Goal: Task Accomplishment & Management: Manage account settings

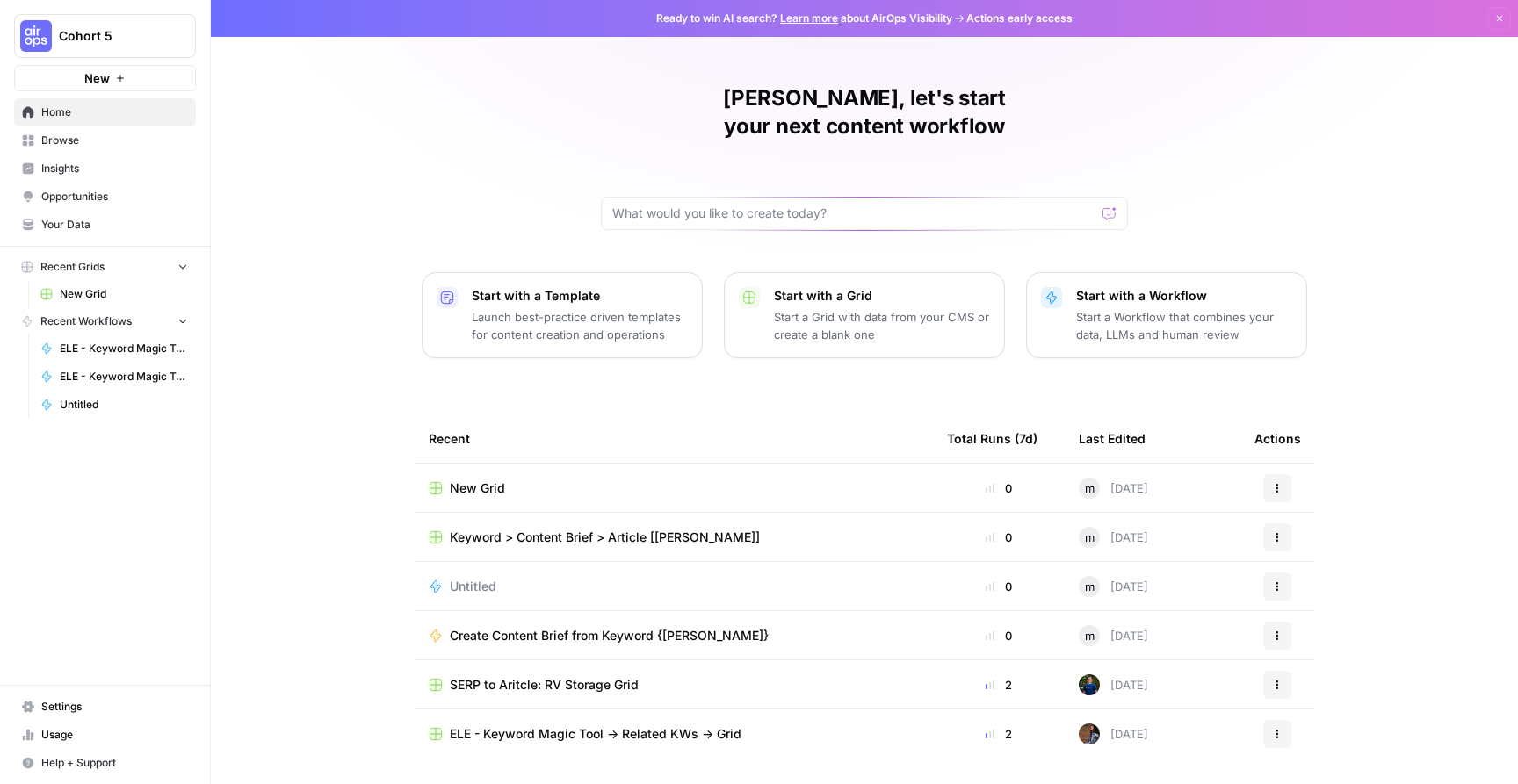
click at [772, 529] on div "Keyword > Content Brief > Article [[PERSON_NAME]]" at bounding box center [674, 537] width 491 height 17
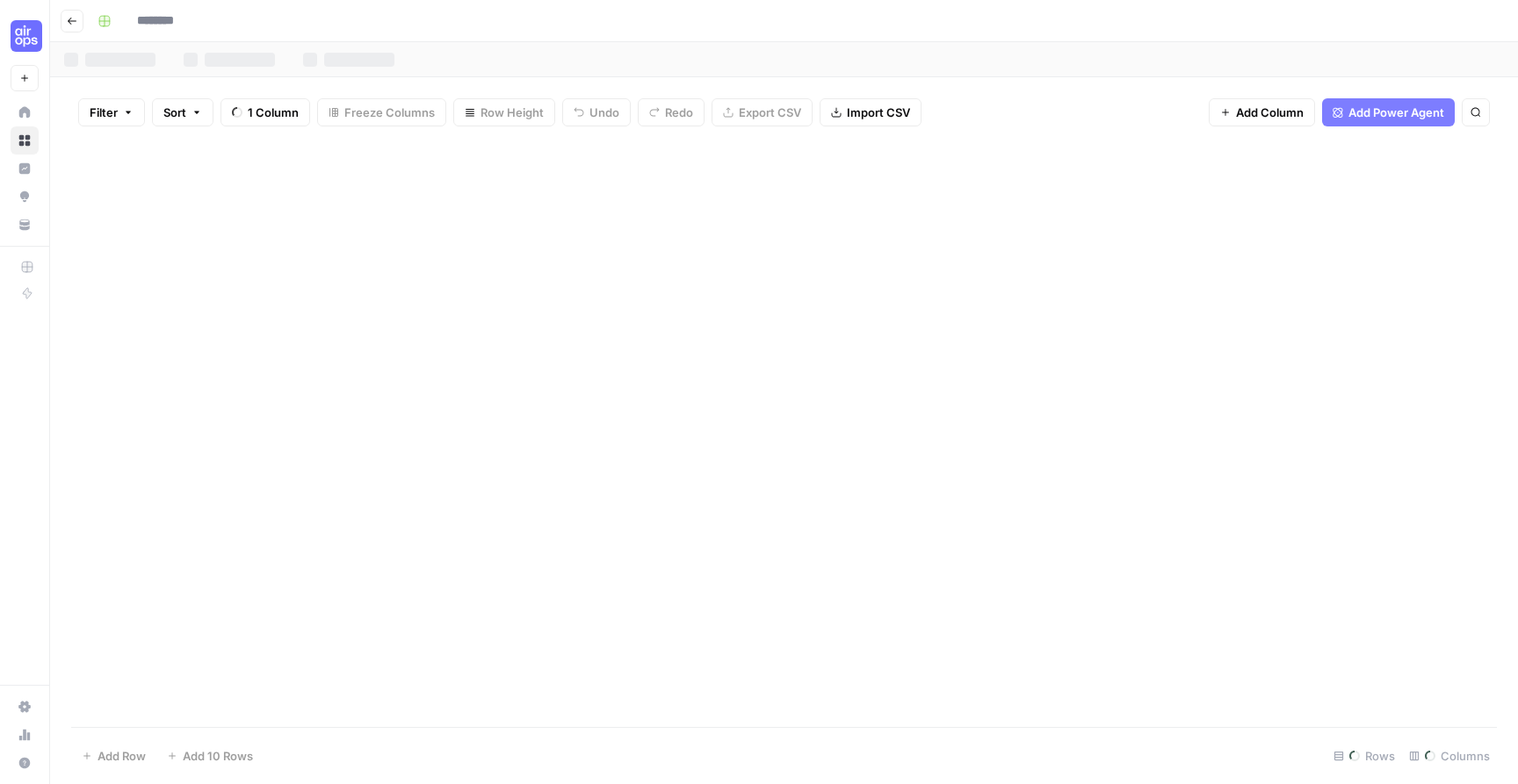
type input "**********"
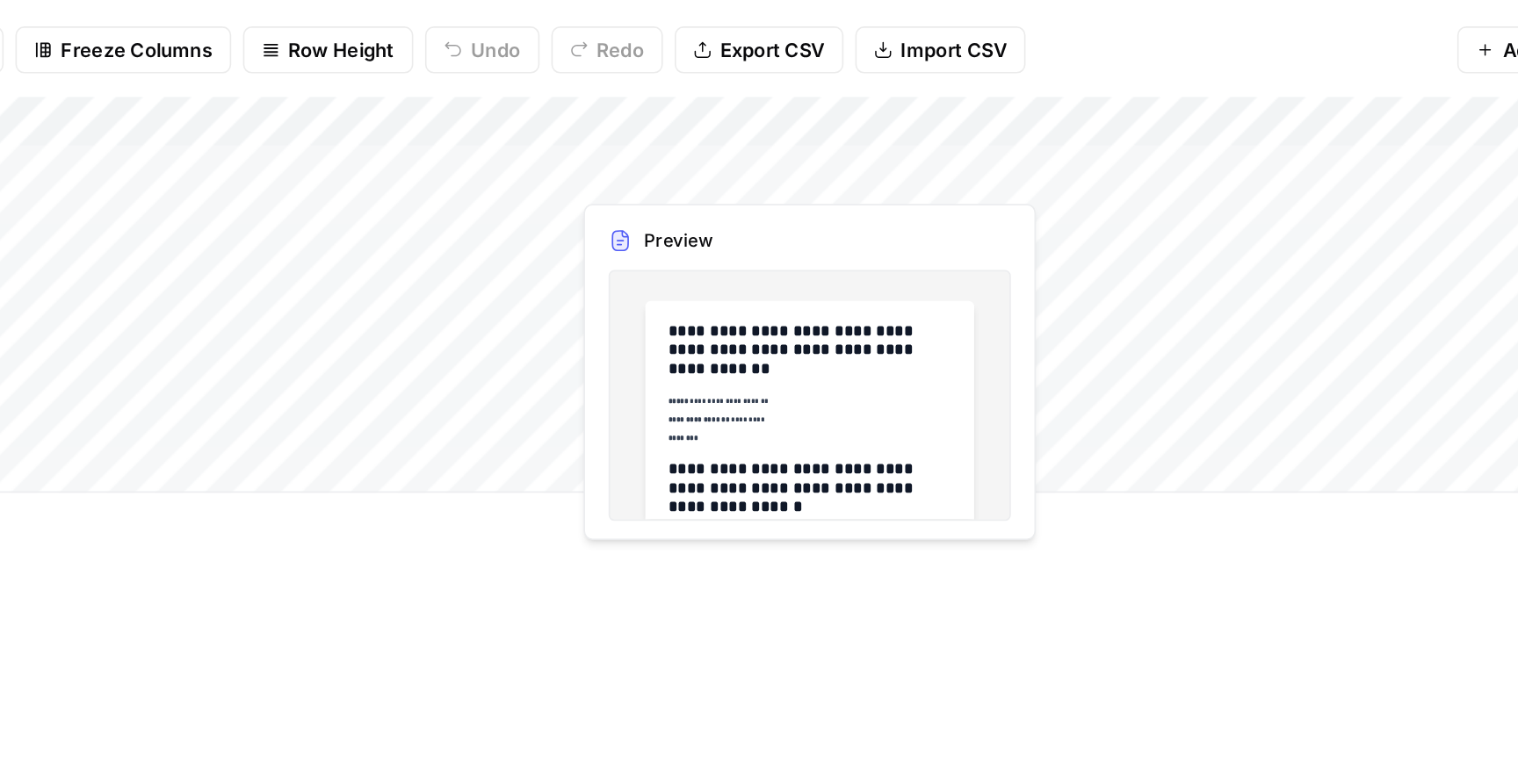
click at [716, 186] on div "Add Column" at bounding box center [784, 259] width 1426 height 237
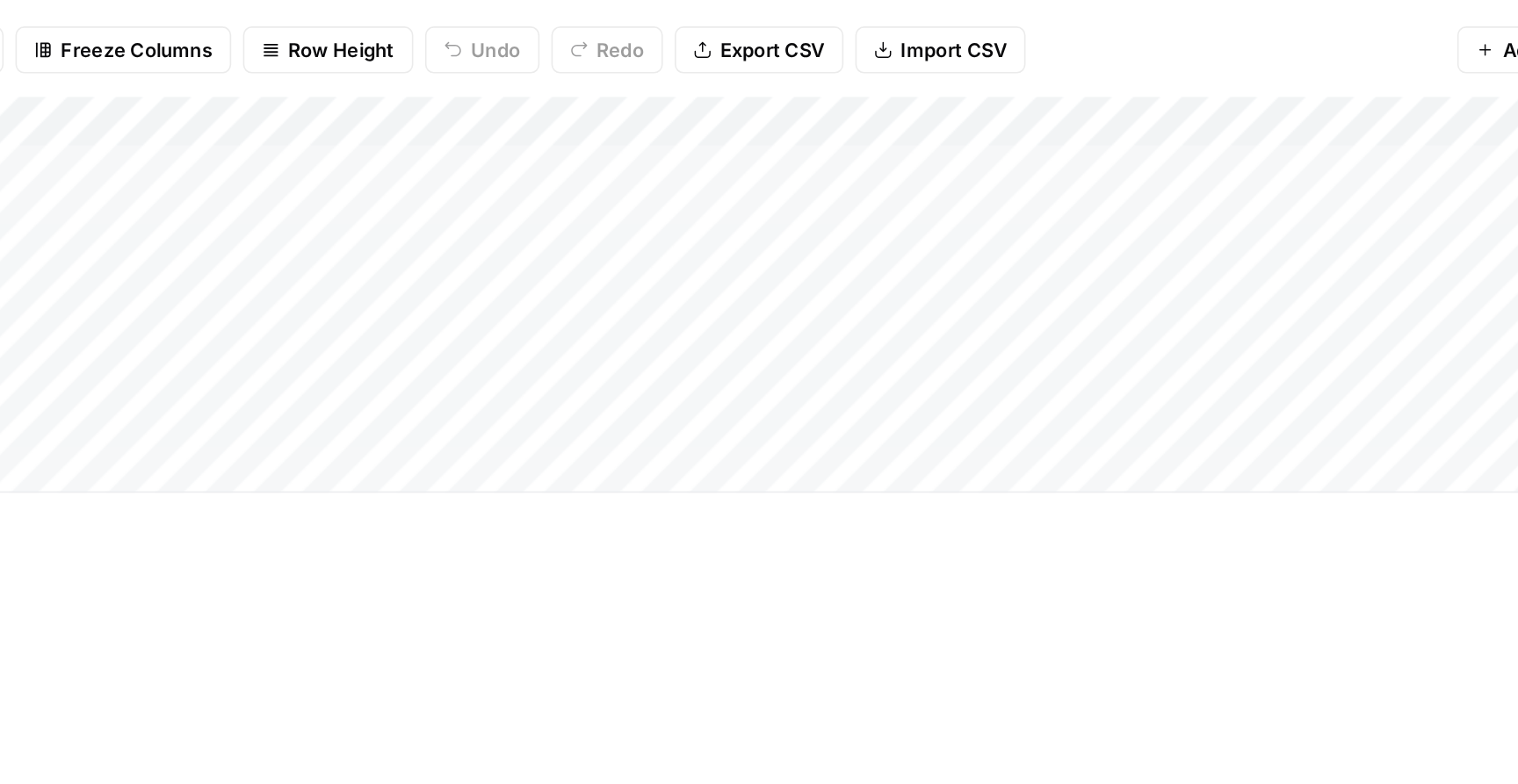
click at [799, 181] on div "Add Column" at bounding box center [784, 259] width 1426 height 237
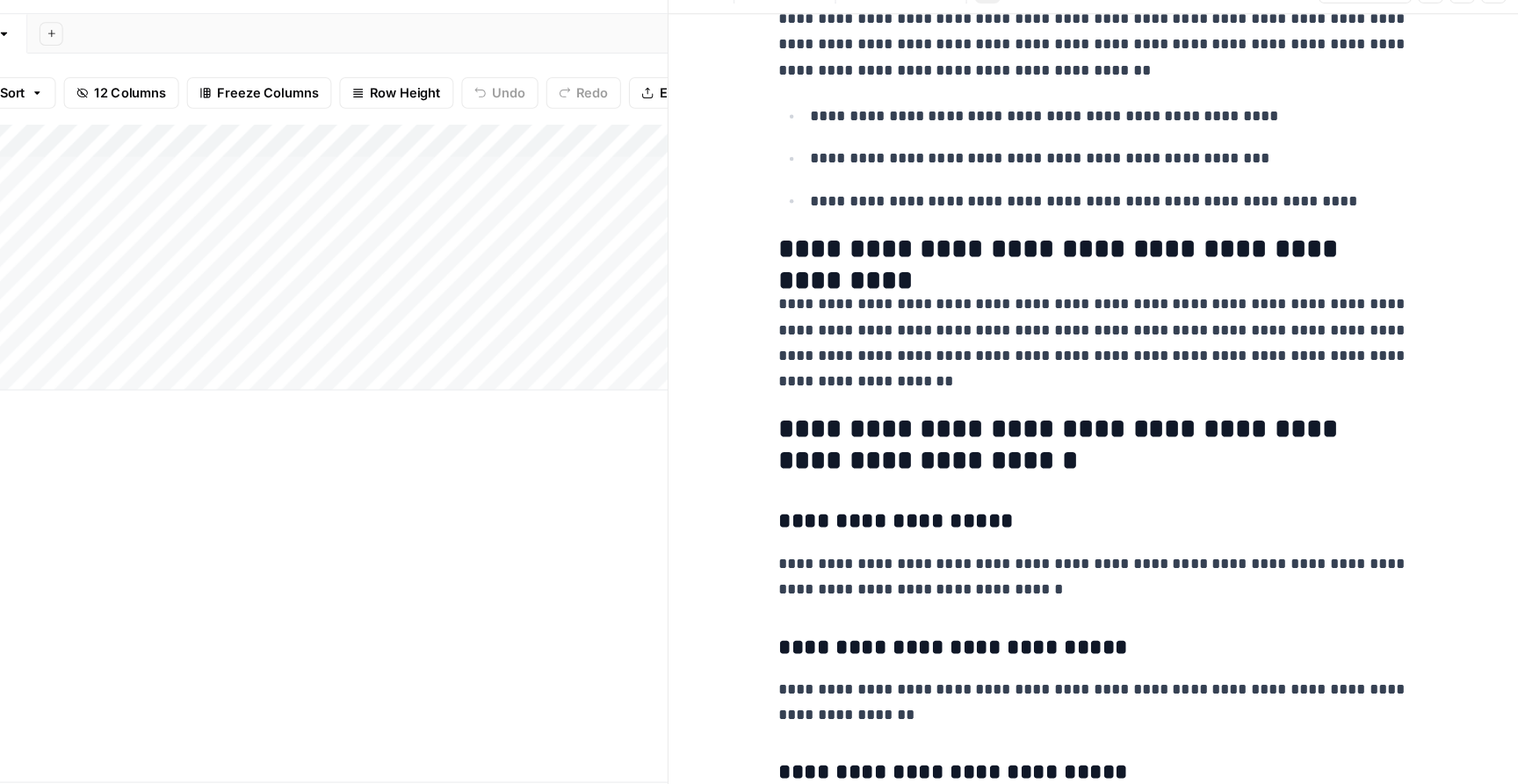
scroll to position [659, 0]
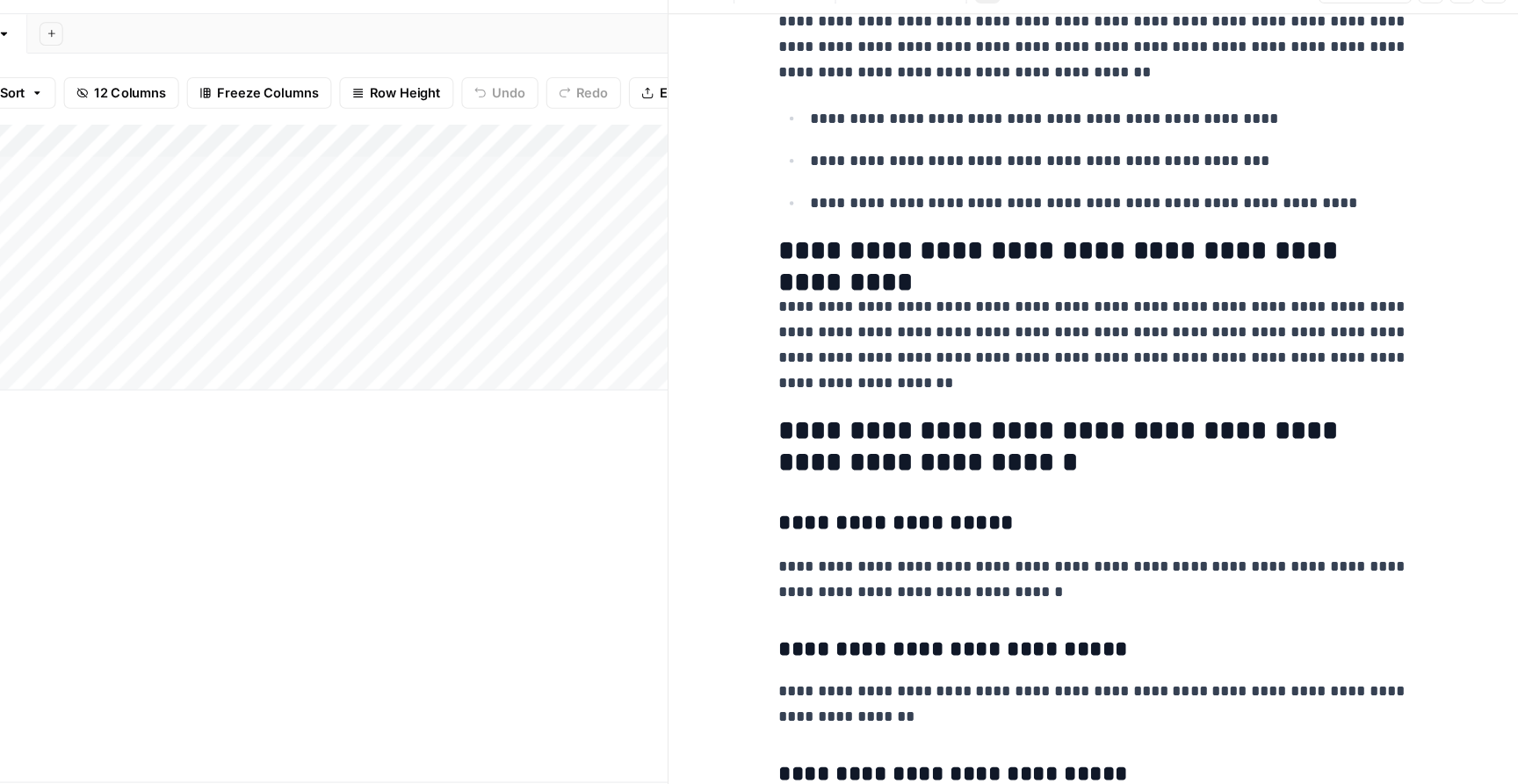
click at [664, 626] on div "Add Column" at bounding box center [415, 434] width 687 height 587
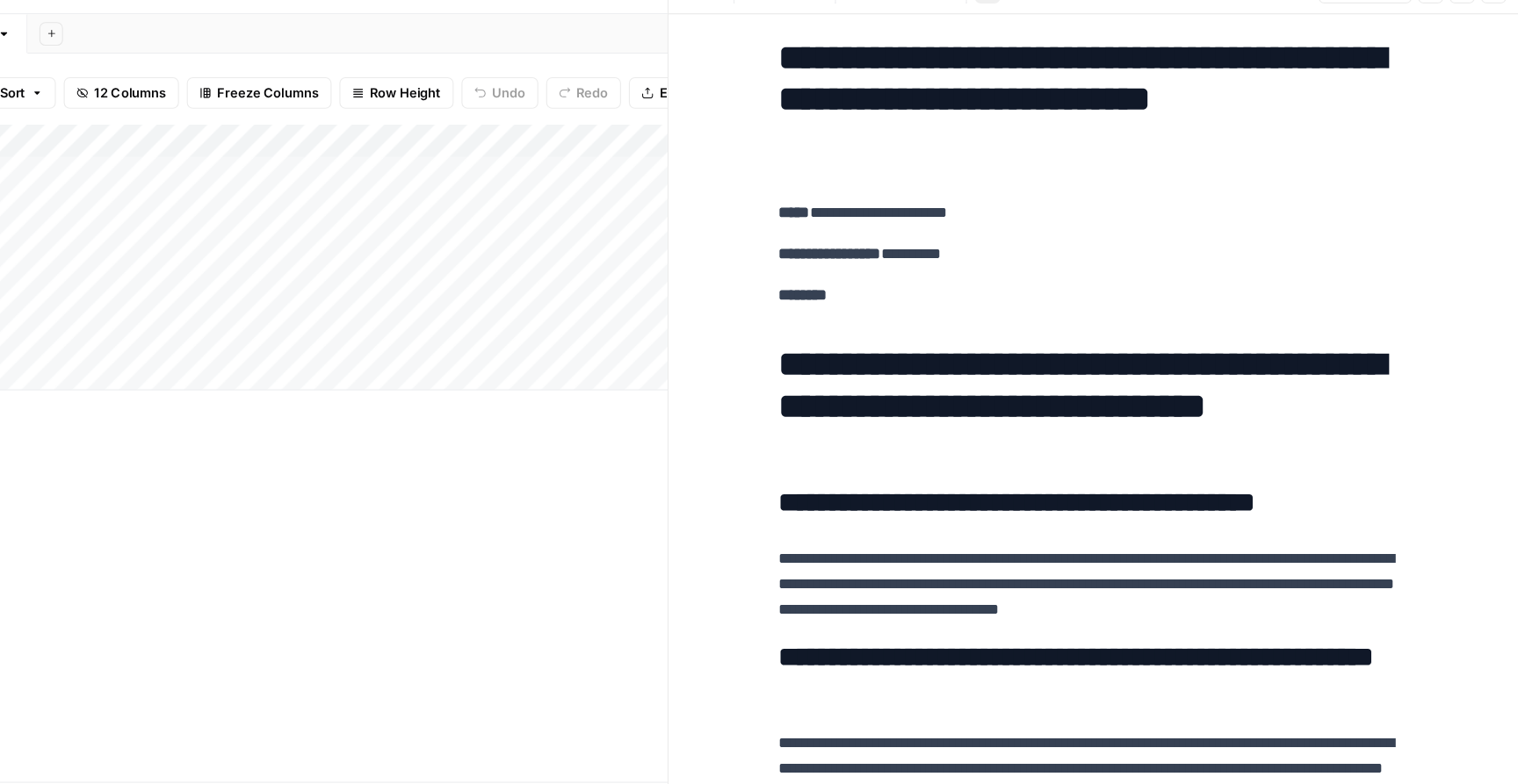
scroll to position [11, 0]
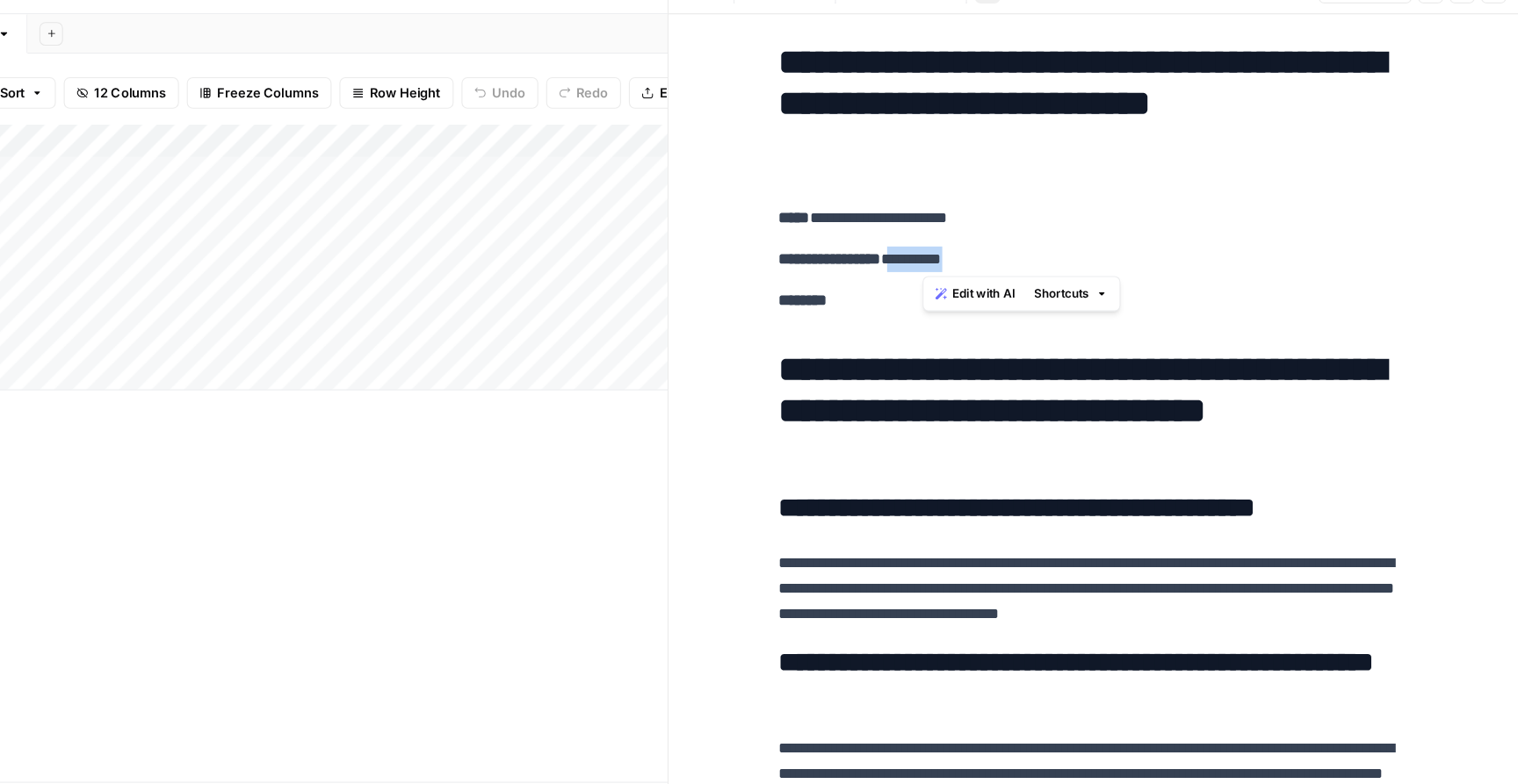
drag, startPoint x: 986, startPoint y: 263, endPoint x: 1052, endPoint y: 262, distance: 66.0
click at [1052, 262] on p "**********" at bounding box center [1139, 261] width 563 height 23
click at [1166, 150] on h1 "**********" at bounding box center [1139, 121] width 563 height 110
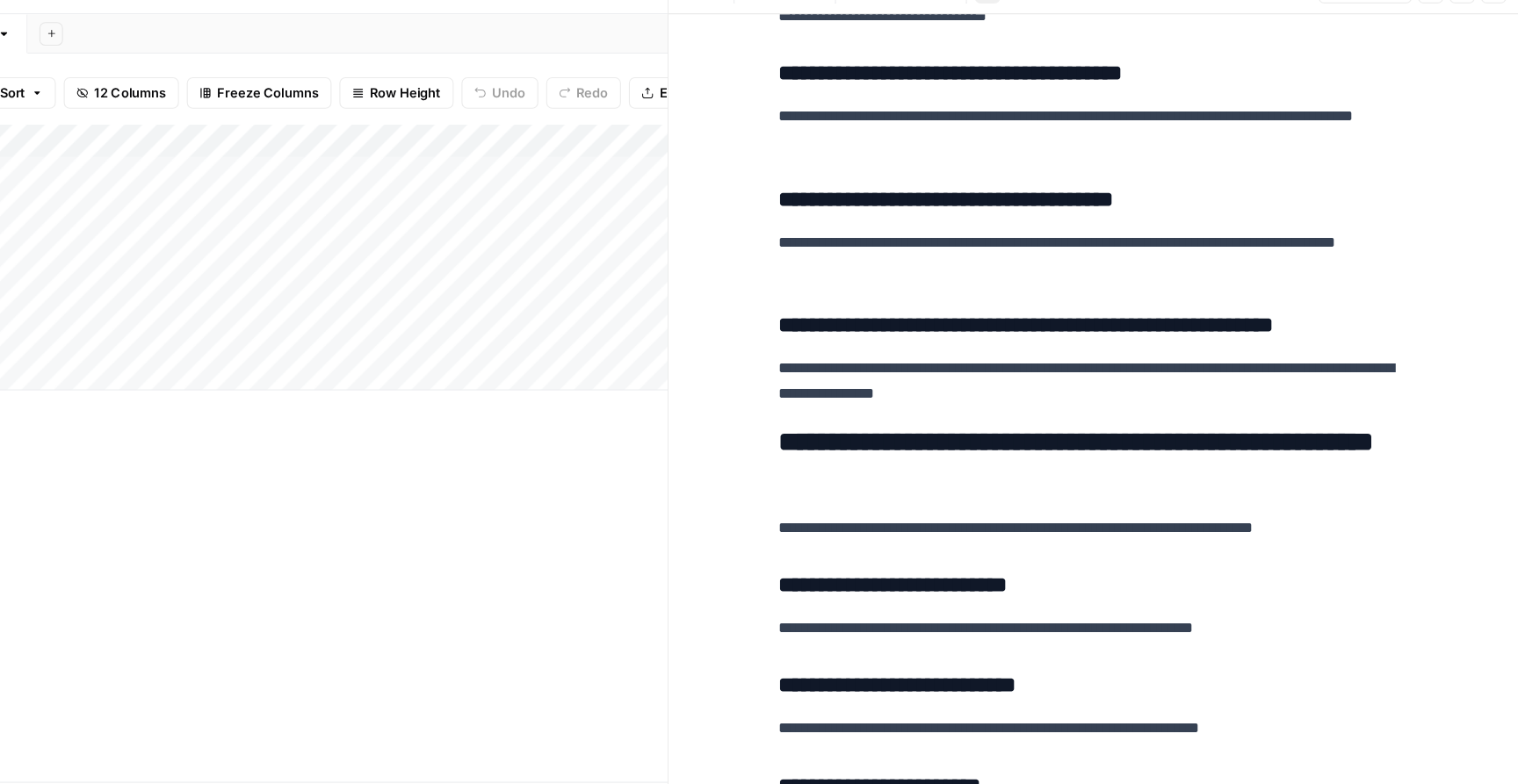
scroll to position [2566, 0]
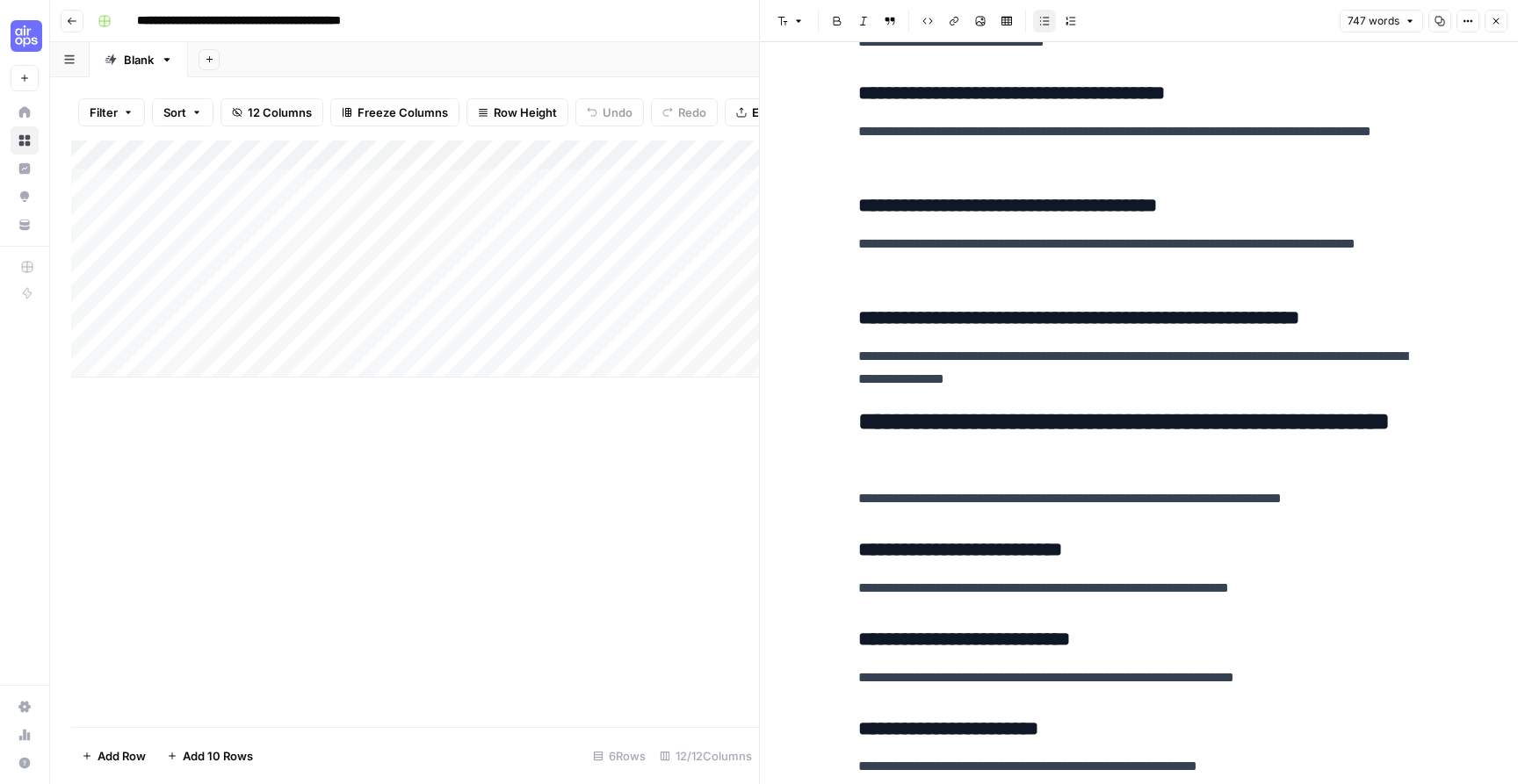
click at [538, 489] on div "Add Column" at bounding box center [415, 434] width 687 height 587
click at [1494, 27] on button "Close" at bounding box center [1495, 21] width 23 height 23
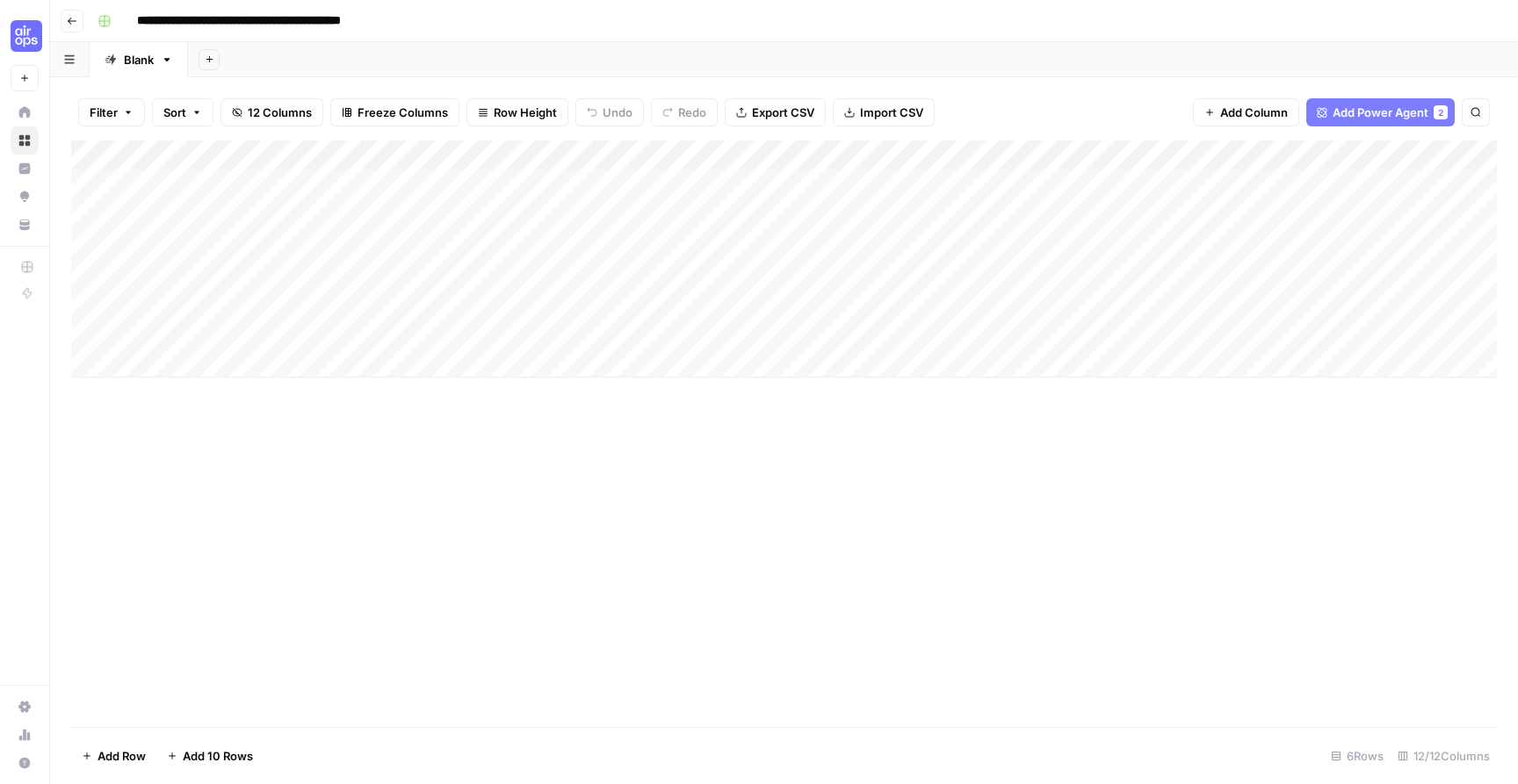
click at [1400, 108] on span "Add Power Agent" at bounding box center [1379, 112] width 96 height 17
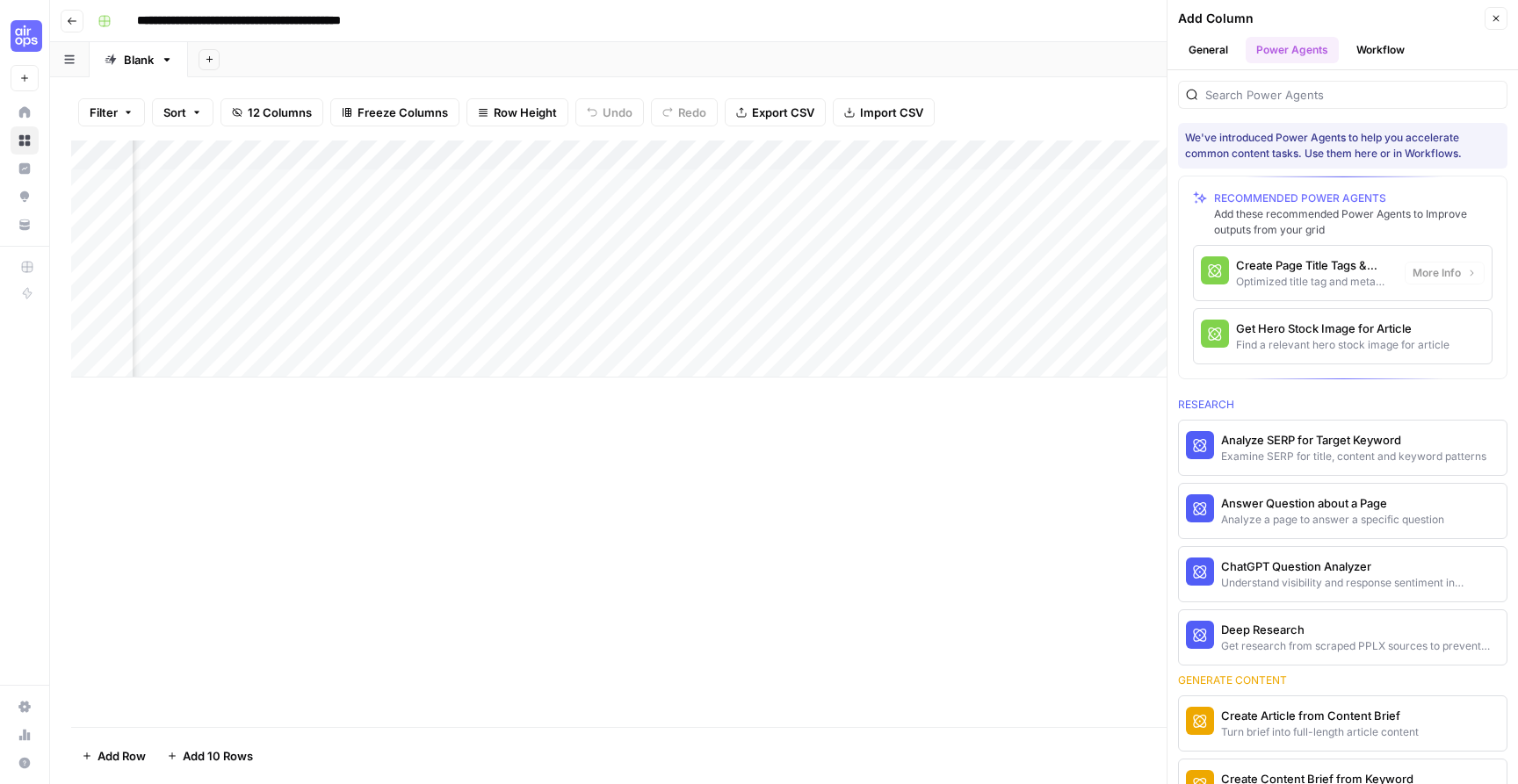
scroll to position [0, 1200]
click at [1219, 57] on button "General" at bounding box center [1208, 49] width 60 height 26
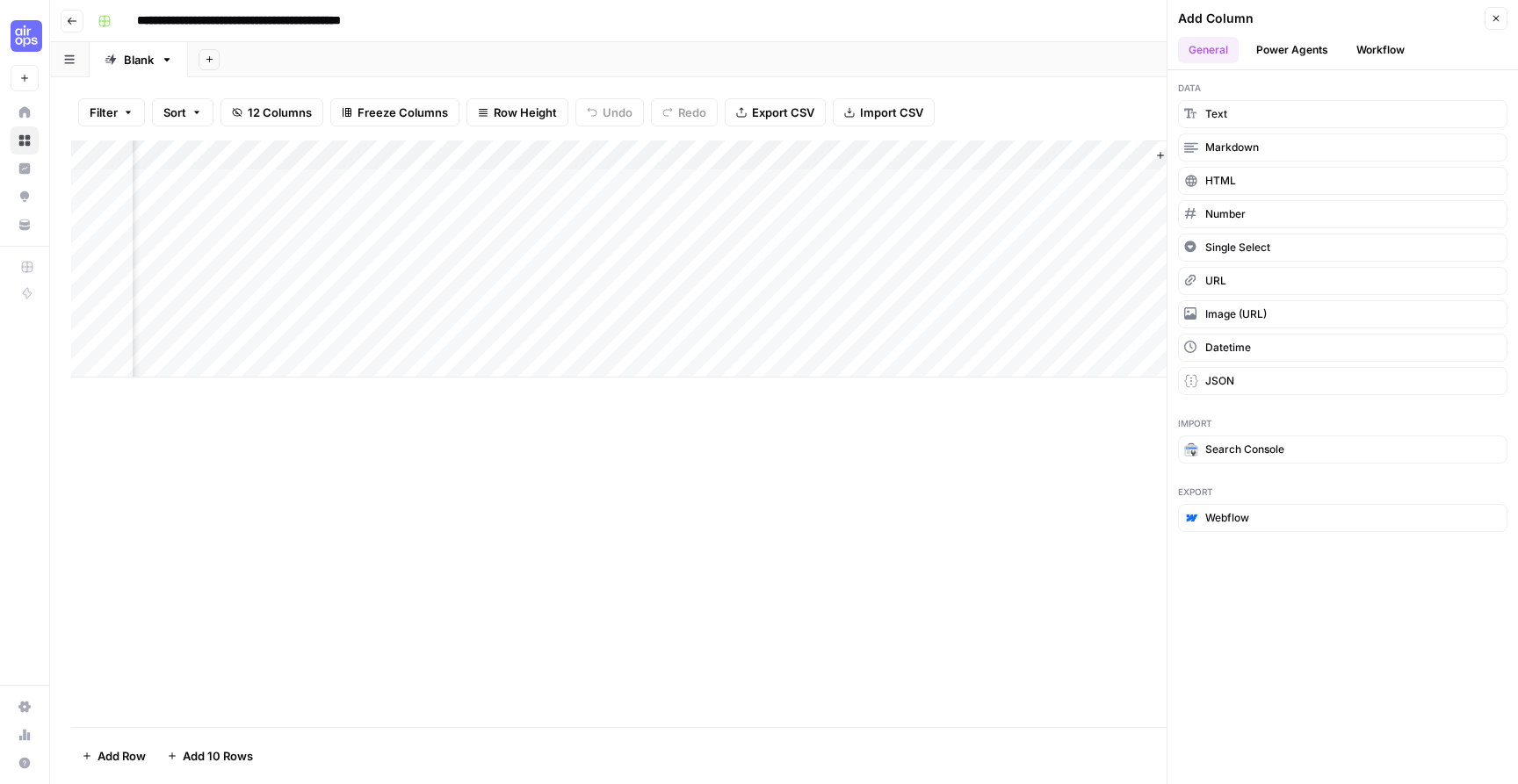
click at [1315, 48] on button "Power Agents" at bounding box center [1292, 49] width 93 height 26
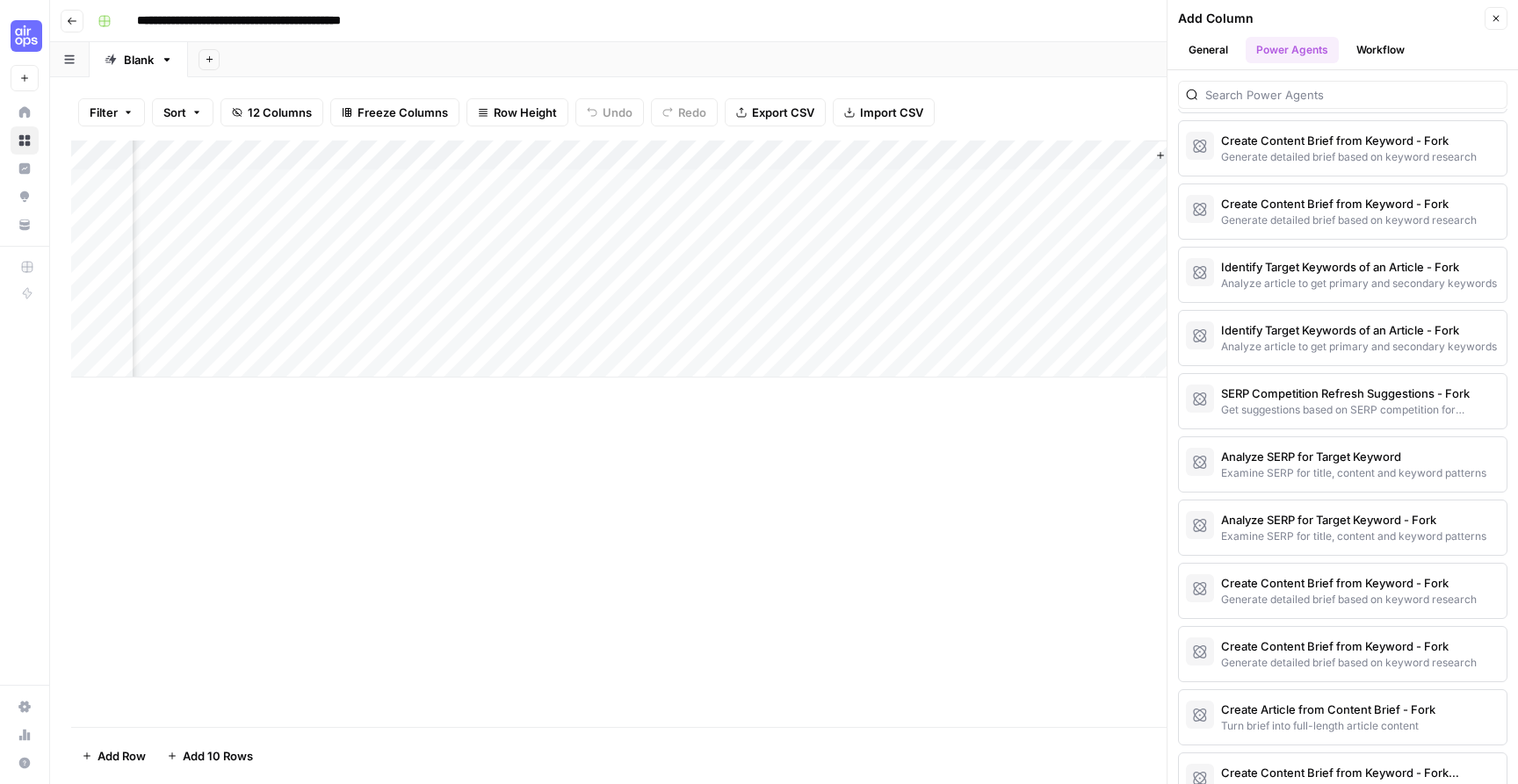
scroll to position [2893, 0]
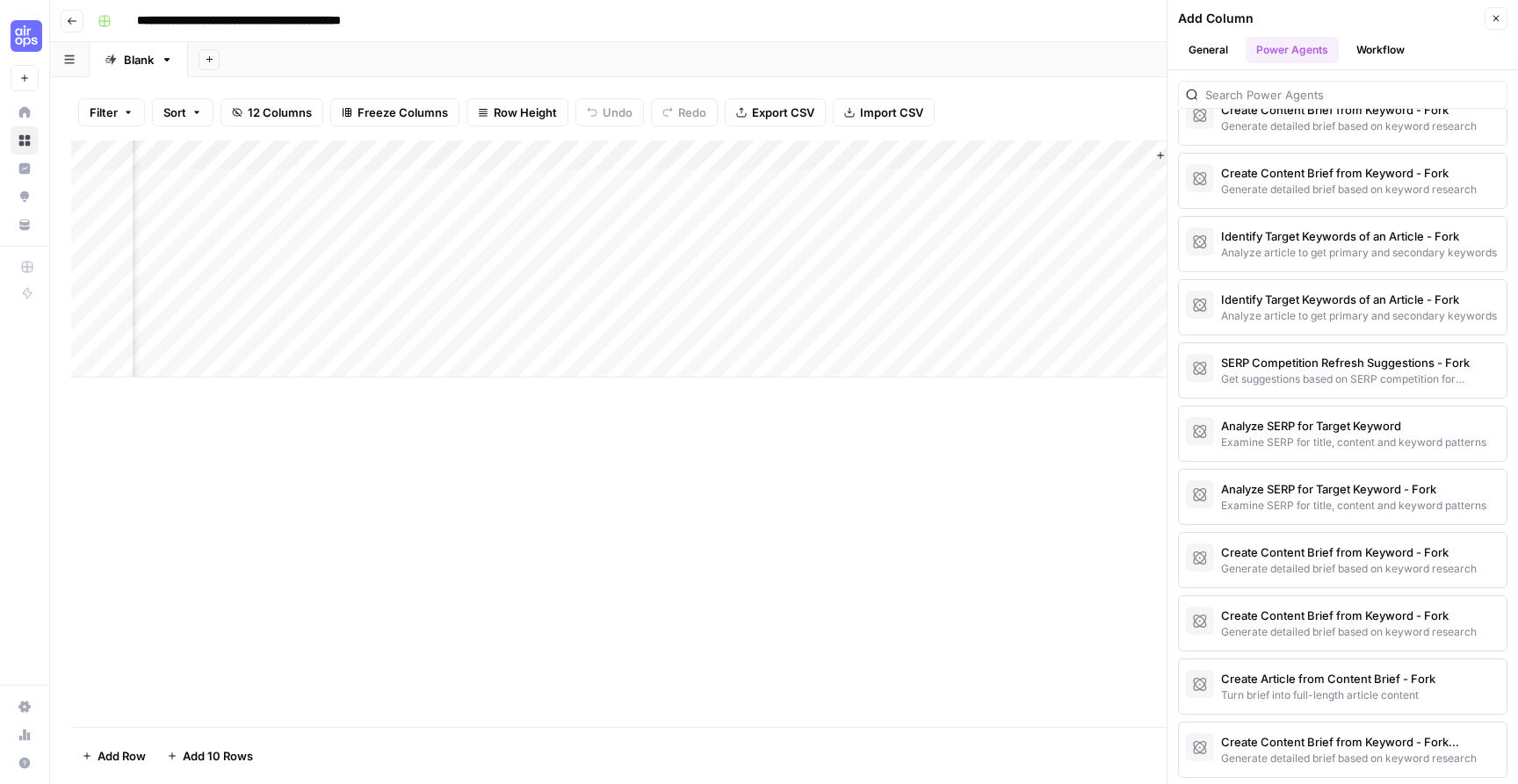
click at [1379, 63] on header "Add Column Close General Power Agents Workflow" at bounding box center [1342, 35] width 350 height 70
click at [1379, 56] on button "Workflow" at bounding box center [1380, 49] width 69 height 26
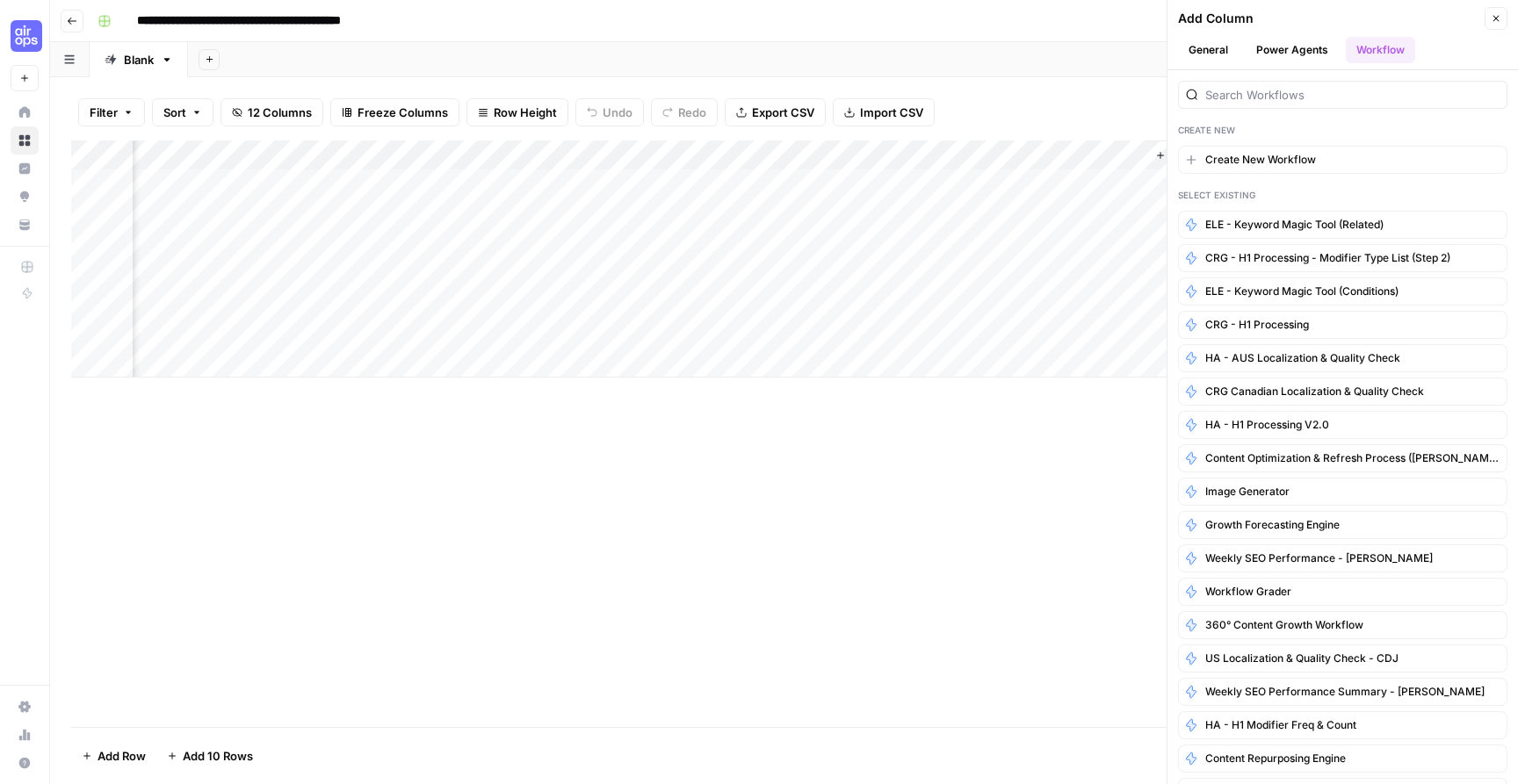
click at [1286, 63] on header "Add Column Close General Power Agents Workflow" at bounding box center [1342, 35] width 350 height 70
click at [1286, 55] on button "Power Agents" at bounding box center [1292, 49] width 93 height 26
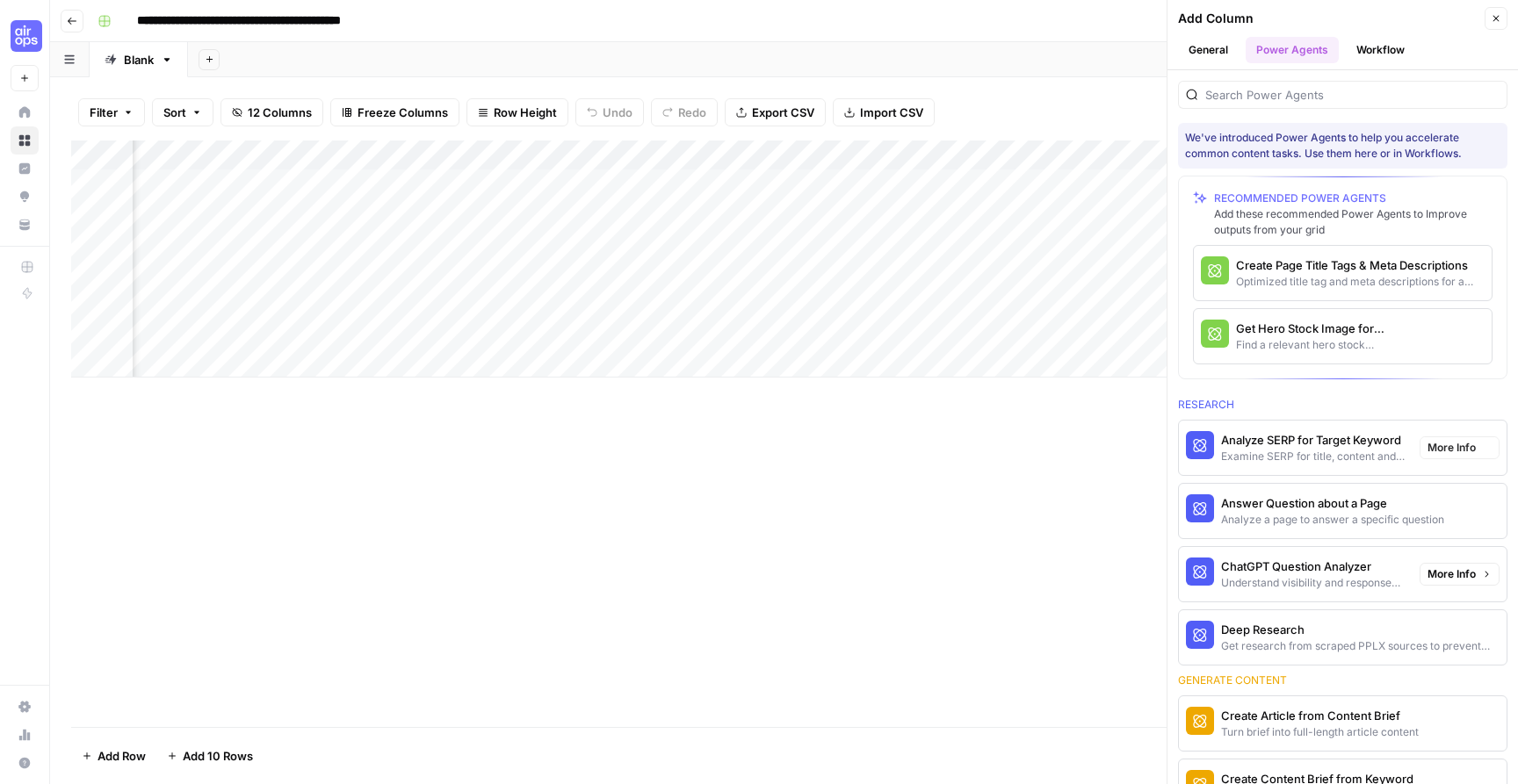
scroll to position [0, 1200]
click at [1489, 26] on button "Close" at bounding box center [1495, 18] width 23 height 23
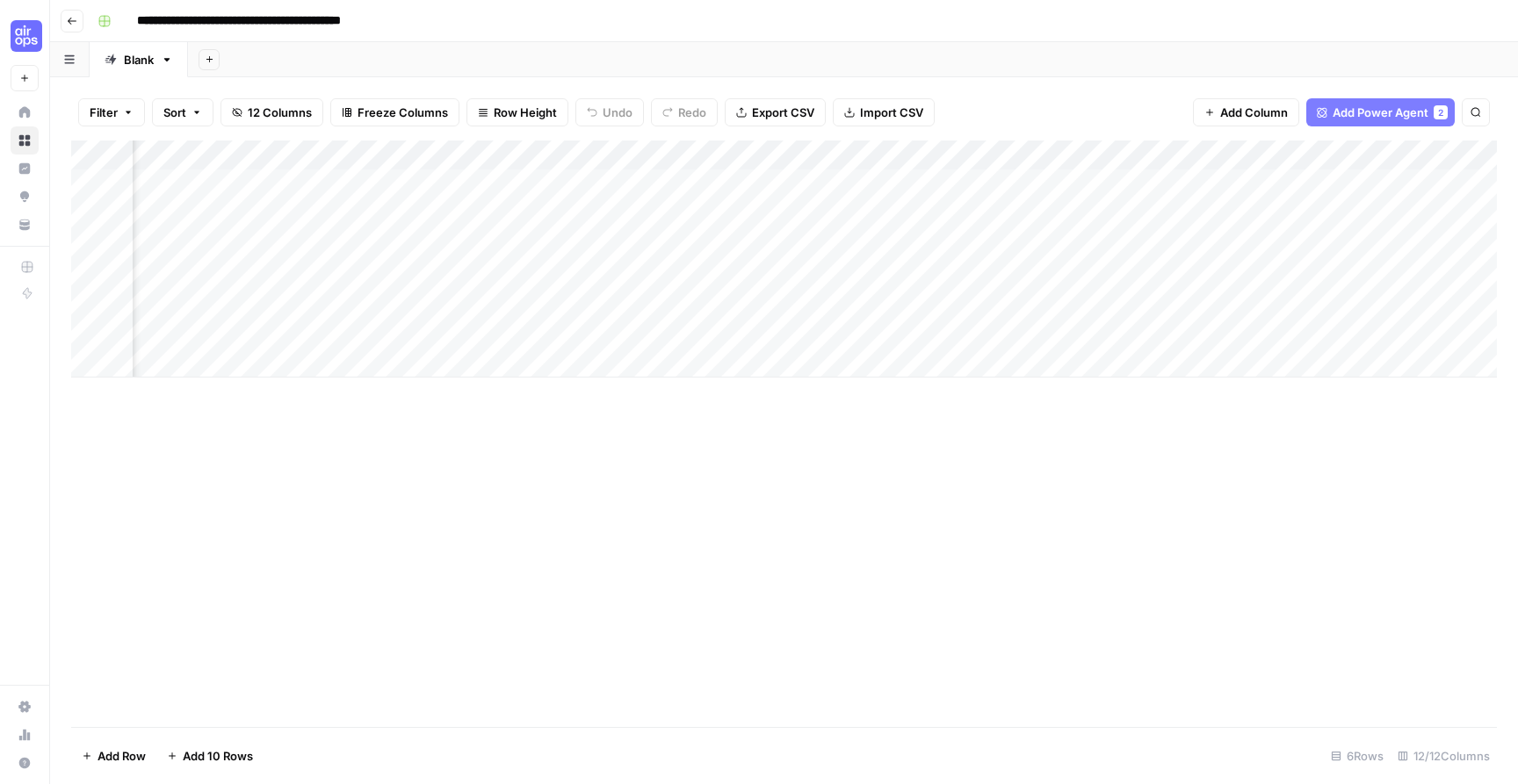
scroll to position [0, 176]
click at [859, 184] on div "Add Column" at bounding box center [784, 259] width 1426 height 237
click at [909, 154] on div "Add Column" at bounding box center [784, 259] width 1426 height 237
click at [1064, 105] on div "Filter Sort 12 Columns Freeze Columns Row Height Undo Redo Export CSV Import CS…" at bounding box center [784, 112] width 1426 height 57
click at [854, 186] on div "Add Column" at bounding box center [784, 259] width 1426 height 237
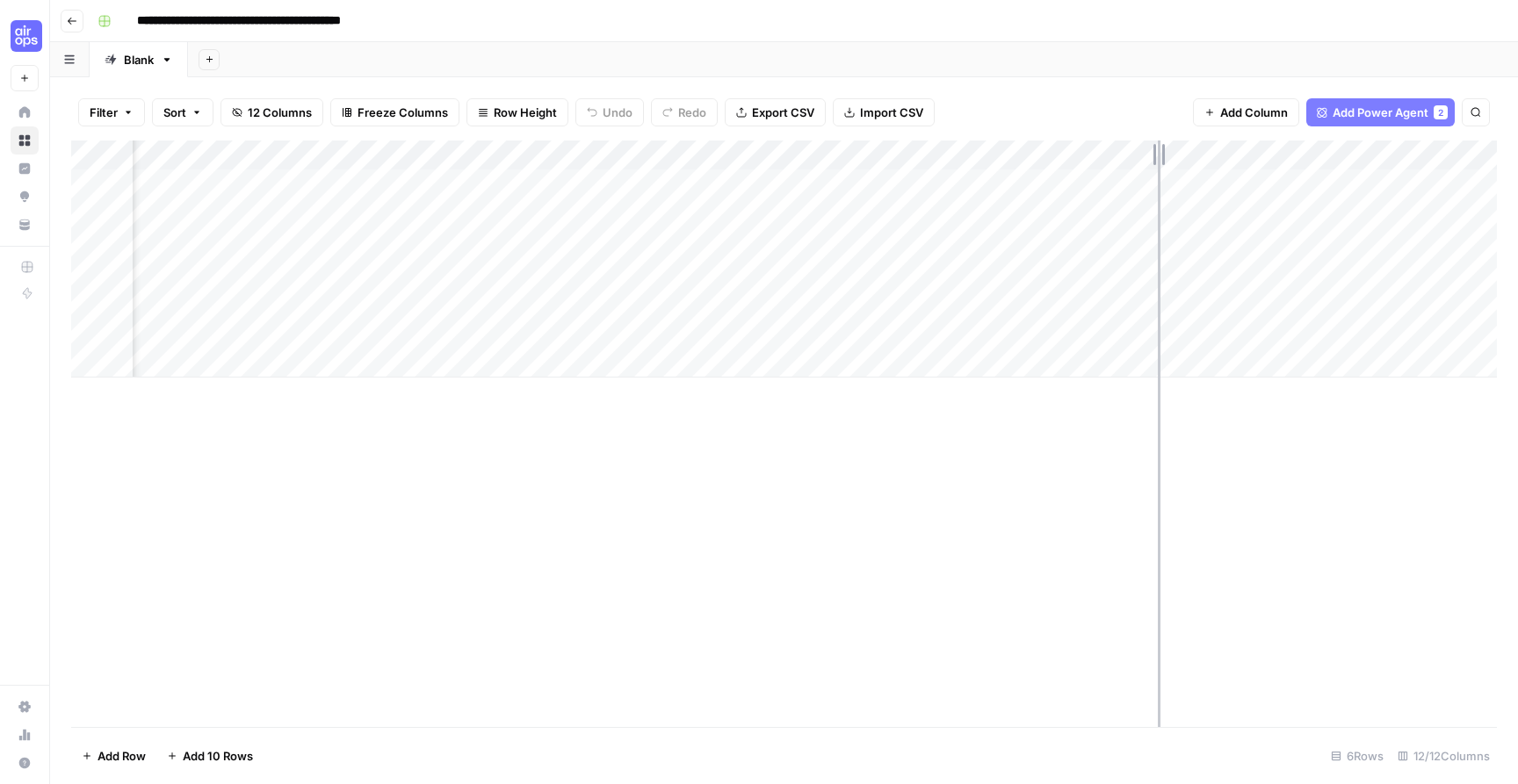
drag, startPoint x: 959, startPoint y: 156, endPoint x: 1286, endPoint y: 158, distance: 327.0
click at [1286, 157] on div "Add Column" at bounding box center [784, 259] width 1426 height 237
click at [398, 215] on div "Add Column" at bounding box center [784, 259] width 1426 height 237
click at [615, 242] on div "Add Column" at bounding box center [784, 259] width 1426 height 237
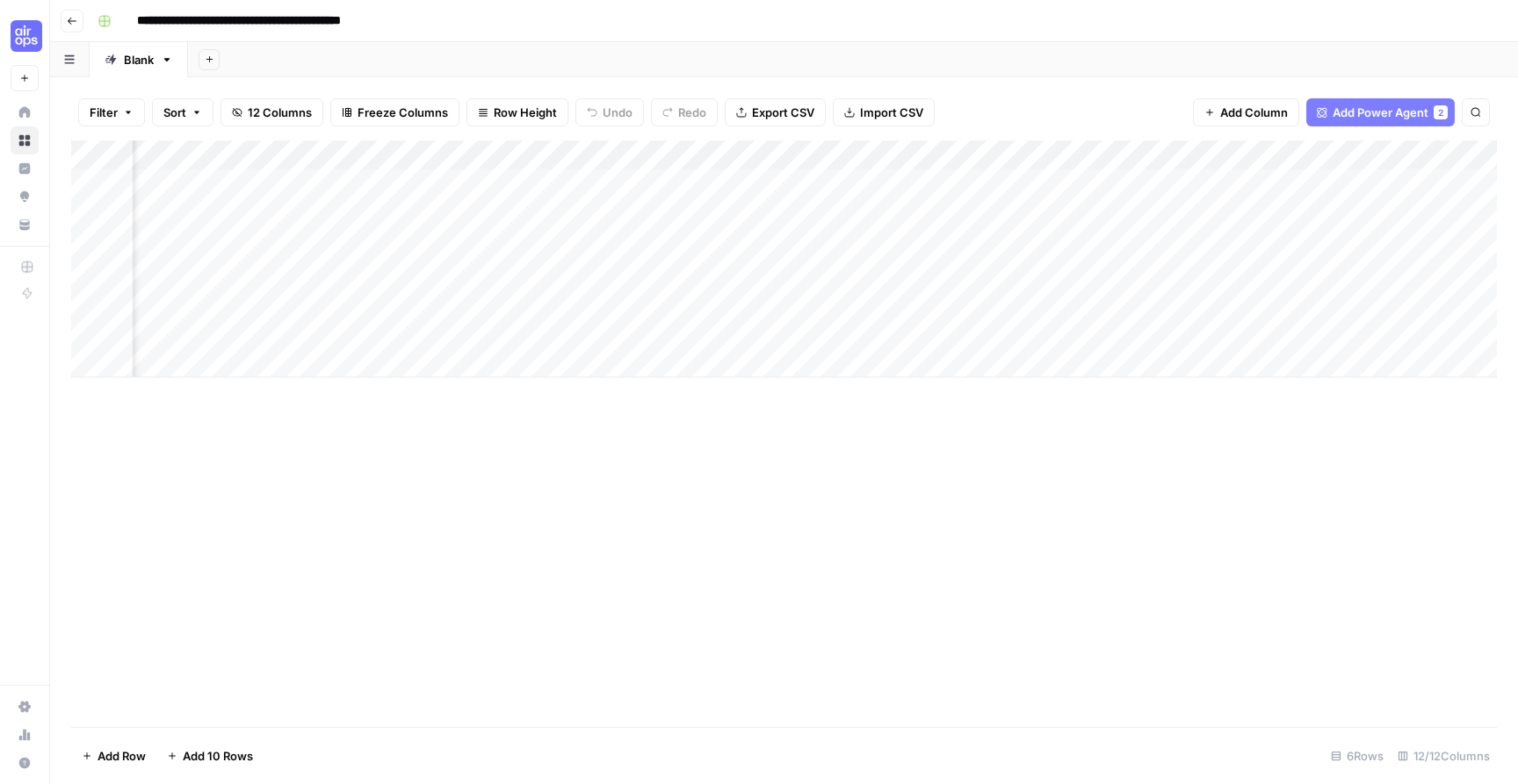
click at [472, 280] on div "Add Column" at bounding box center [784, 259] width 1426 height 237
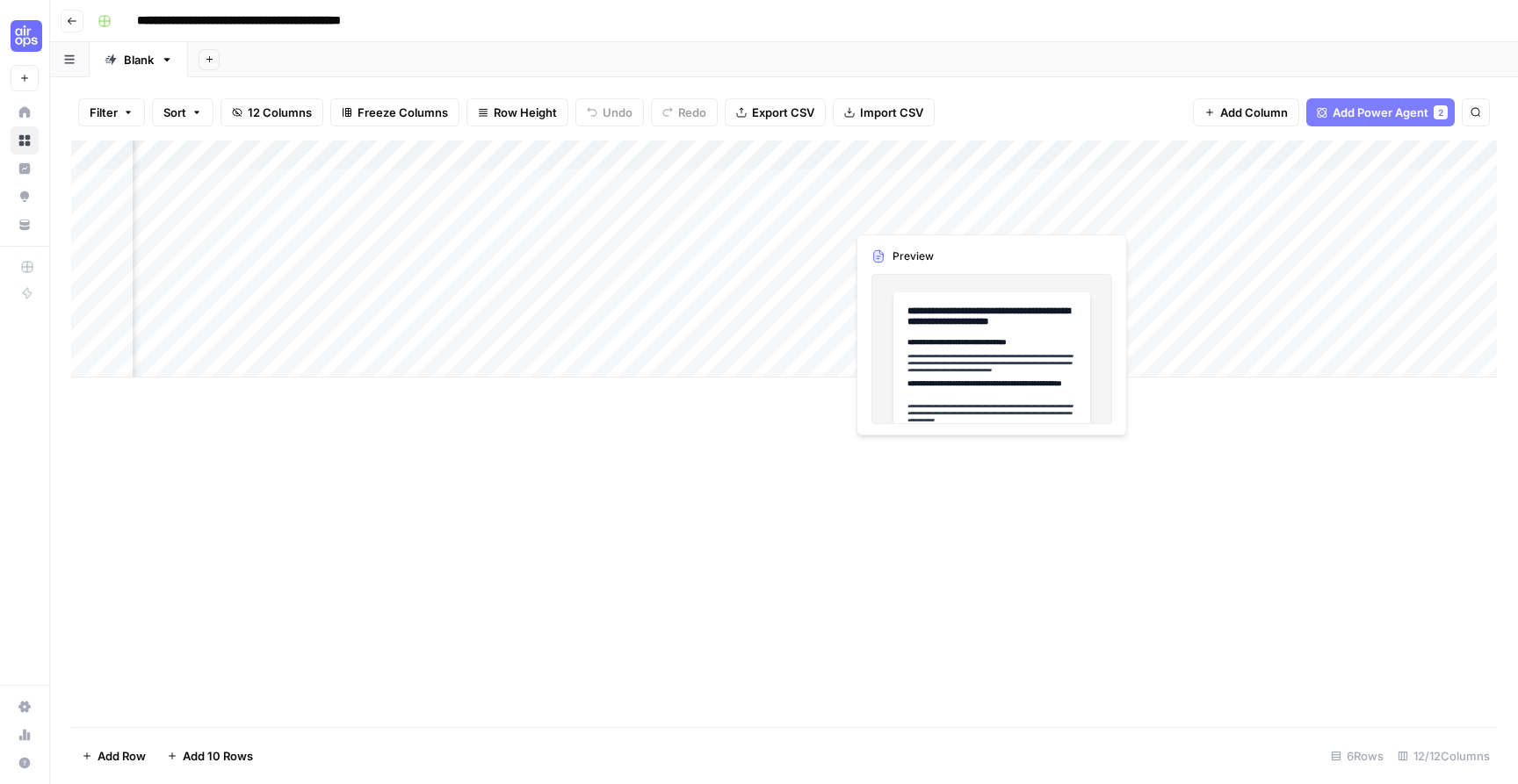
click at [932, 210] on div "Add Column" at bounding box center [784, 259] width 1426 height 237
click at [981, 209] on div "Add Column" at bounding box center [784, 259] width 1426 height 237
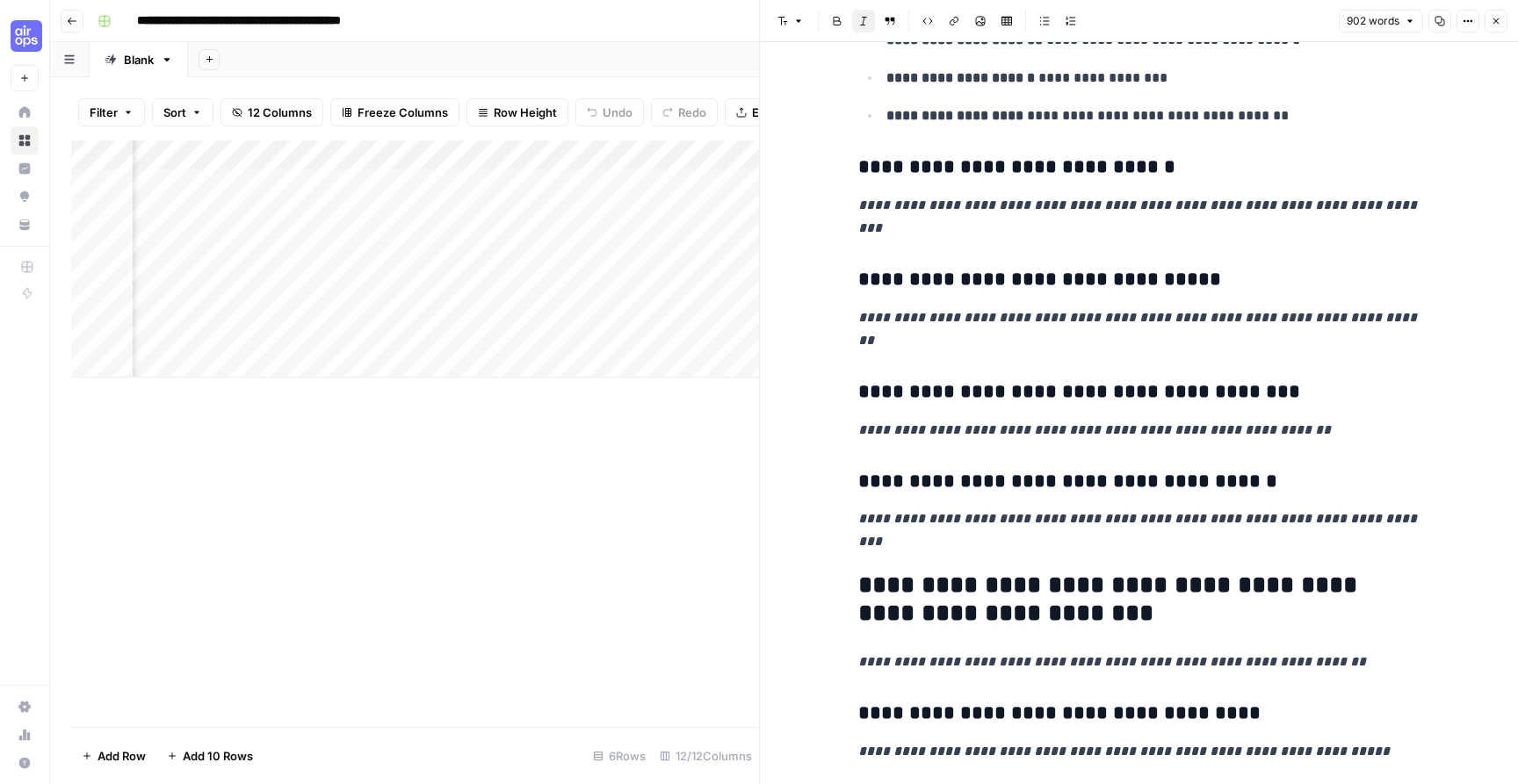
scroll to position [1915, 0]
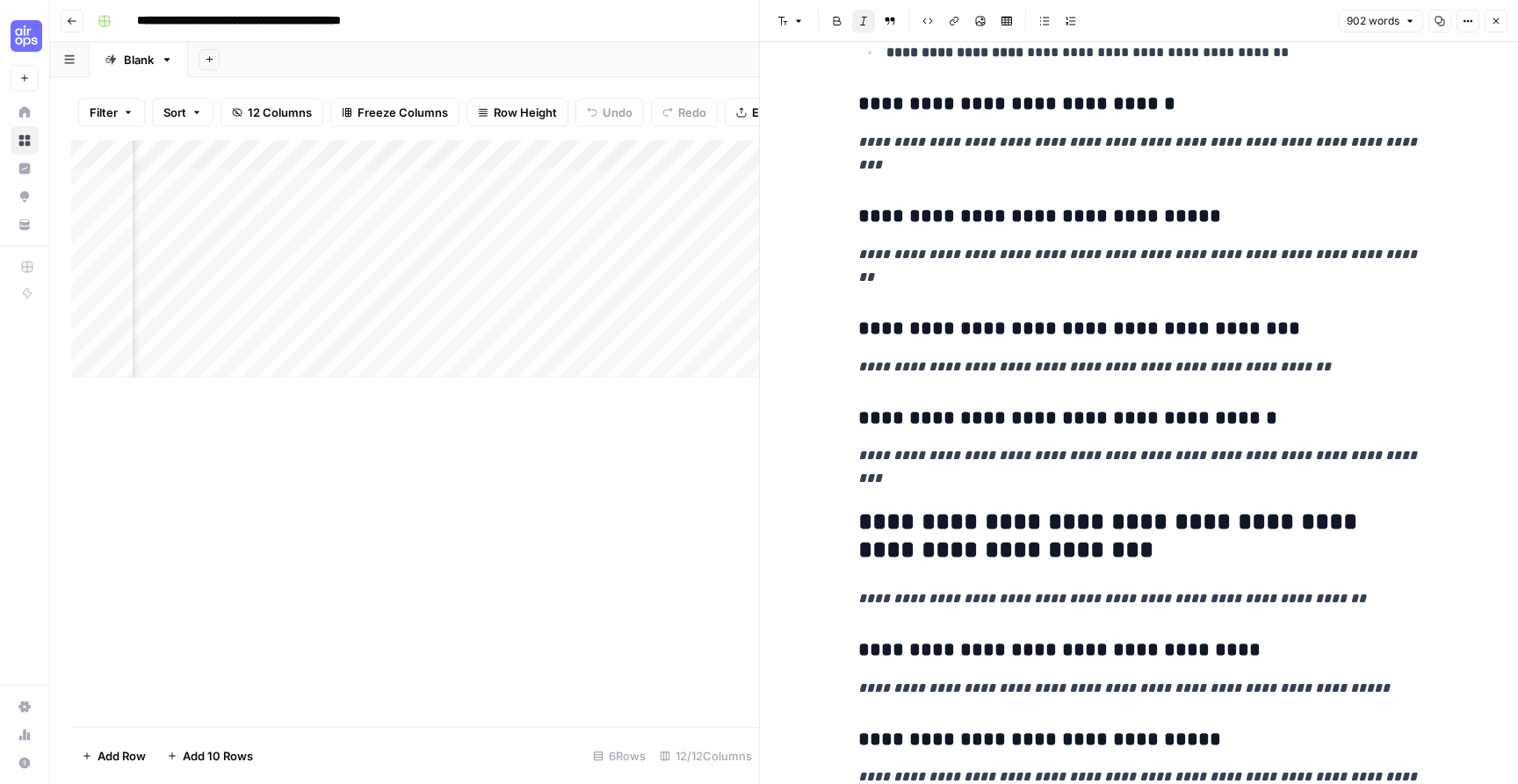
click at [613, 596] on div "Add Column" at bounding box center [415, 434] width 687 height 587
click at [1492, 23] on icon "button" at bounding box center [1496, 21] width 11 height 11
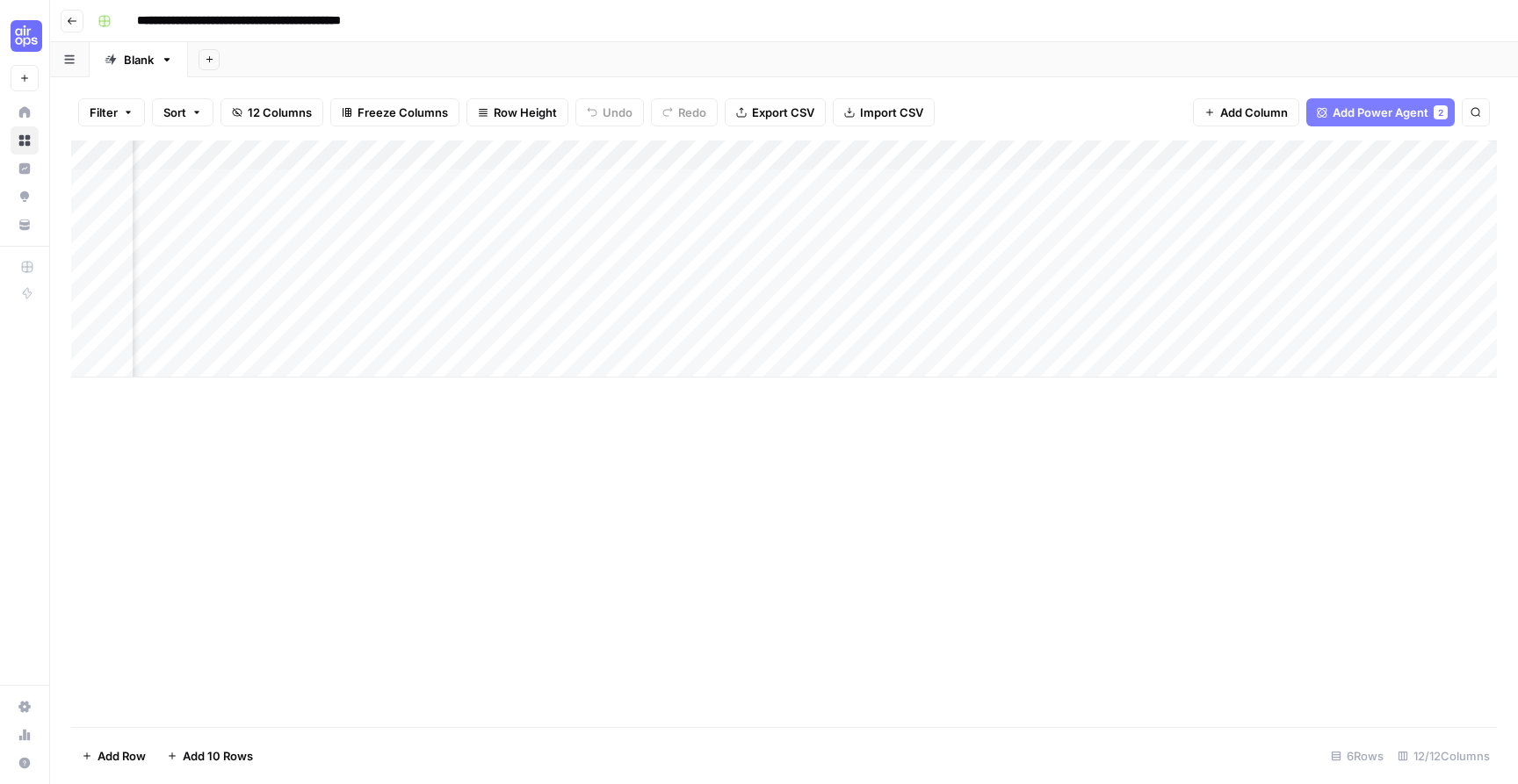
scroll to position [0, 1189]
click at [1396, 114] on span "Add Power Agent" at bounding box center [1379, 112] width 96 height 17
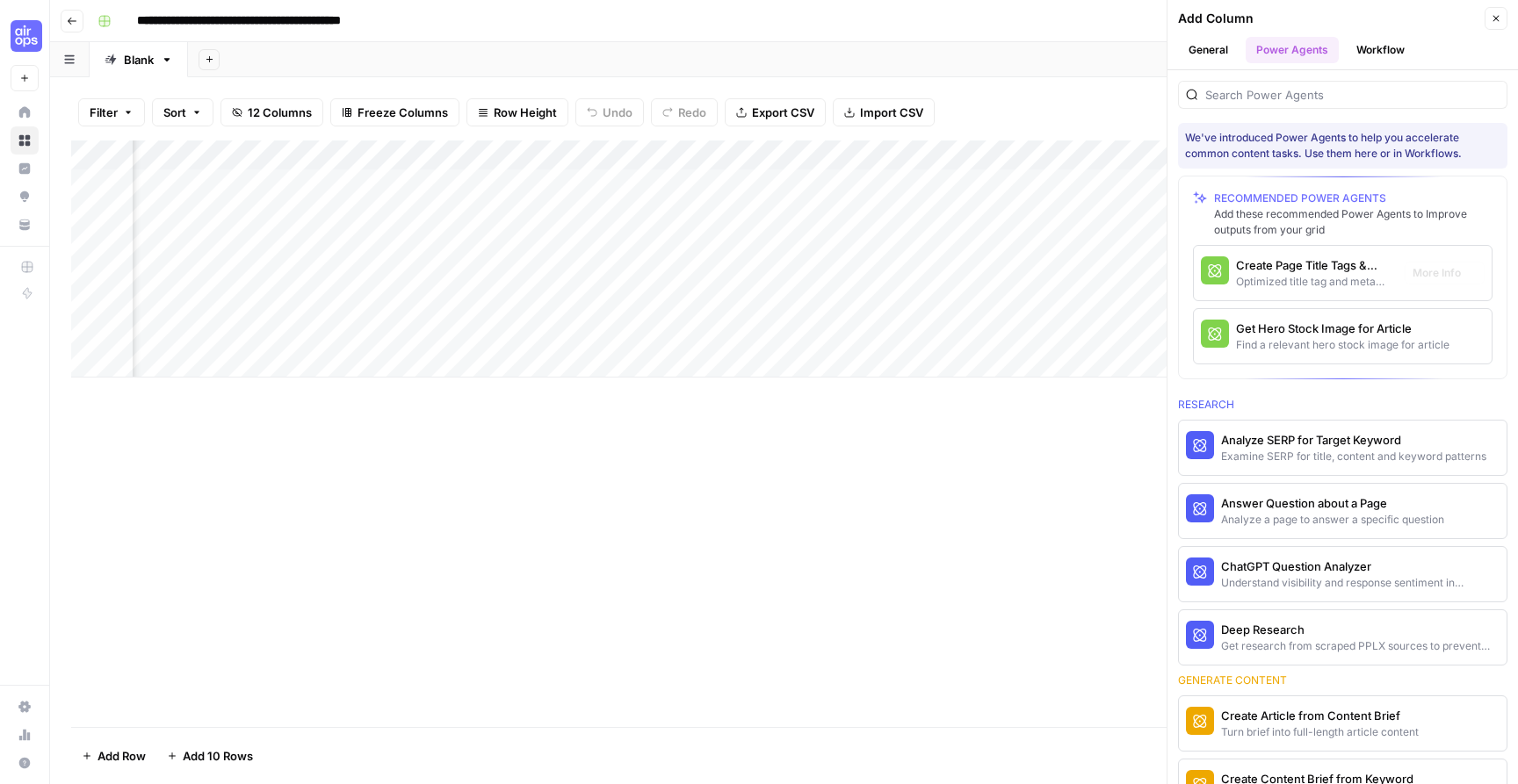
scroll to position [0, 1529]
click at [1308, 92] on input "search" at bounding box center [1352, 94] width 294 height 17
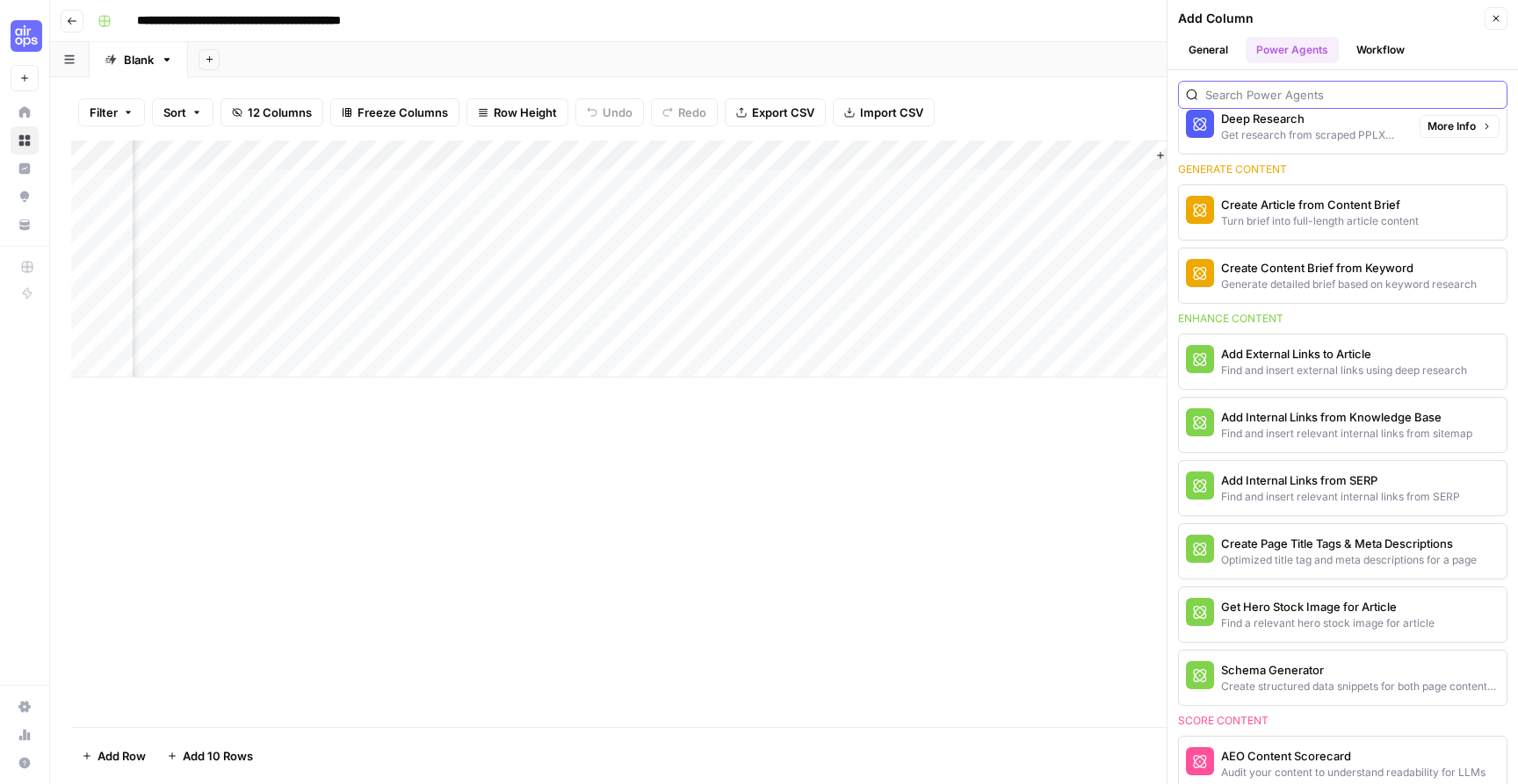
scroll to position [533, 0]
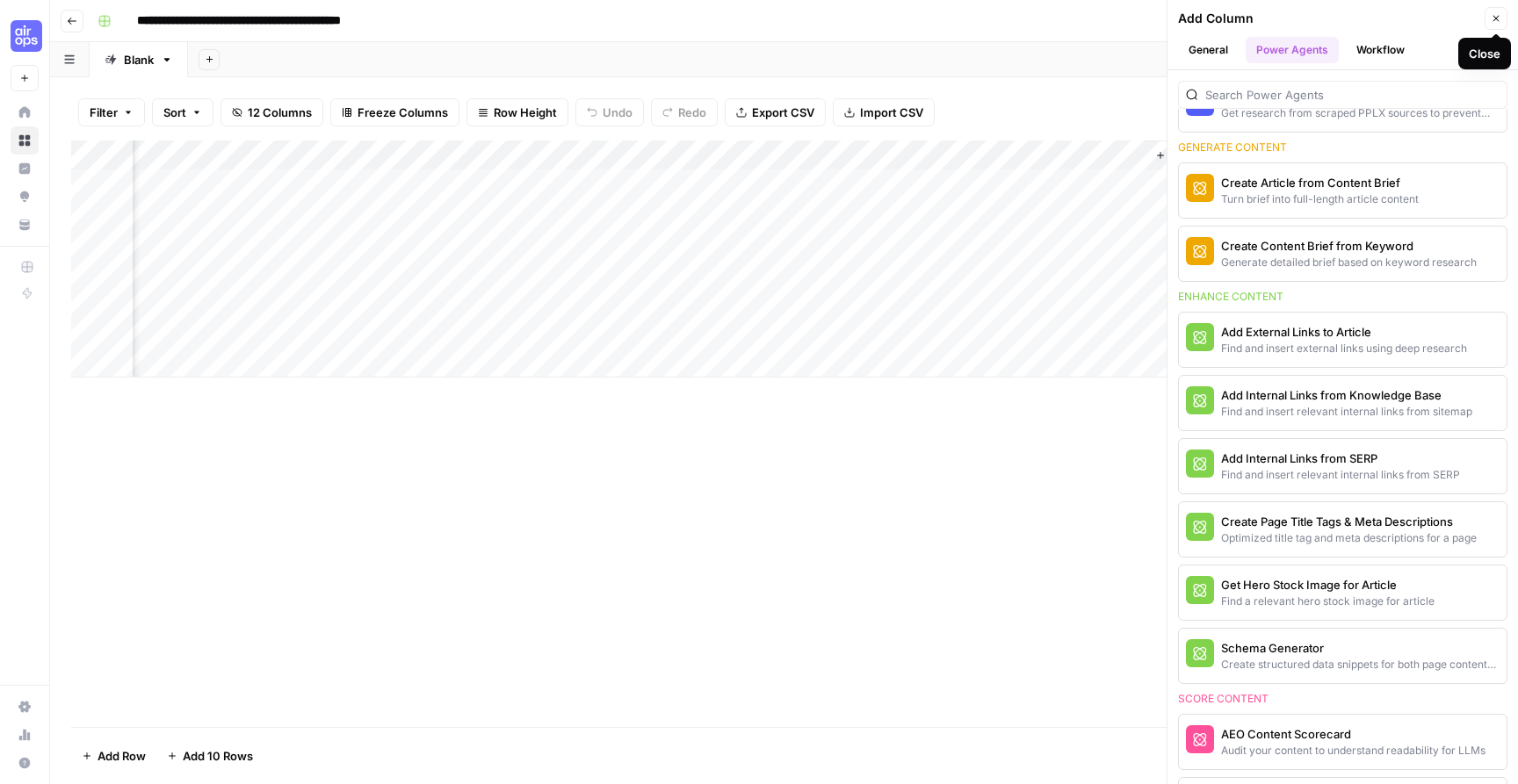
click at [1488, 16] on button "Close" at bounding box center [1495, 18] width 23 height 23
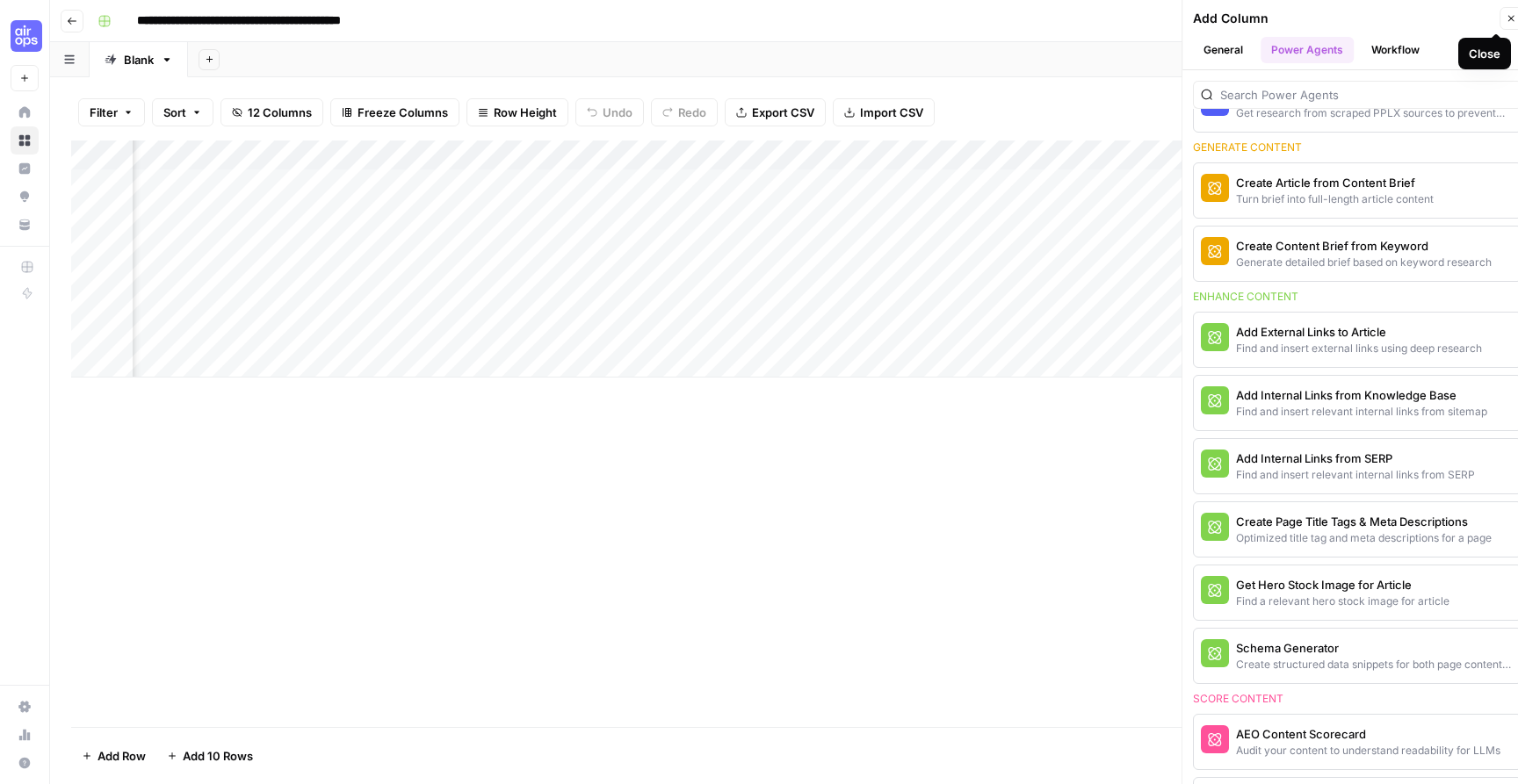
scroll to position [0, 1275]
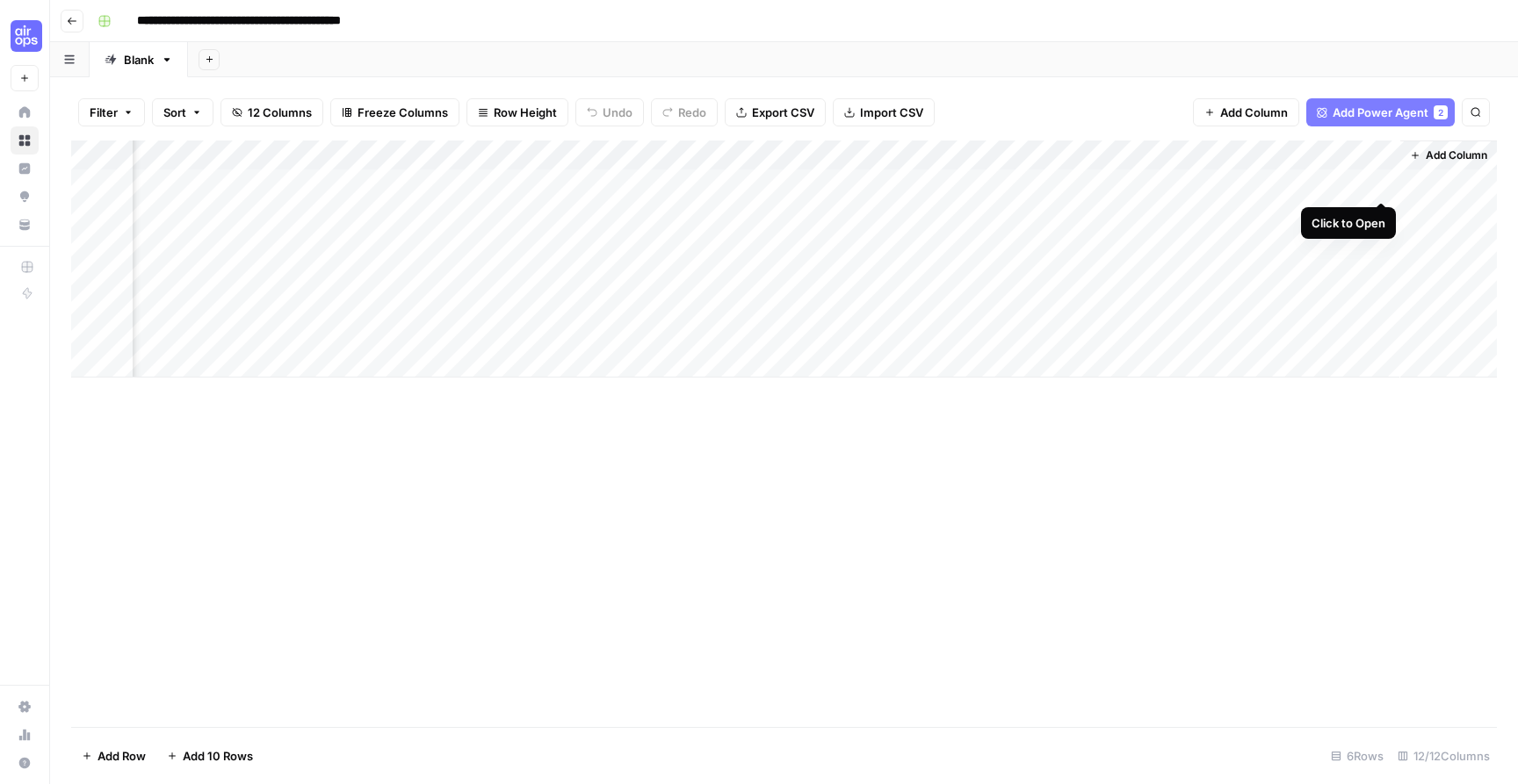
click at [1379, 189] on div "Add Column" at bounding box center [784, 259] width 1426 height 237
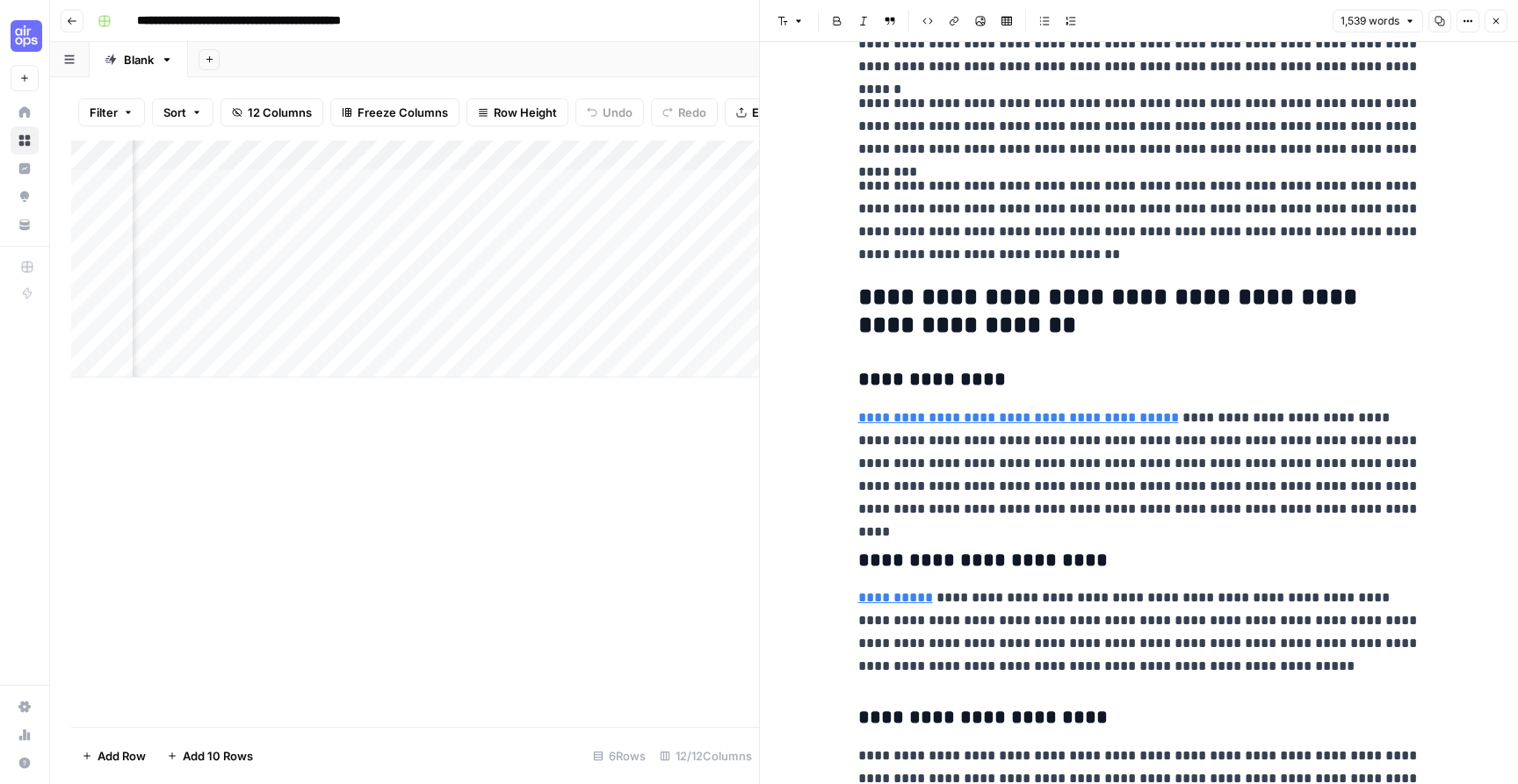
scroll to position [1357, 0]
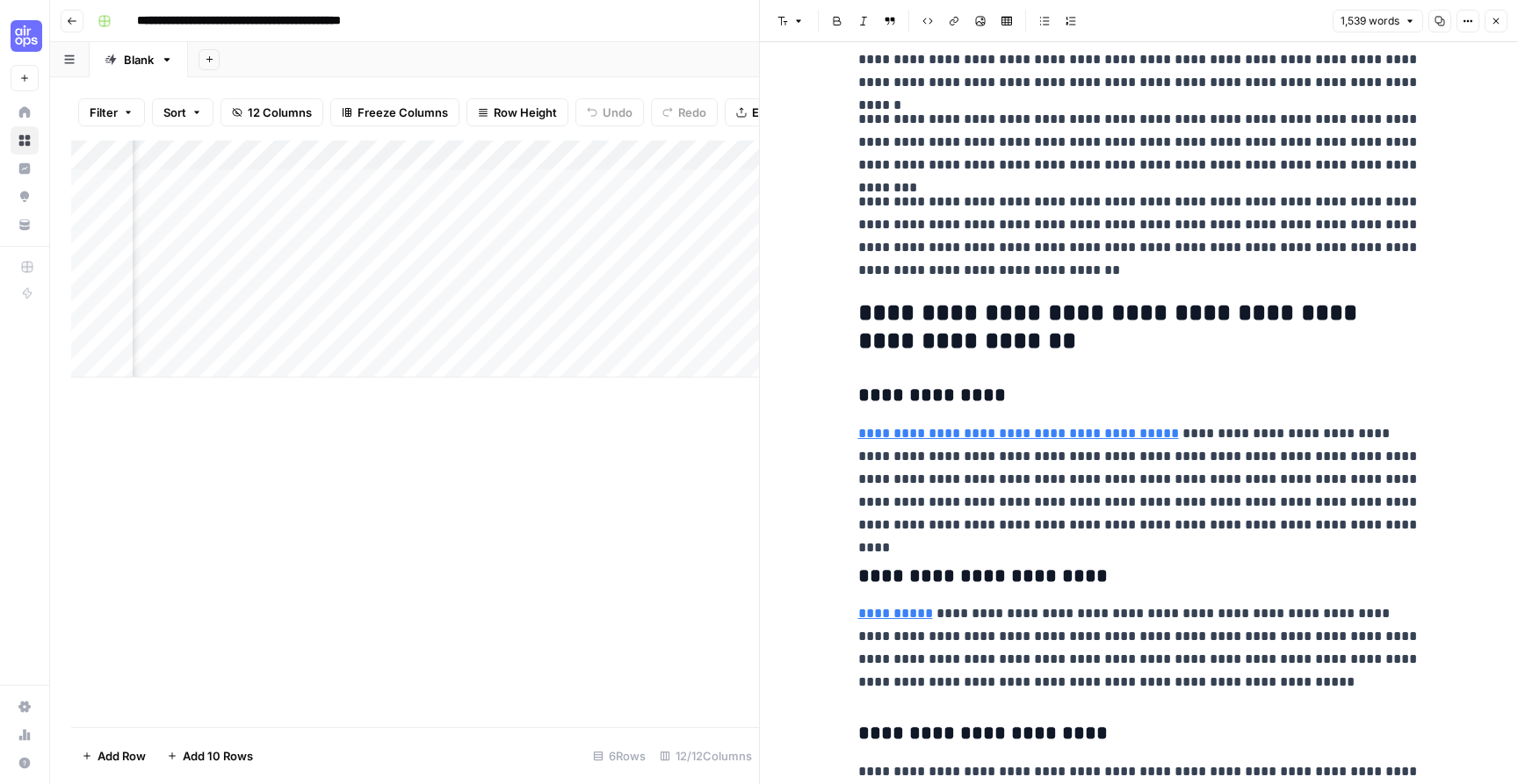
click at [922, 318] on h2 "**********" at bounding box center [1139, 328] width 563 height 57
click at [858, 311] on h2 "**********" at bounding box center [1139, 328] width 563 height 57
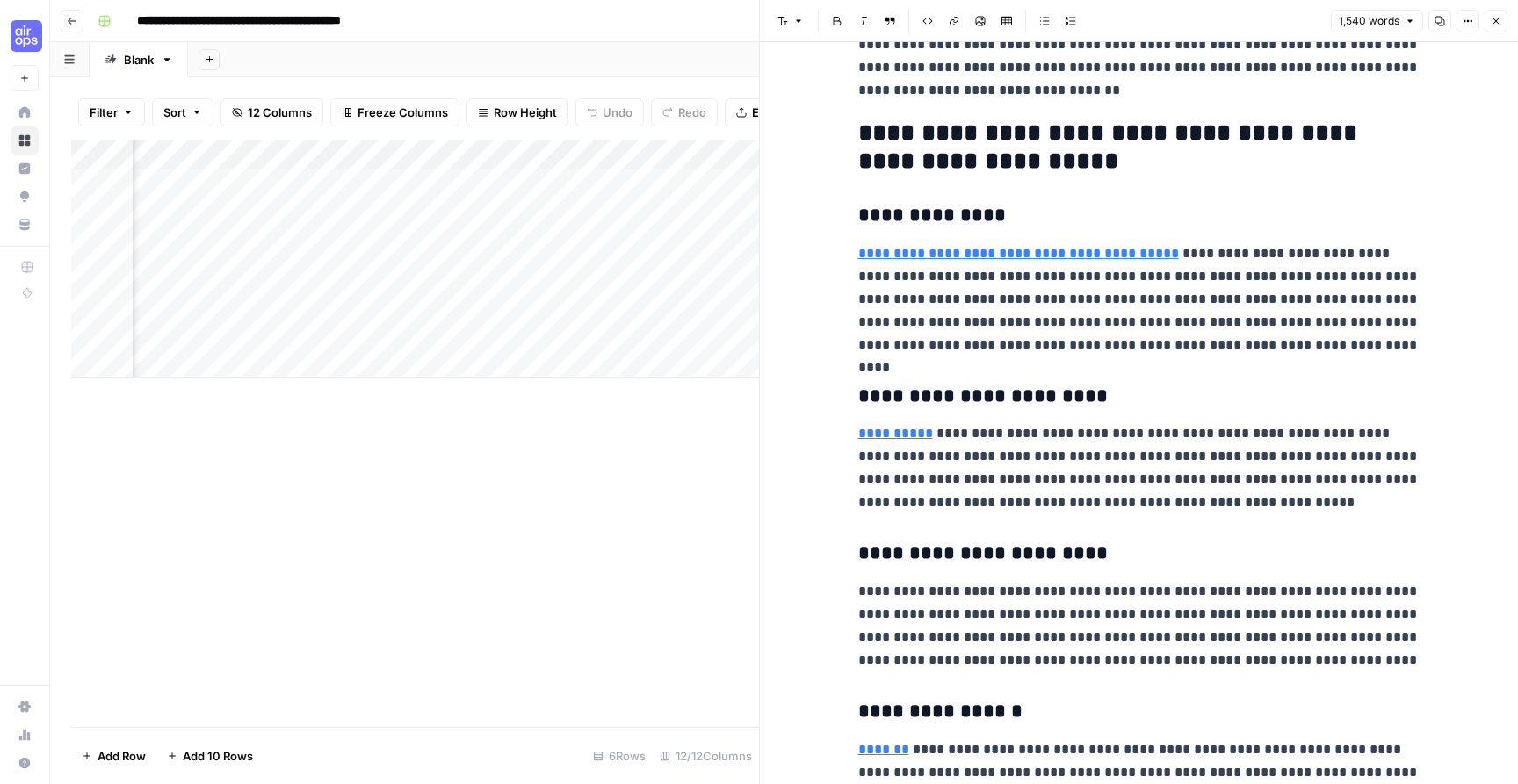
scroll to position [1553, 0]
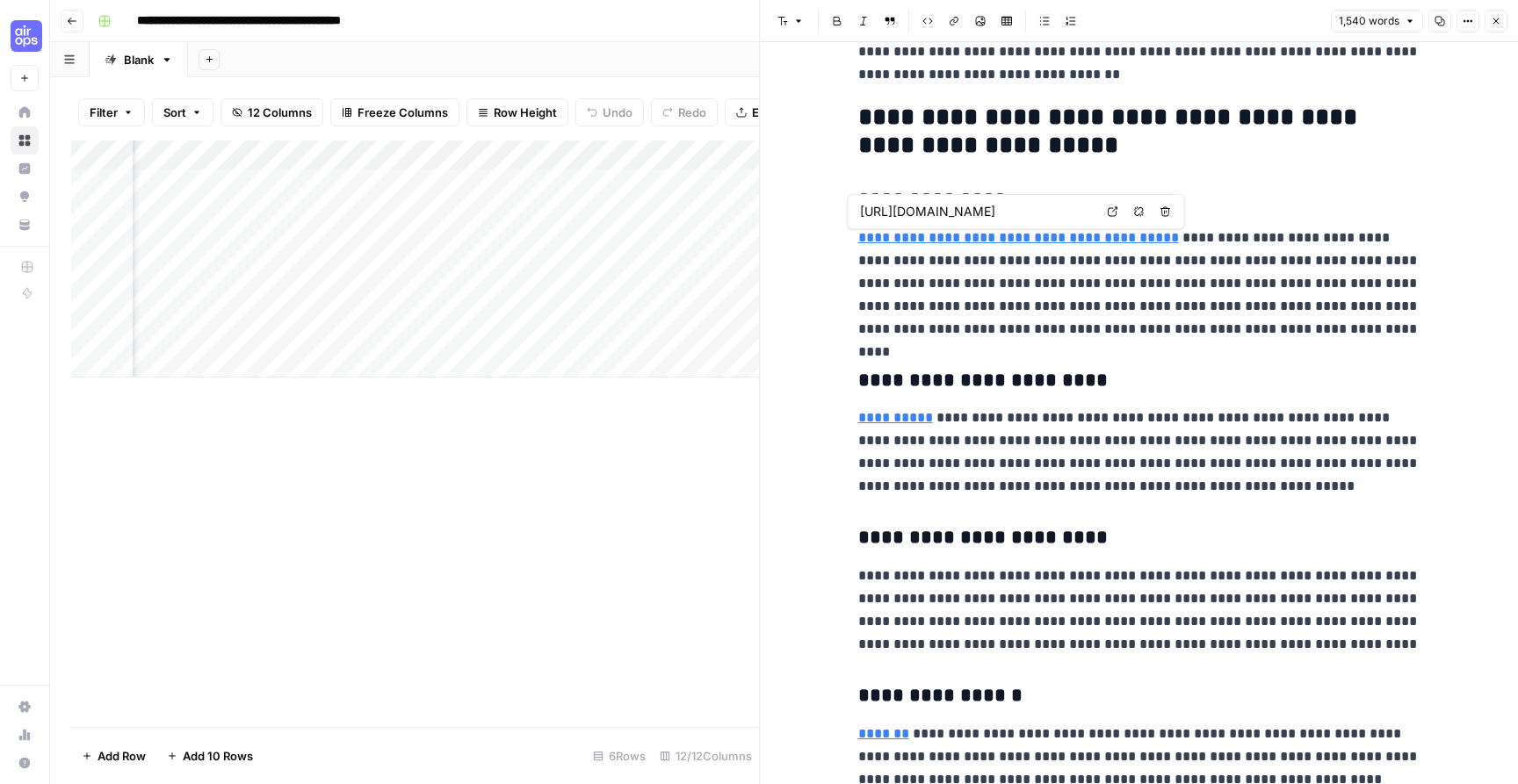
click at [860, 204] on input "https://search.google/ai-in-search/" at bounding box center [976, 211] width 233 height 17
click at [860, 194] on body "**********" at bounding box center [759, 392] width 1518 height 784
click at [860, 204] on h3 "**********" at bounding box center [1139, 200] width 563 height 25
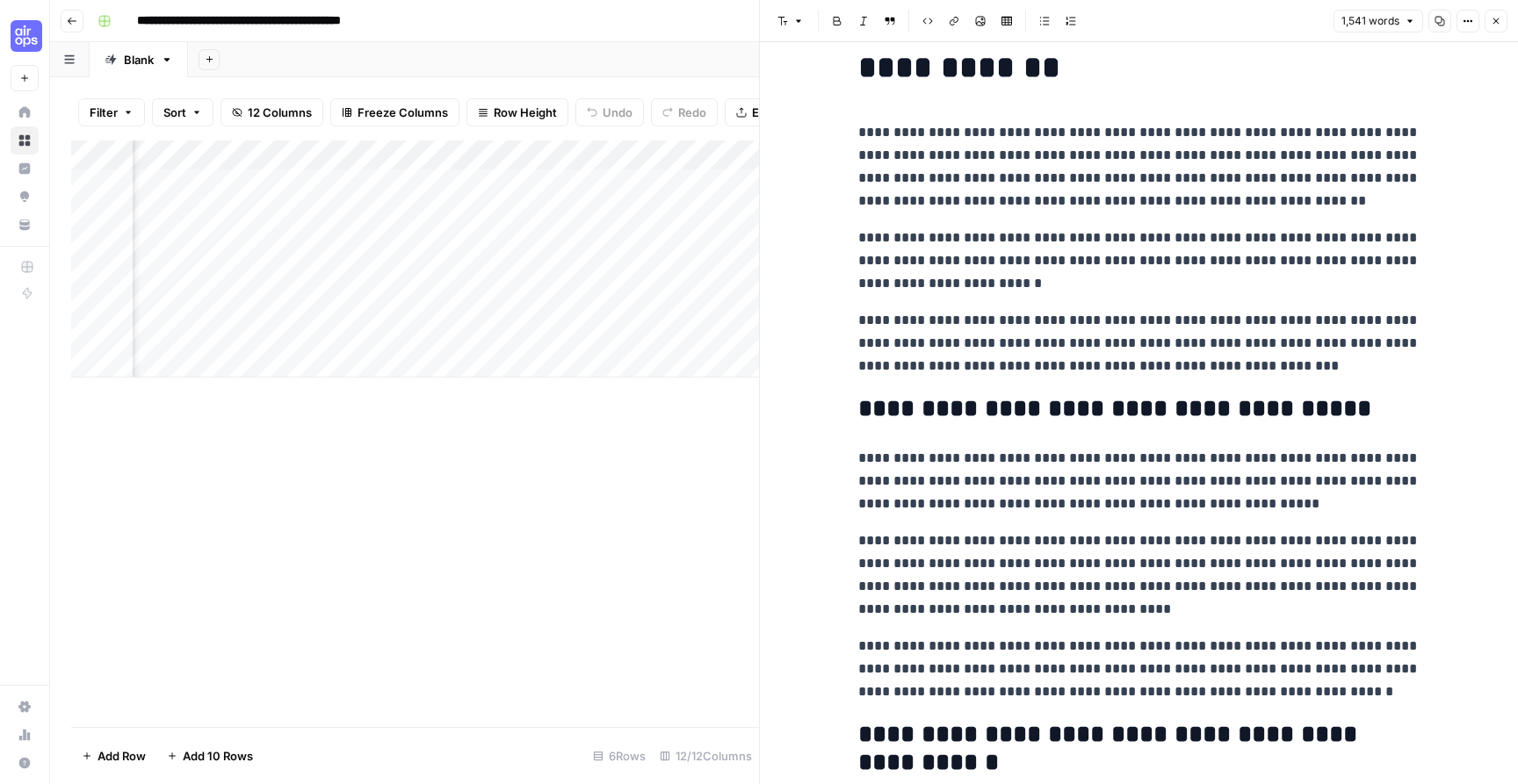
scroll to position [0, 0]
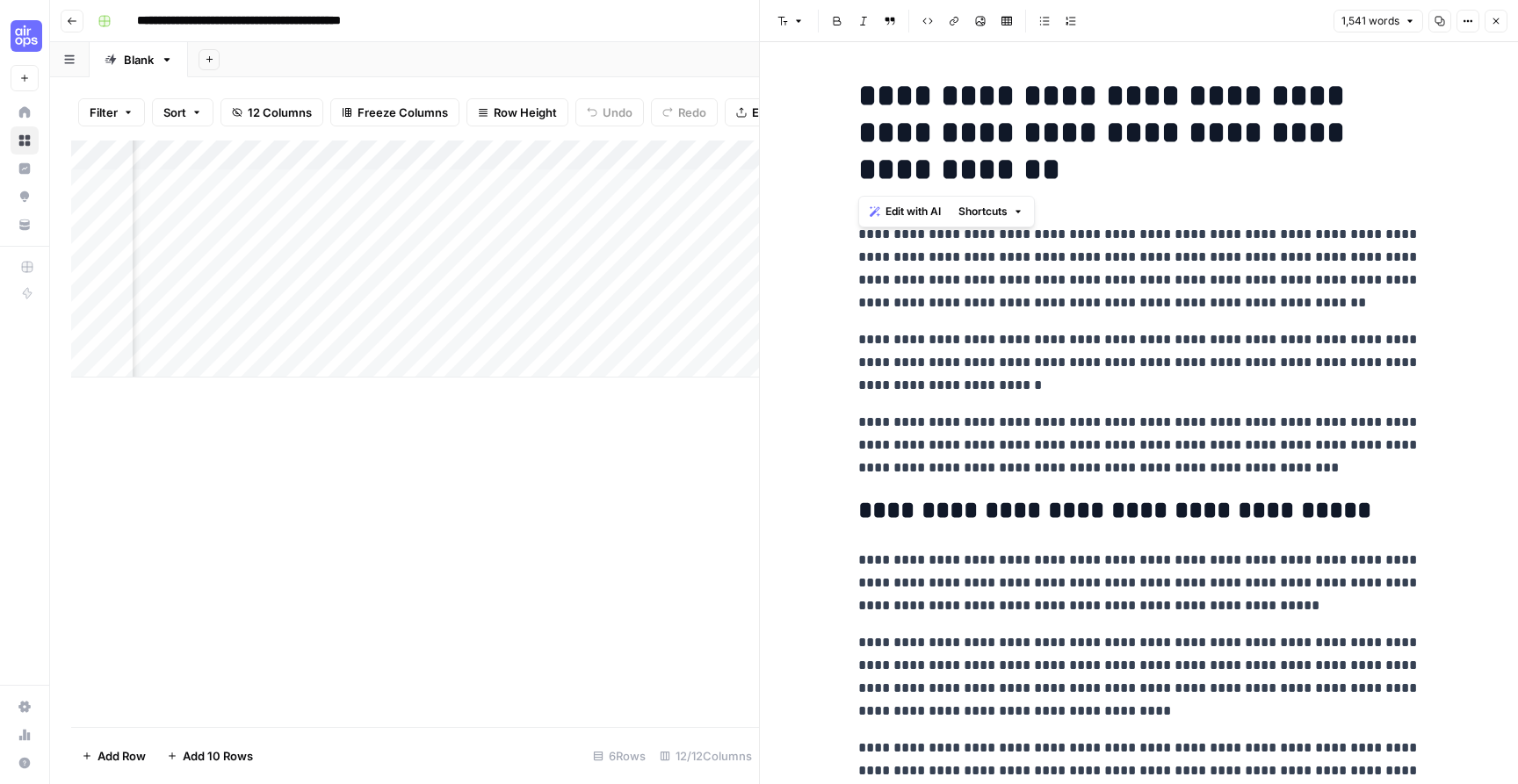
drag, startPoint x: 854, startPoint y: 88, endPoint x: 1065, endPoint y: 178, distance: 229.4
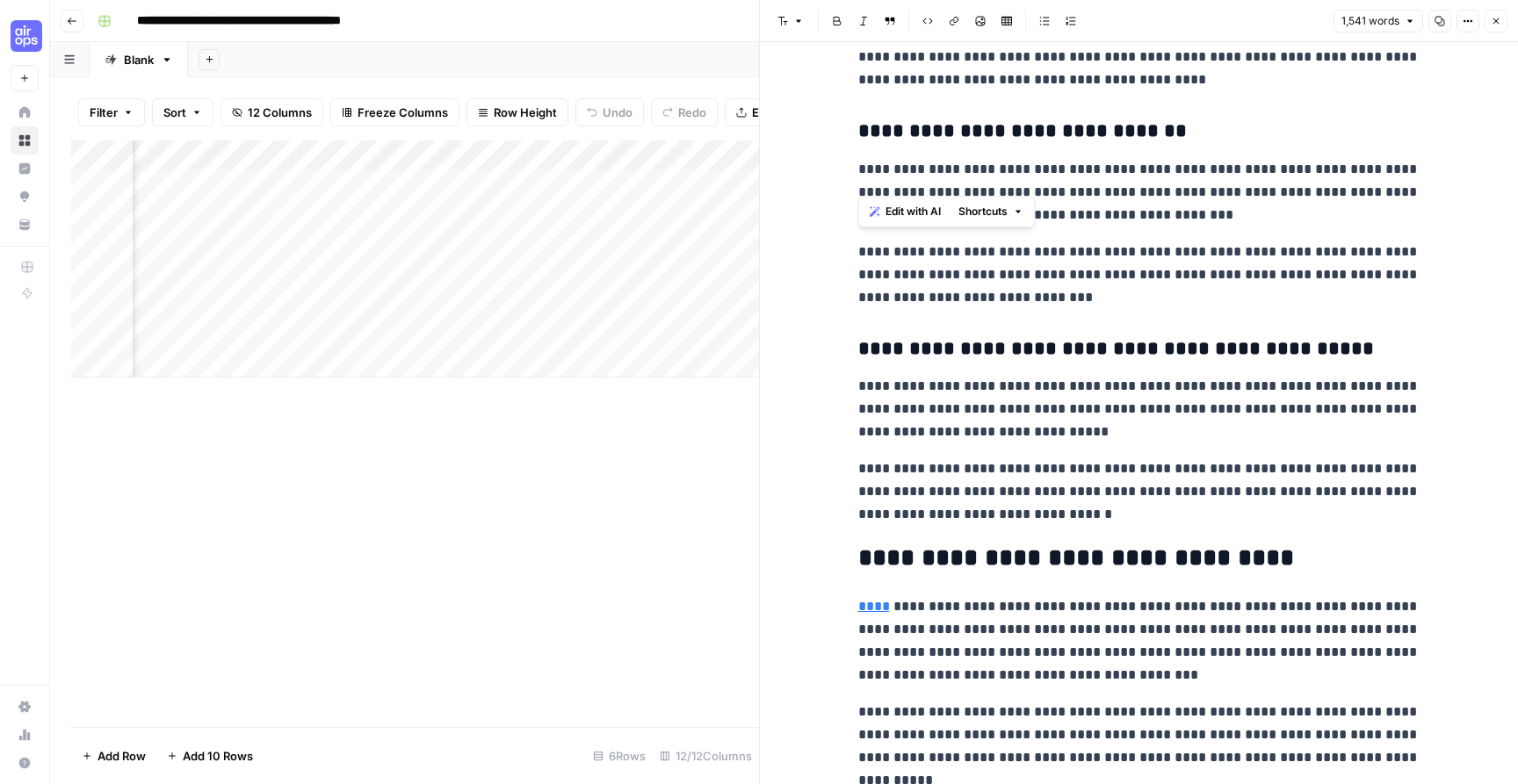
scroll to position [3753, 0]
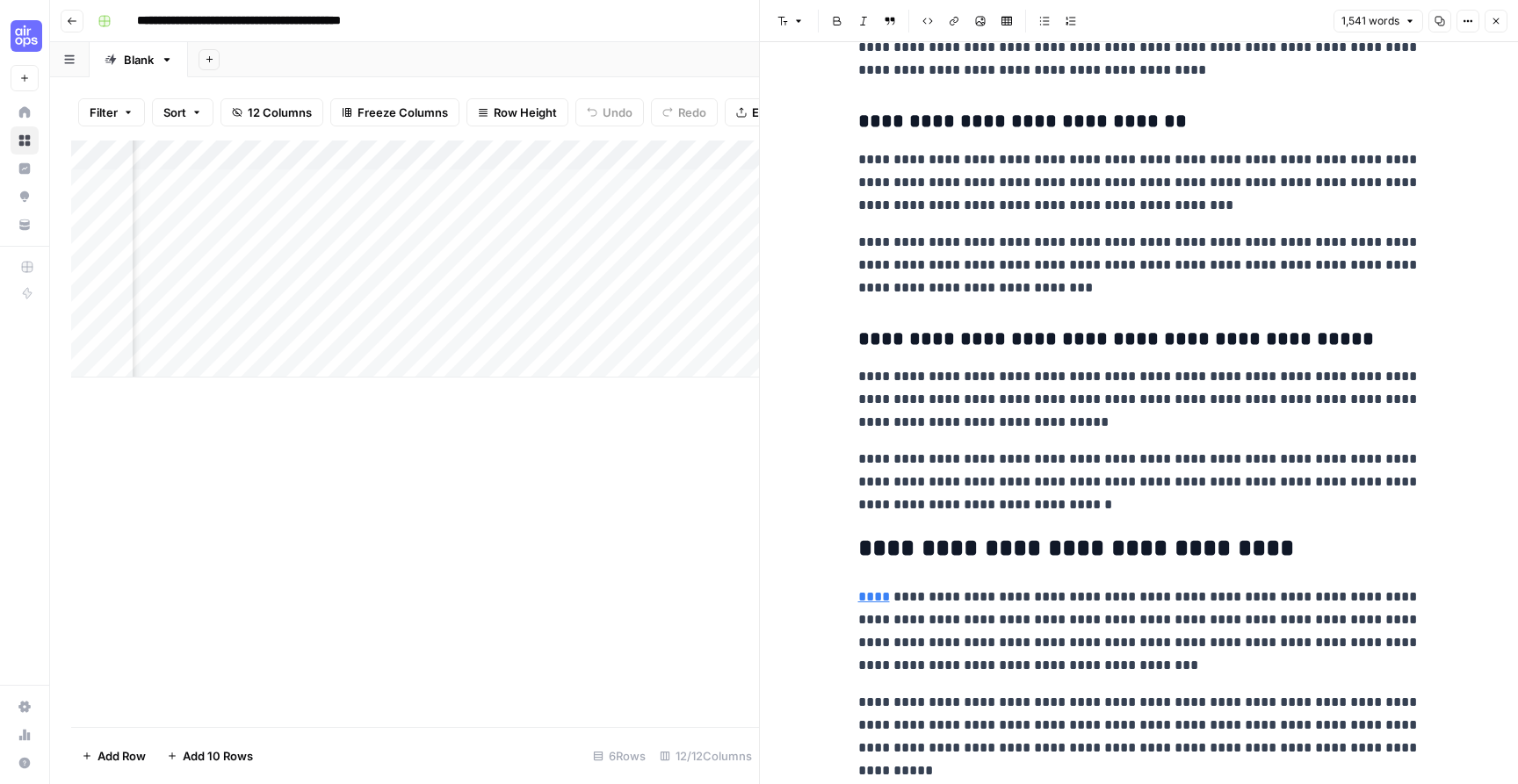
drag, startPoint x: 862, startPoint y: 372, endPoint x: 1042, endPoint y: 421, distance: 186.6
click at [1043, 422] on p "**********" at bounding box center [1139, 399] width 563 height 68
drag, startPoint x: 1042, startPoint y: 421, endPoint x: 855, endPoint y: 372, distance: 193.3
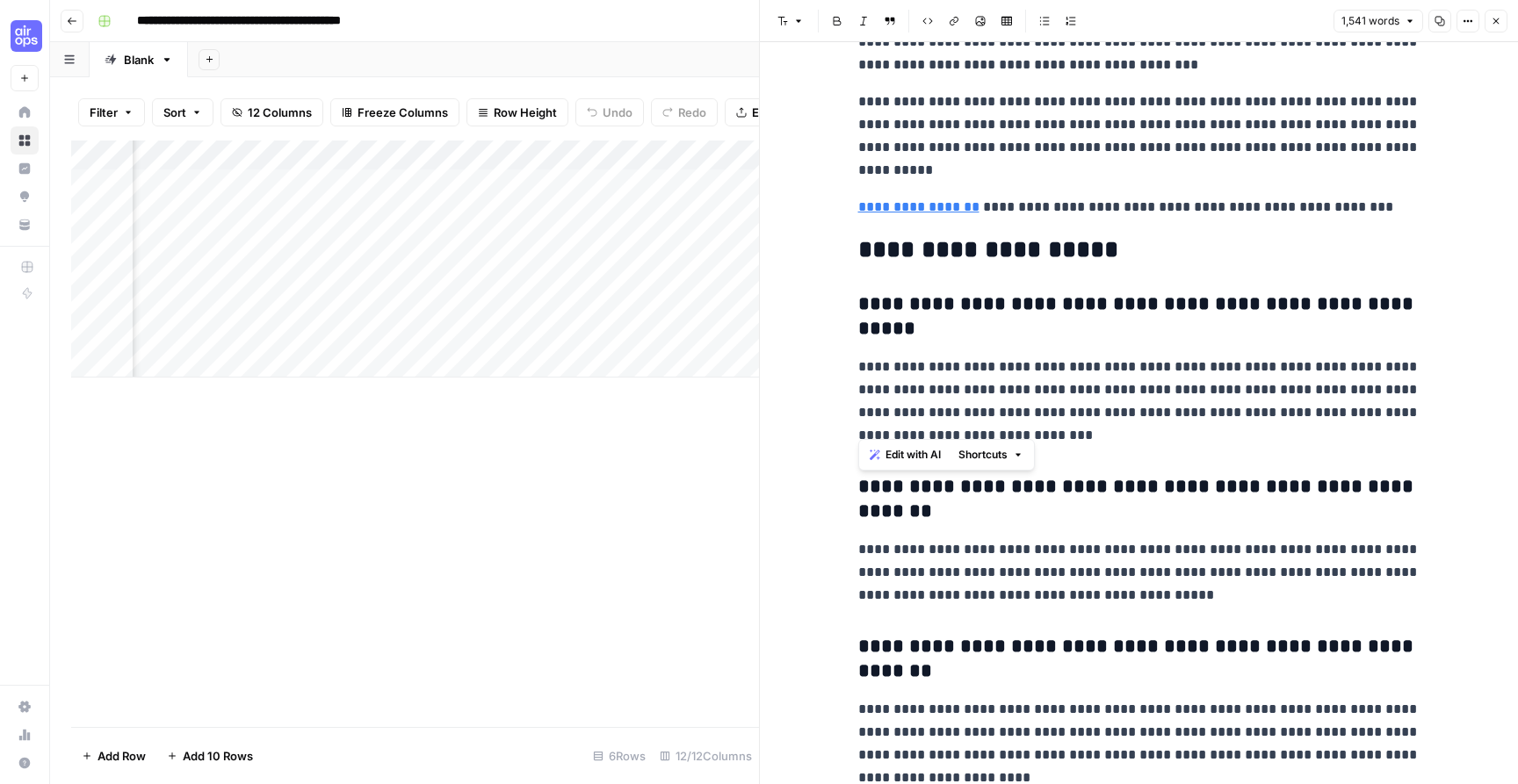
scroll to position [4424, 0]
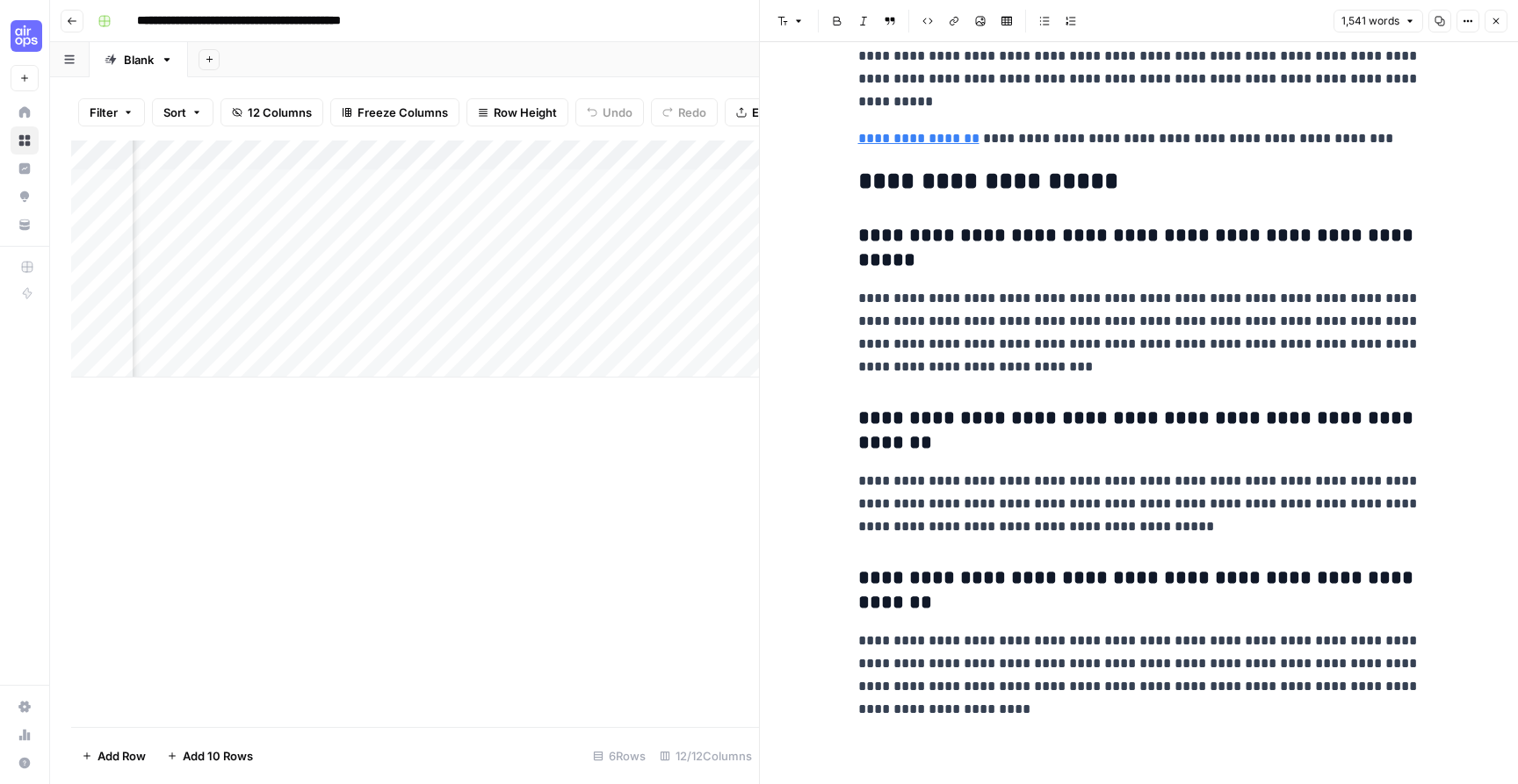
click at [1229, 588] on h3 "**********" at bounding box center [1139, 591] width 563 height 49
click at [982, 697] on p "**********" at bounding box center [1139, 676] width 563 height 91
click at [1499, 29] on button "Close" at bounding box center [1495, 21] width 23 height 23
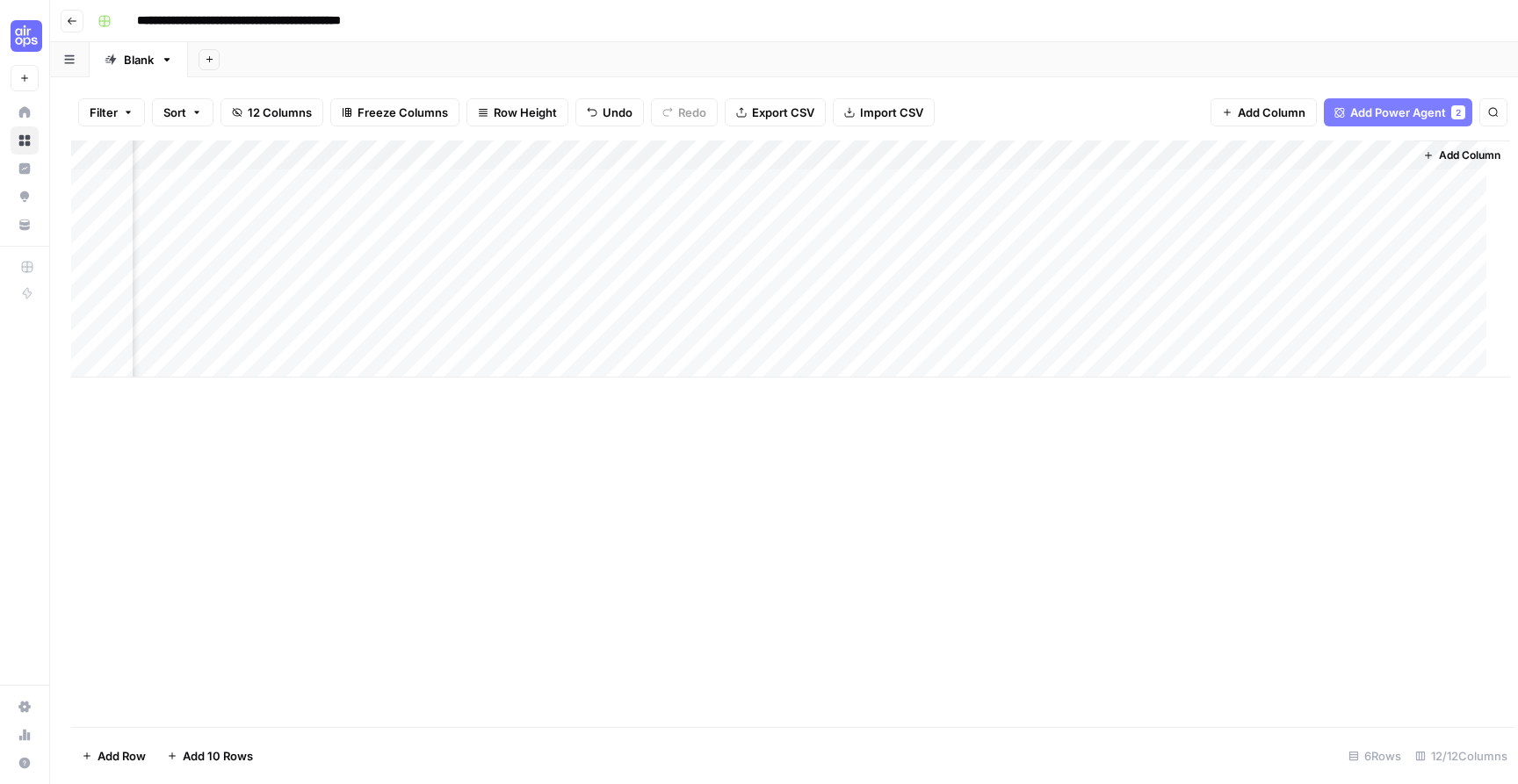
scroll to position [0, 1255]
click at [931, 622] on div "Add Column" at bounding box center [784, 434] width 1426 height 587
click at [169, 63] on icon "button" at bounding box center [166, 59] width 12 height 12
click at [515, 409] on div "Add Column" at bounding box center [784, 434] width 1426 height 587
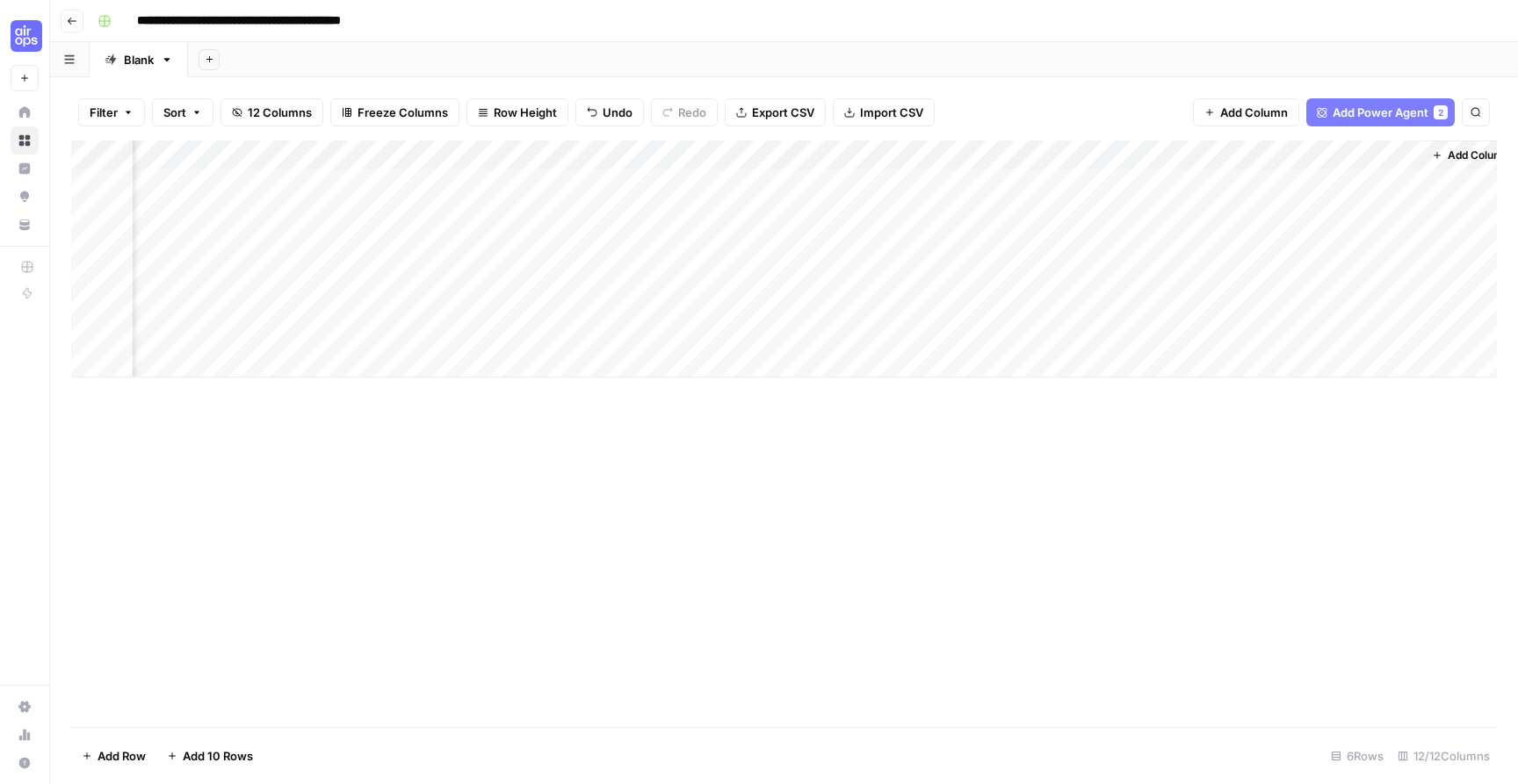
scroll to position [0, 1275]
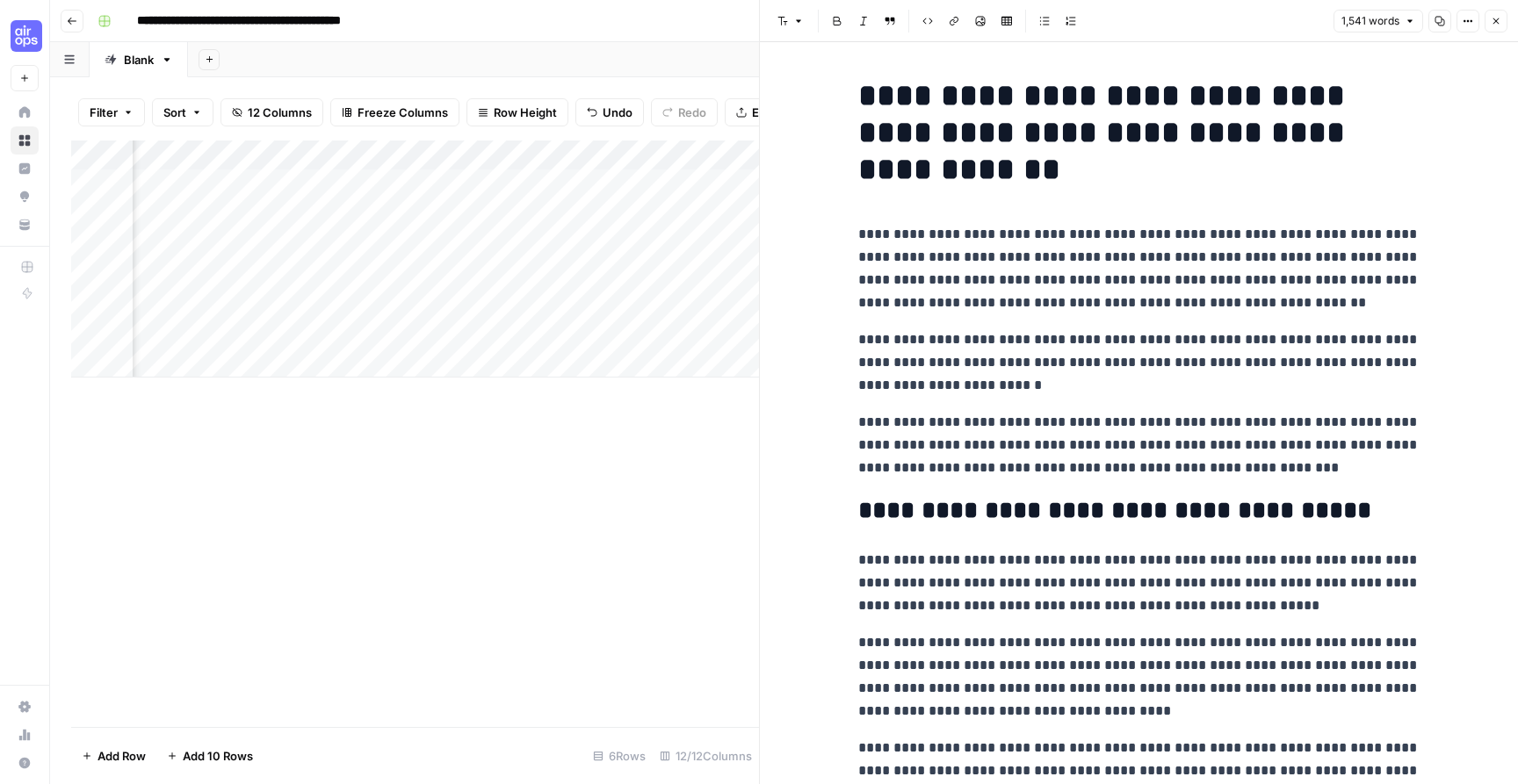
scroll to position [0, 1293]
click at [1495, 22] on icon "button" at bounding box center [1496, 21] width 11 height 11
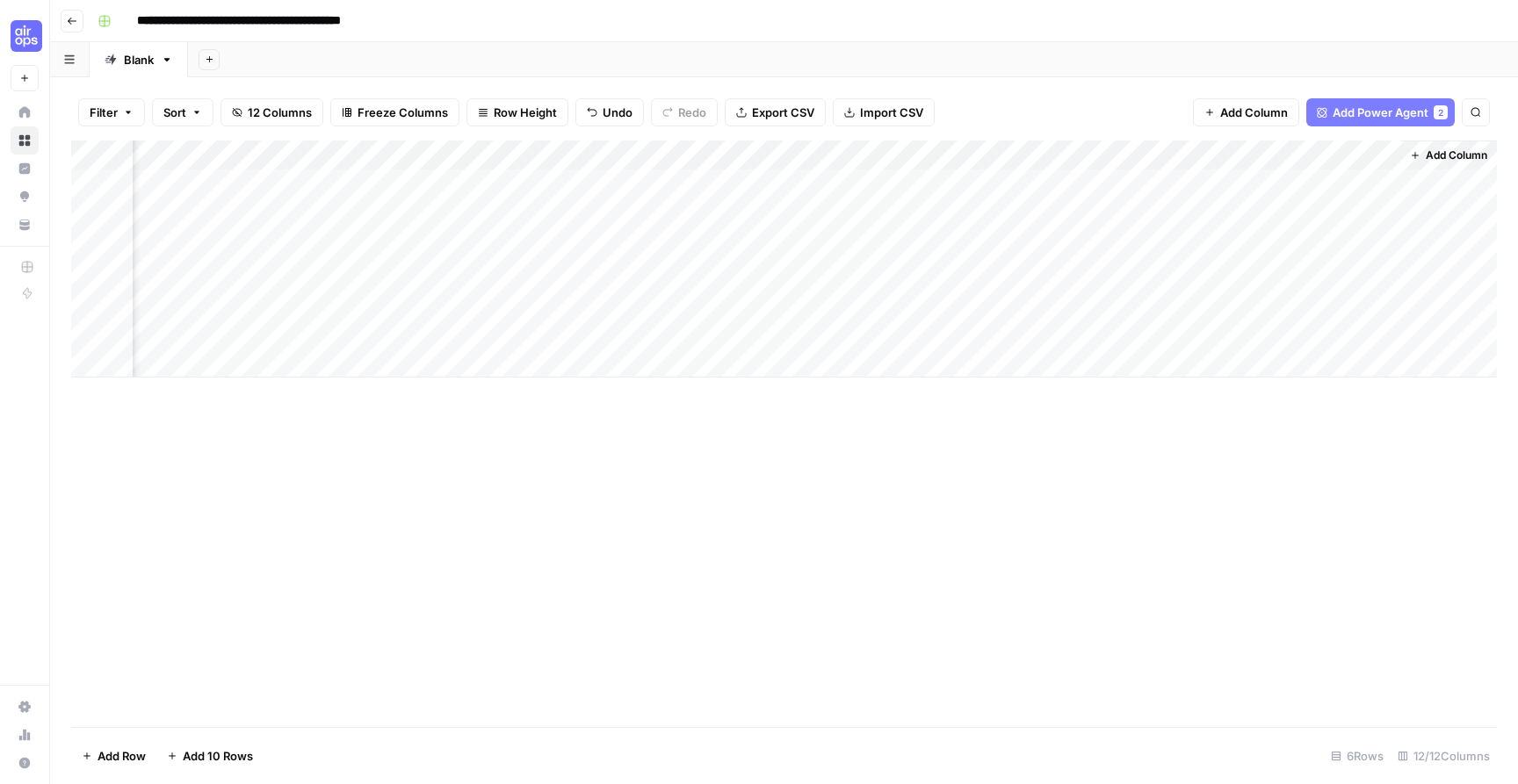
scroll to position [0, 1255]
click at [78, 24] on button "Go back" at bounding box center [71, 21] width 23 height 23
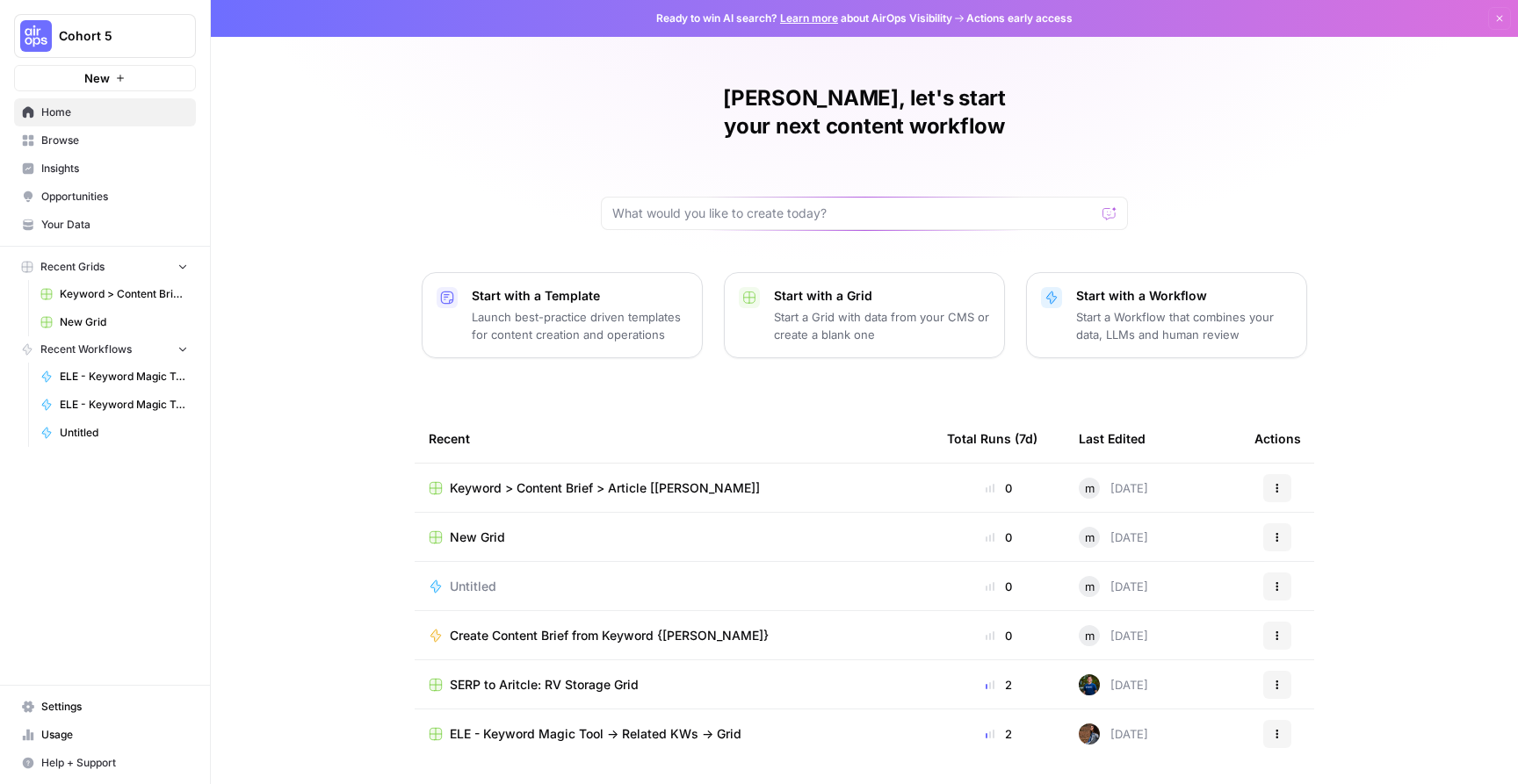
click at [156, 229] on span "Your Data" at bounding box center [114, 224] width 147 height 15
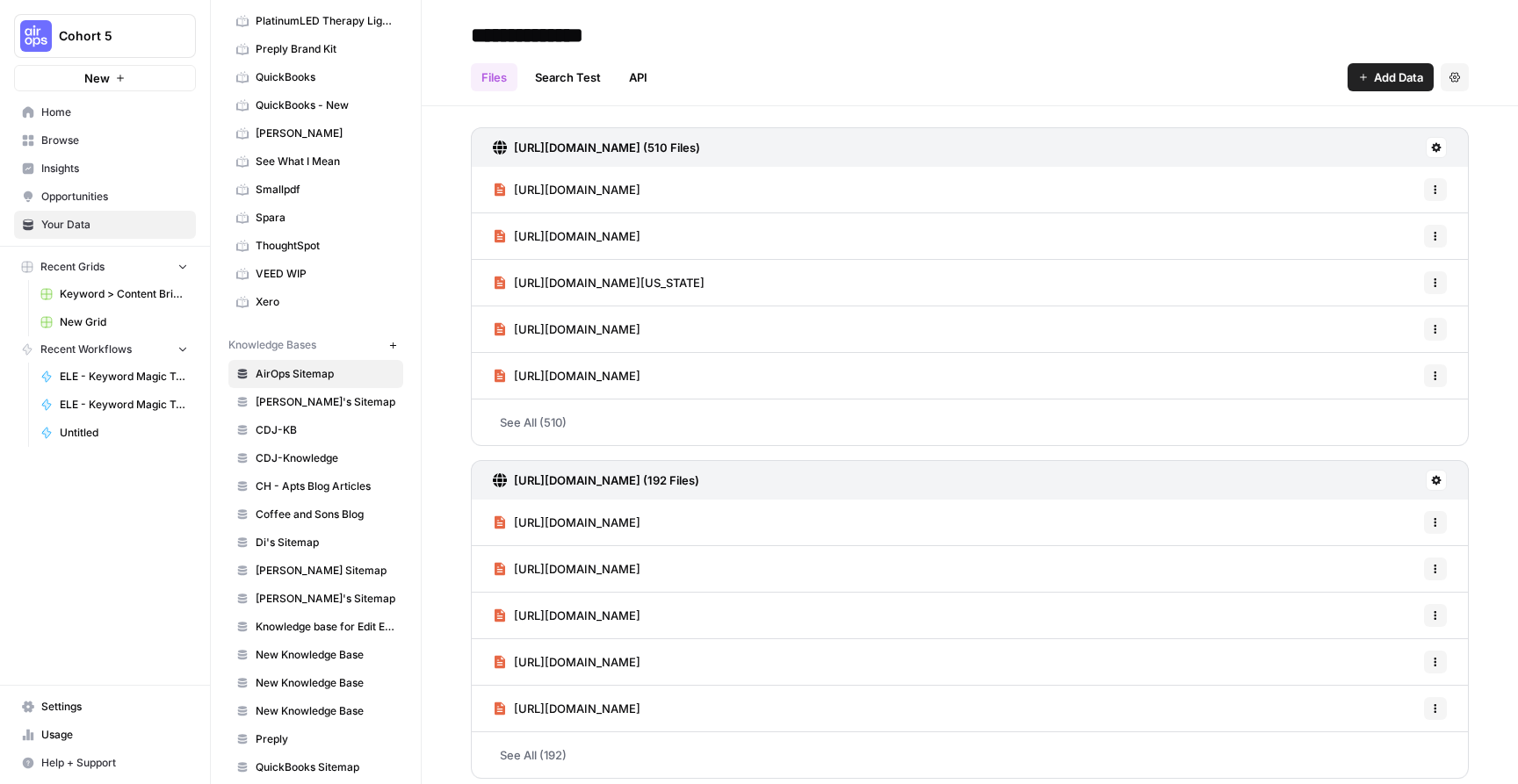
scroll to position [863, 0]
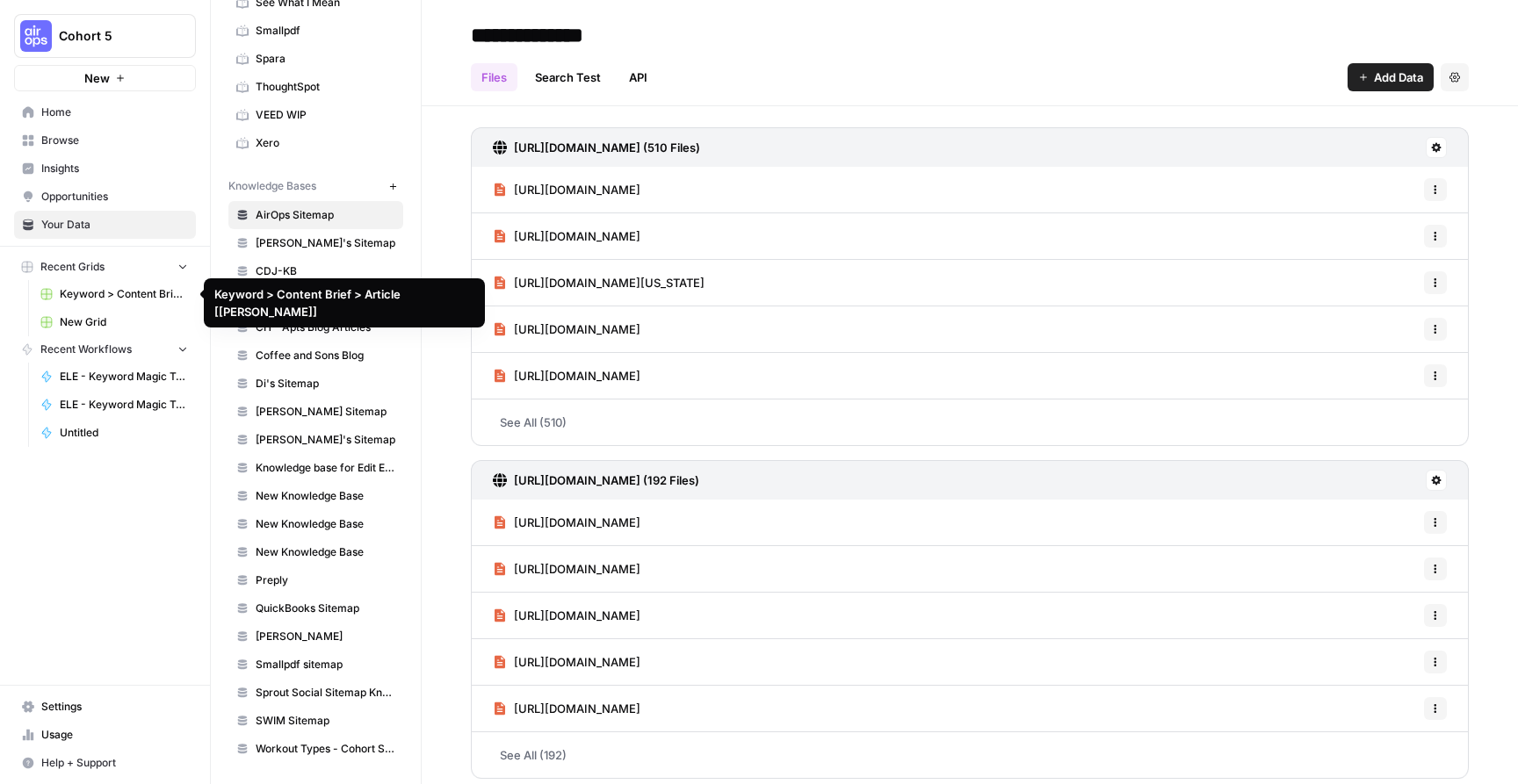
click at [97, 294] on span "Keyword > Content Brief > Article [Mary Scott]" at bounding box center [124, 294] width 129 height 15
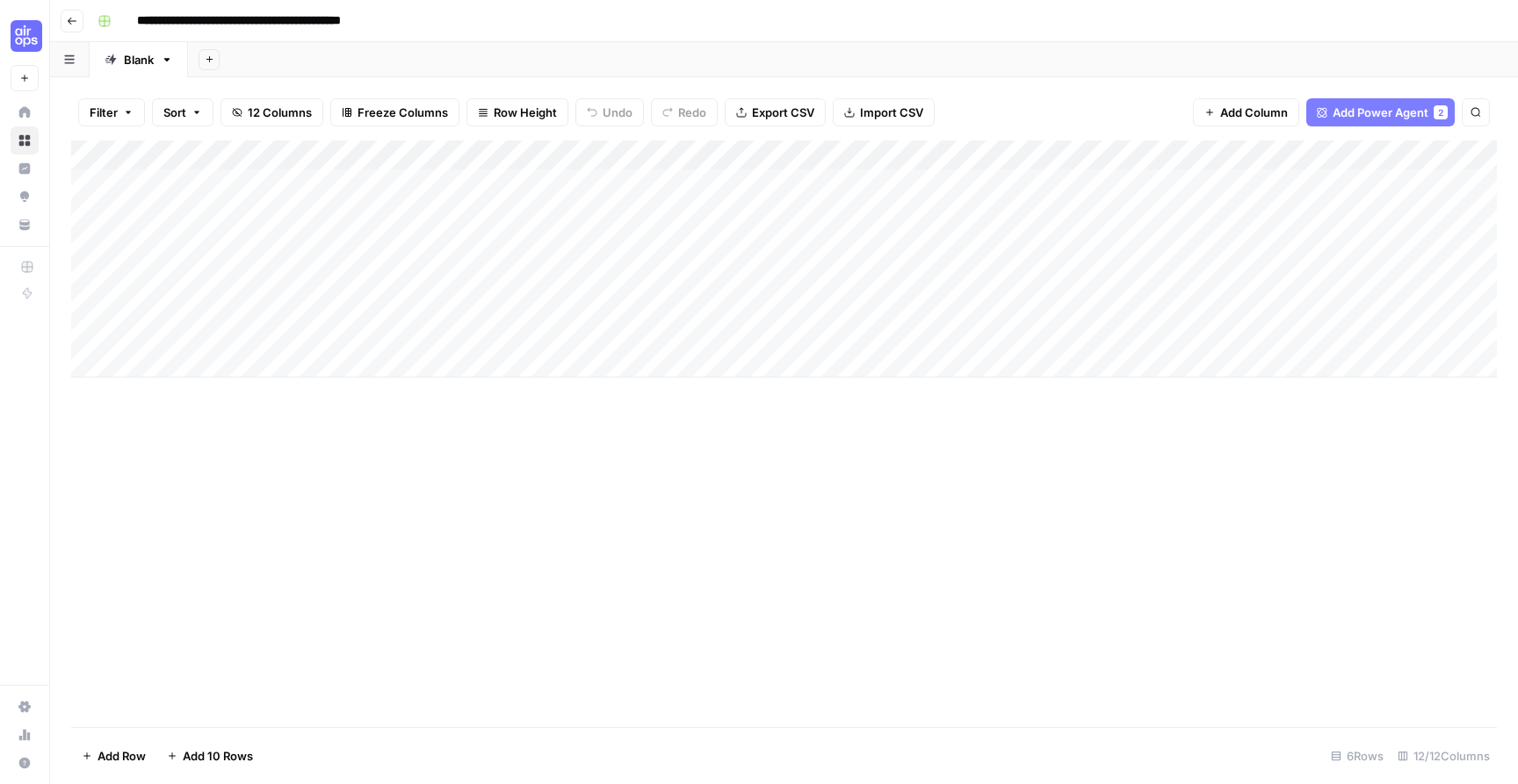
click at [641, 211] on div "Add Column" at bounding box center [784, 259] width 1426 height 237
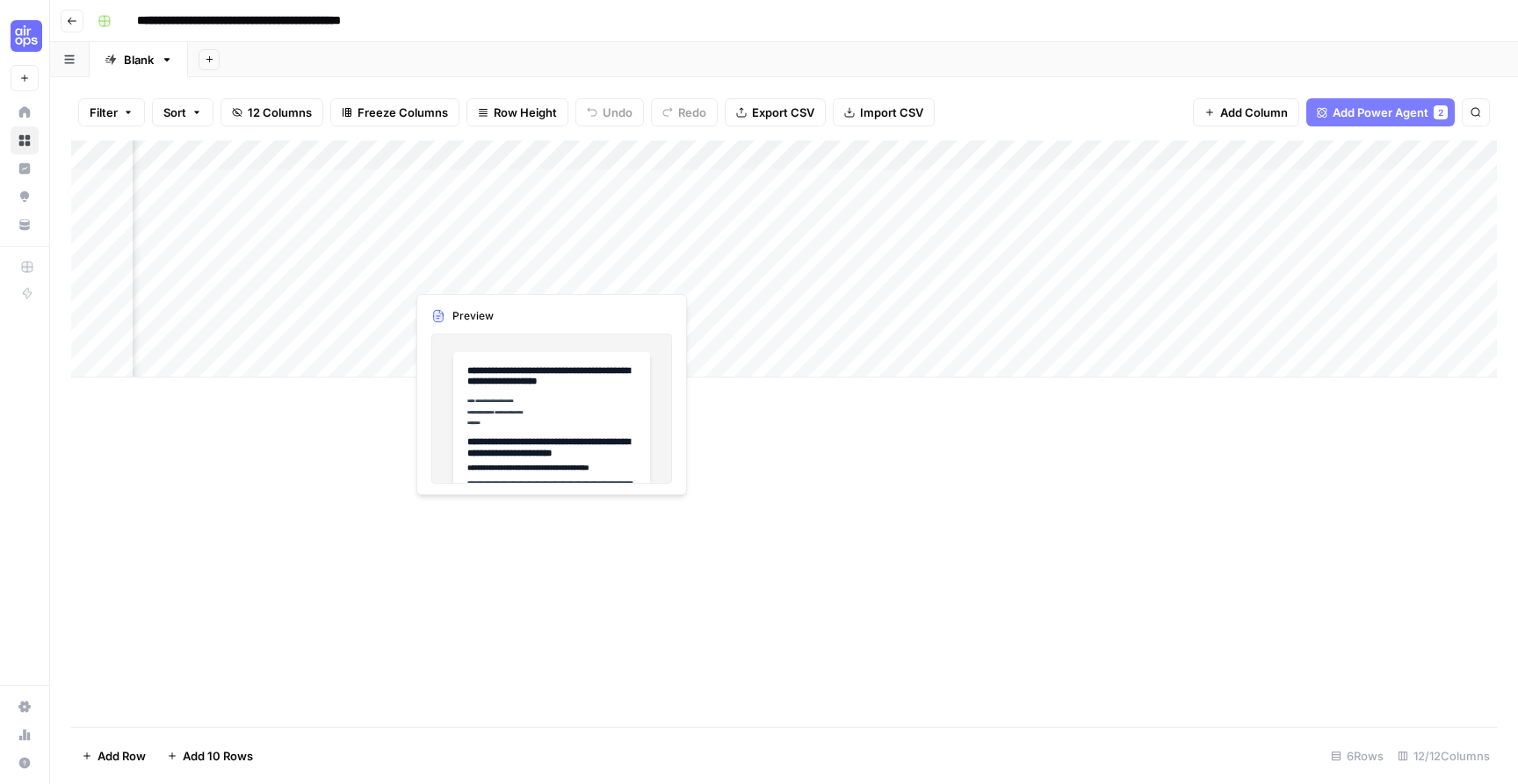
scroll to position [0, 248]
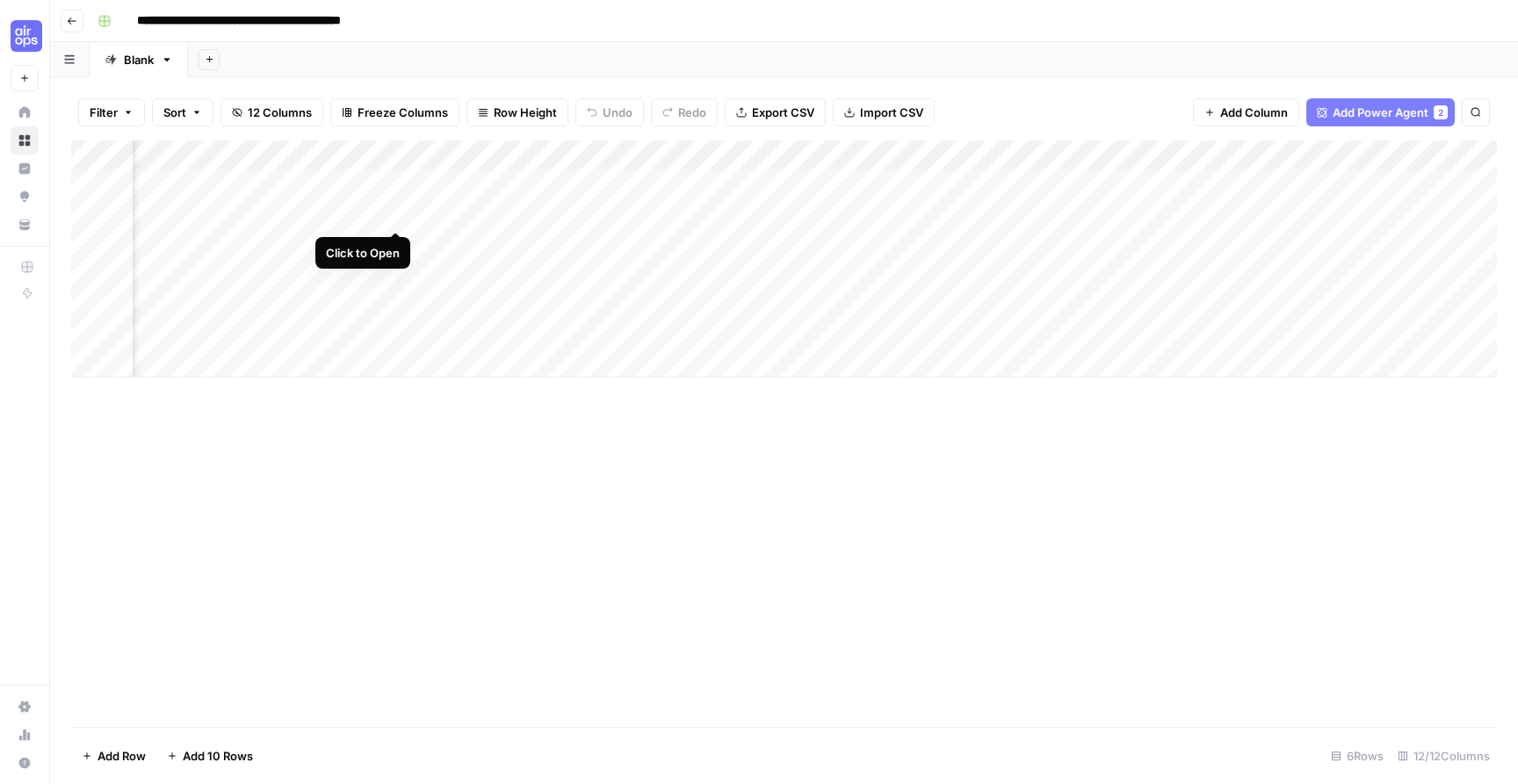
click at [388, 213] on div "Add Column" at bounding box center [784, 259] width 1426 height 237
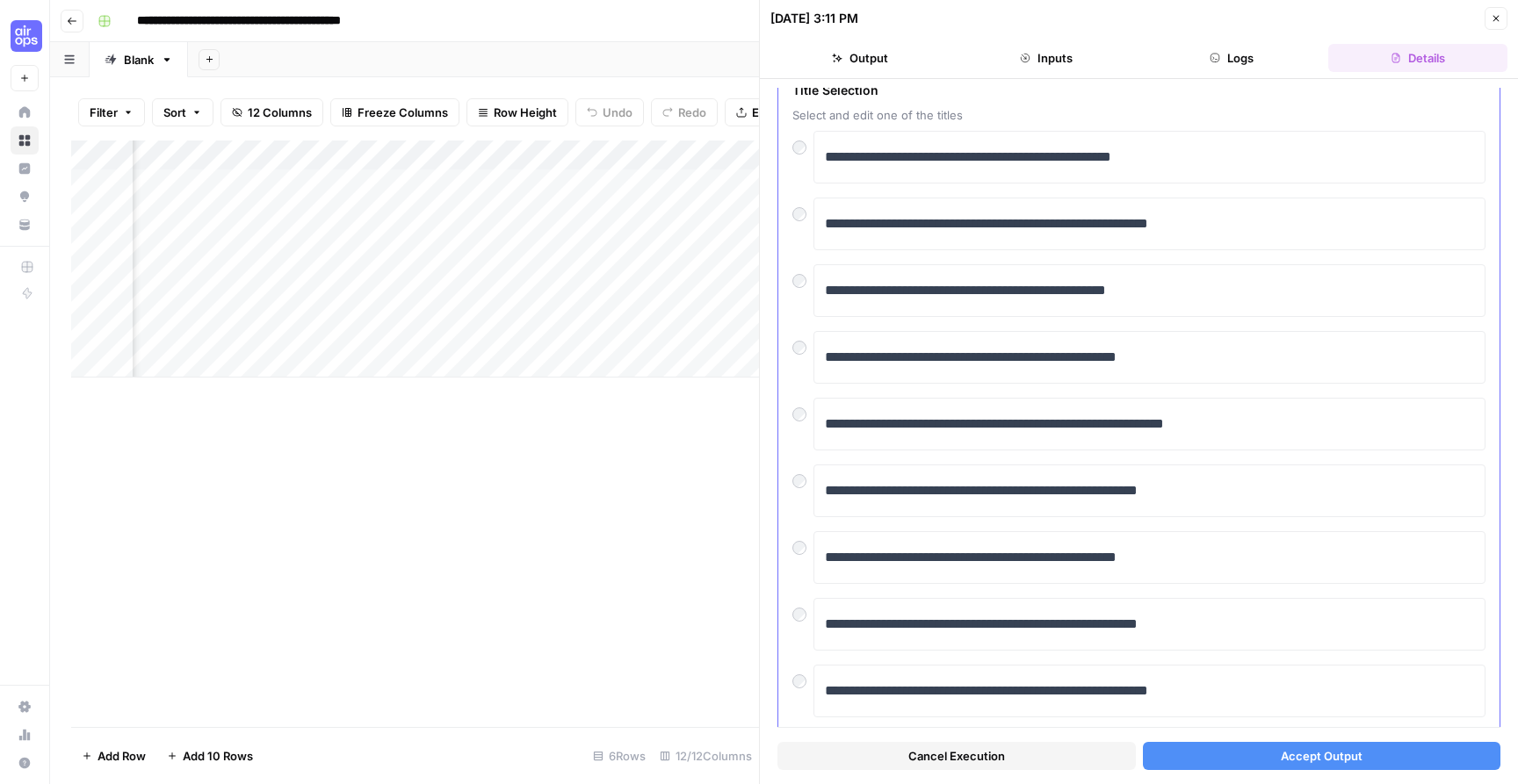
scroll to position [98, 0]
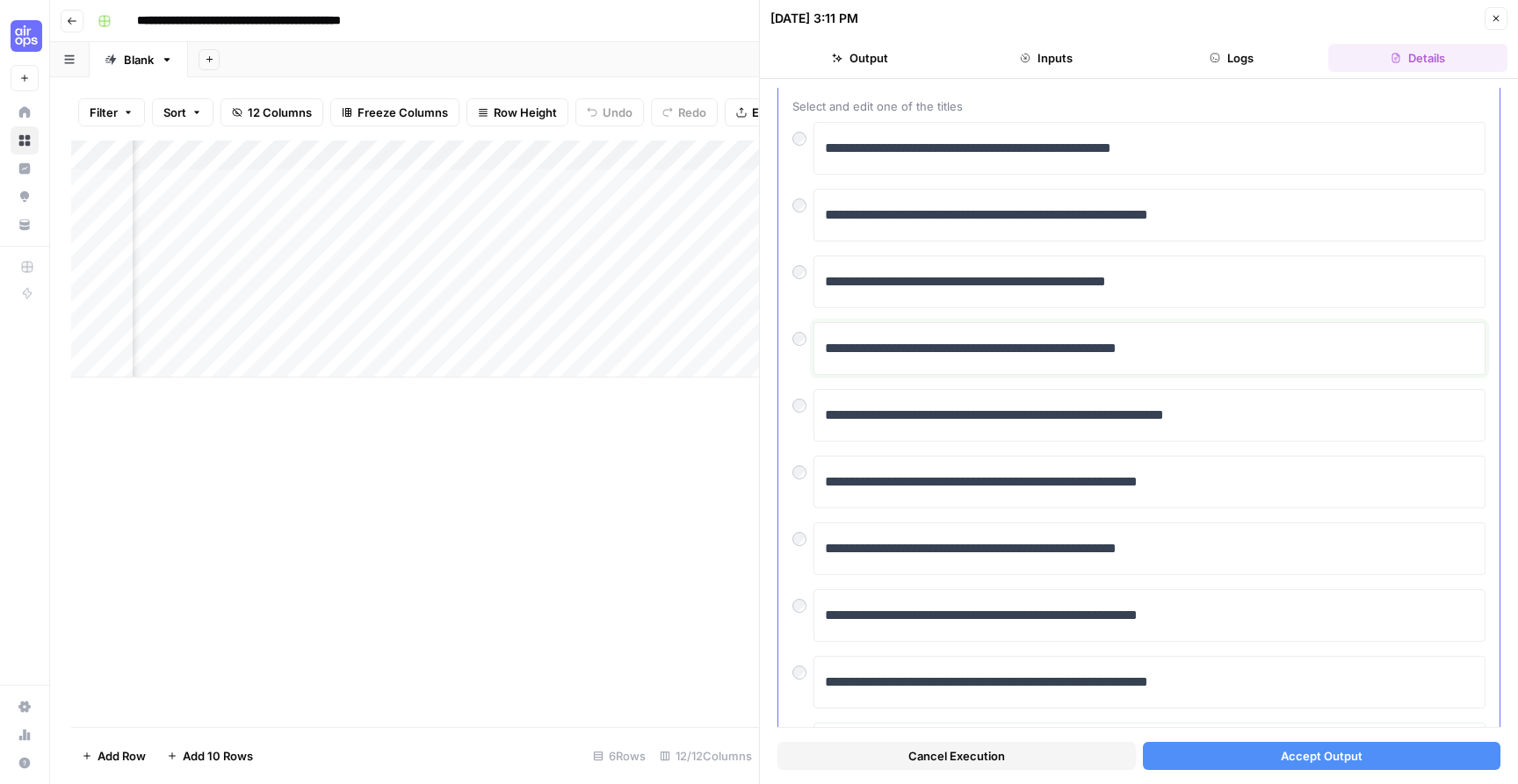
click at [934, 361] on div "**********" at bounding box center [1150, 348] width 649 height 36
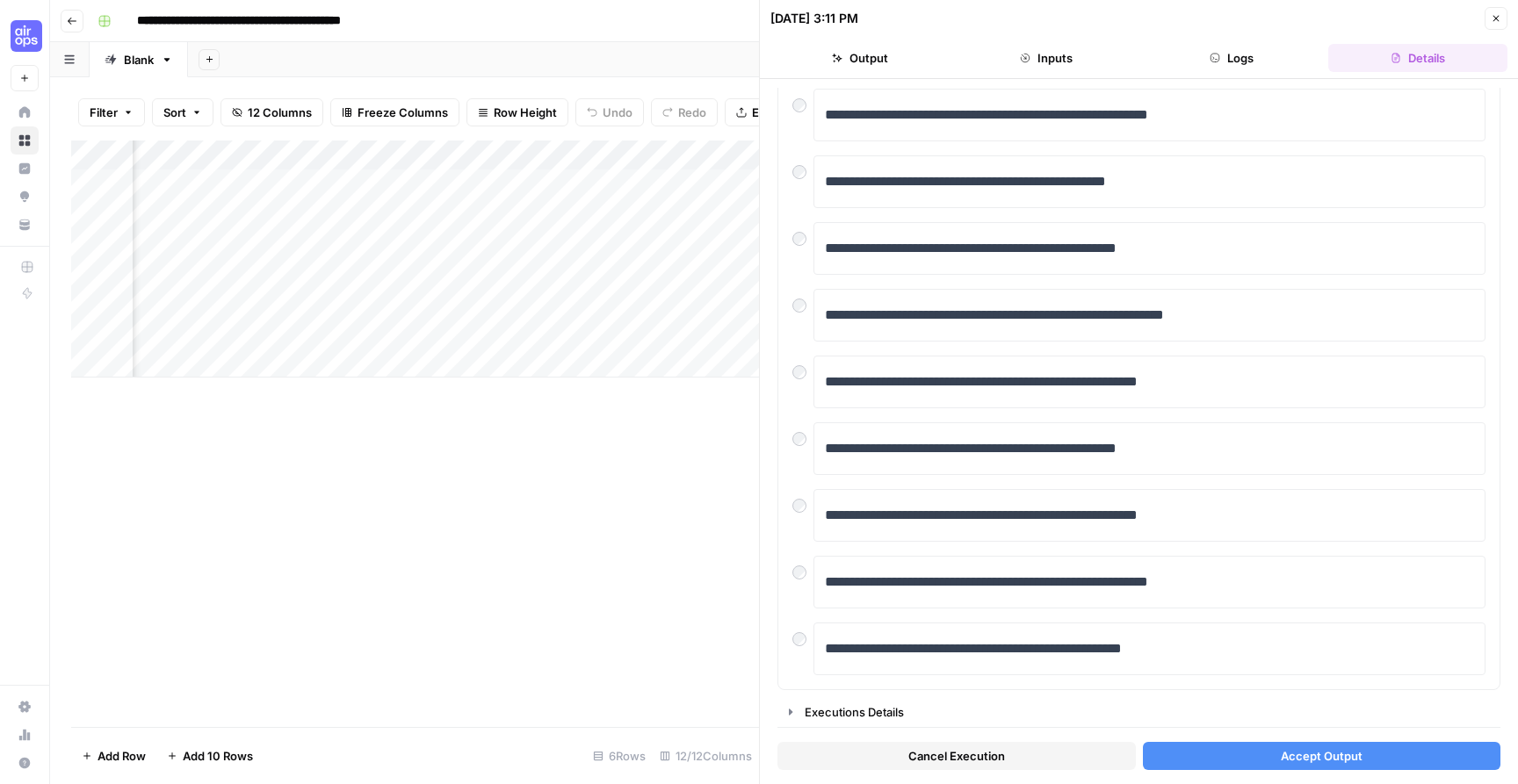
click at [1339, 758] on span "Accept Output" at bounding box center [1322, 756] width 82 height 17
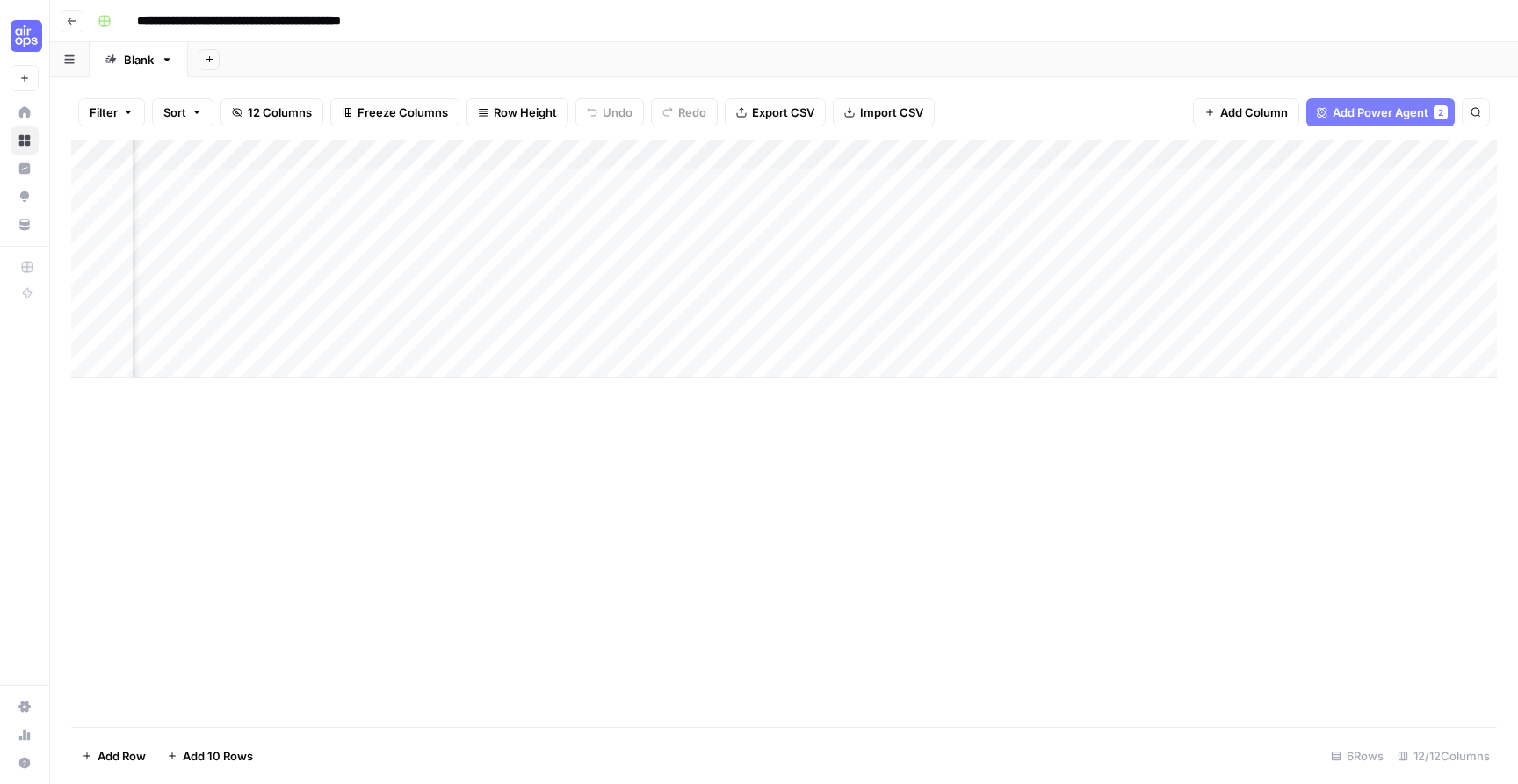
click at [1368, 112] on span "Add Power Agent" at bounding box center [1379, 112] width 96 height 17
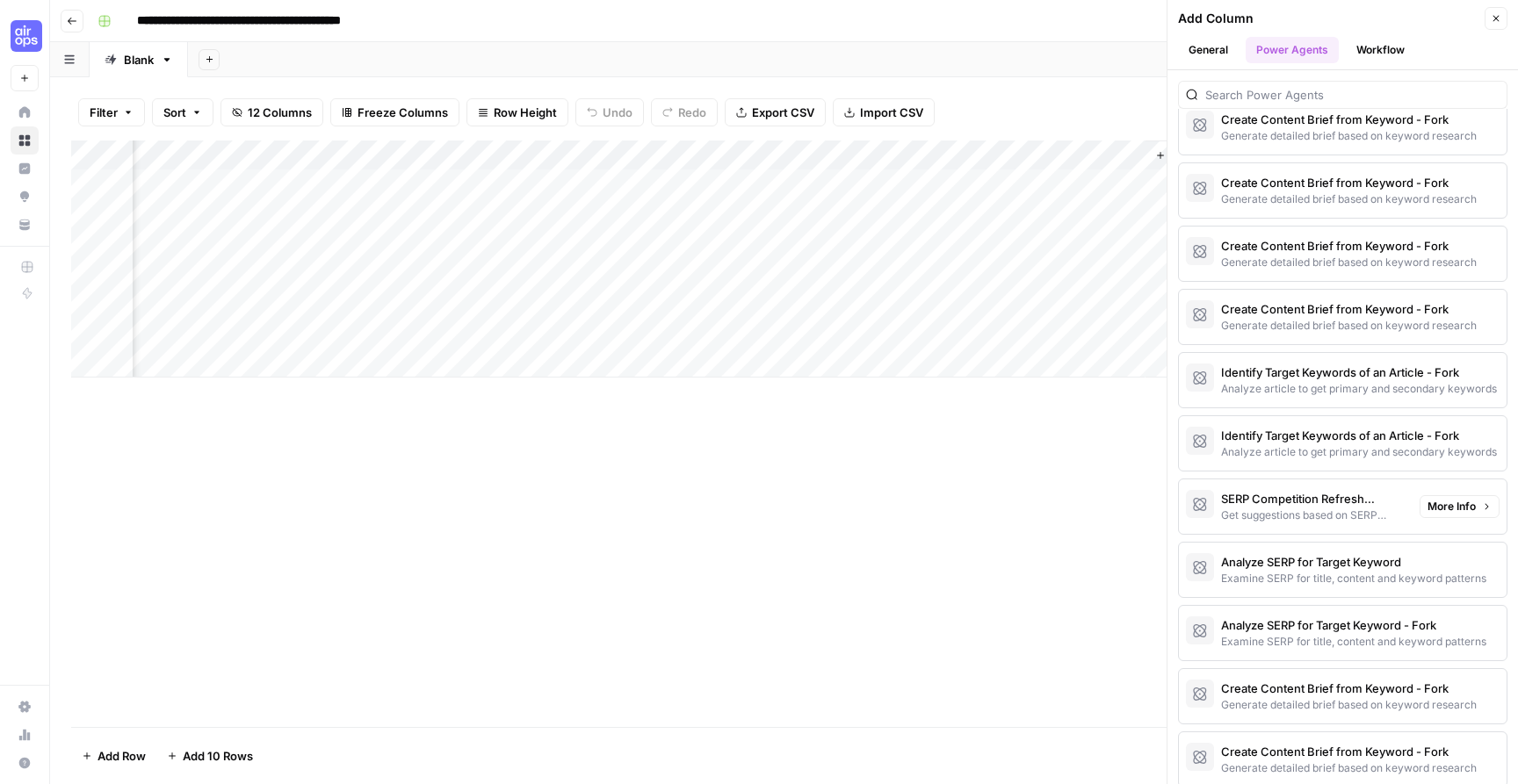
scroll to position [2789, 0]
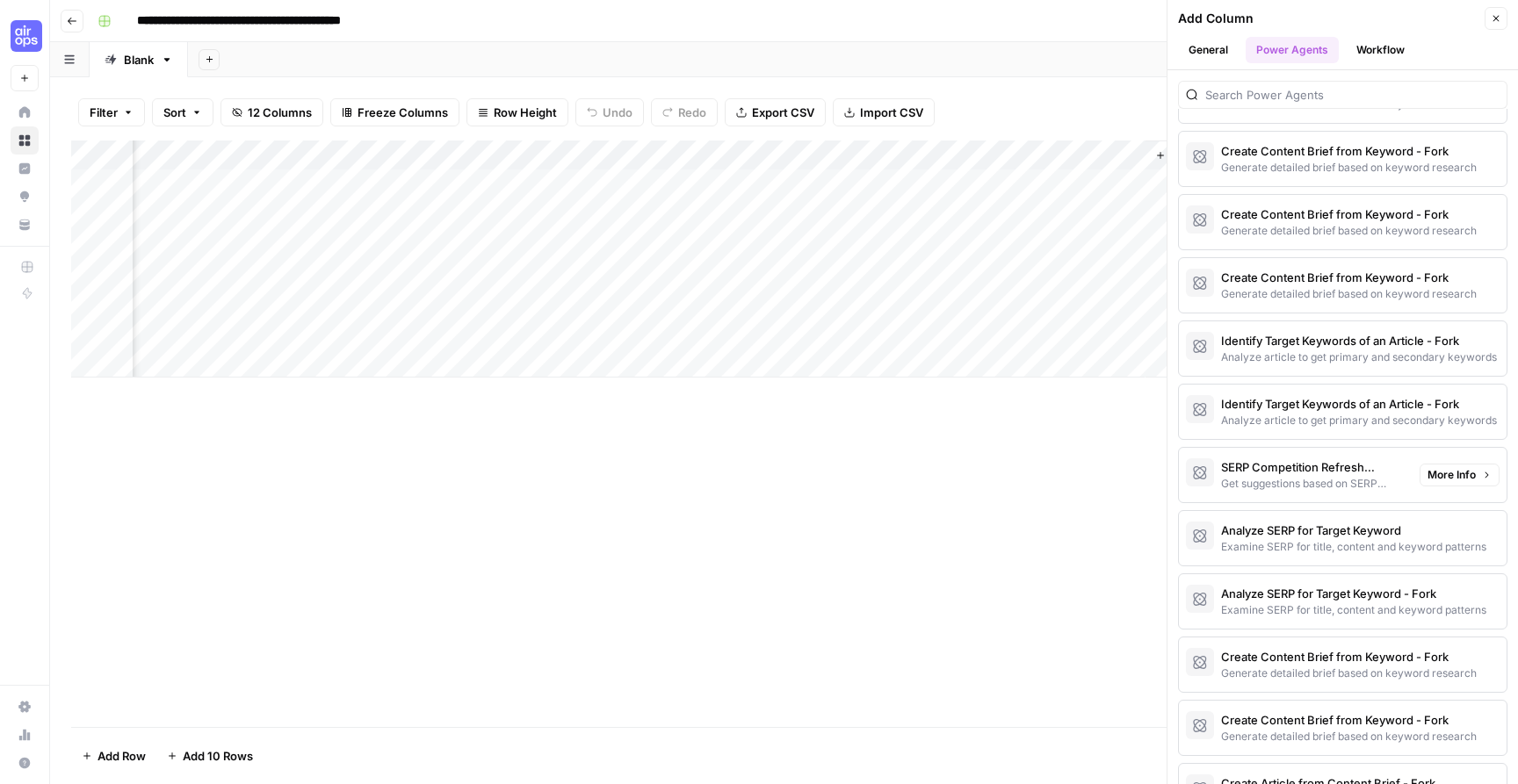
click at [1375, 468] on div "SERP Competition Refresh Suggestions - Fork" at bounding box center [1313, 467] width 184 height 17
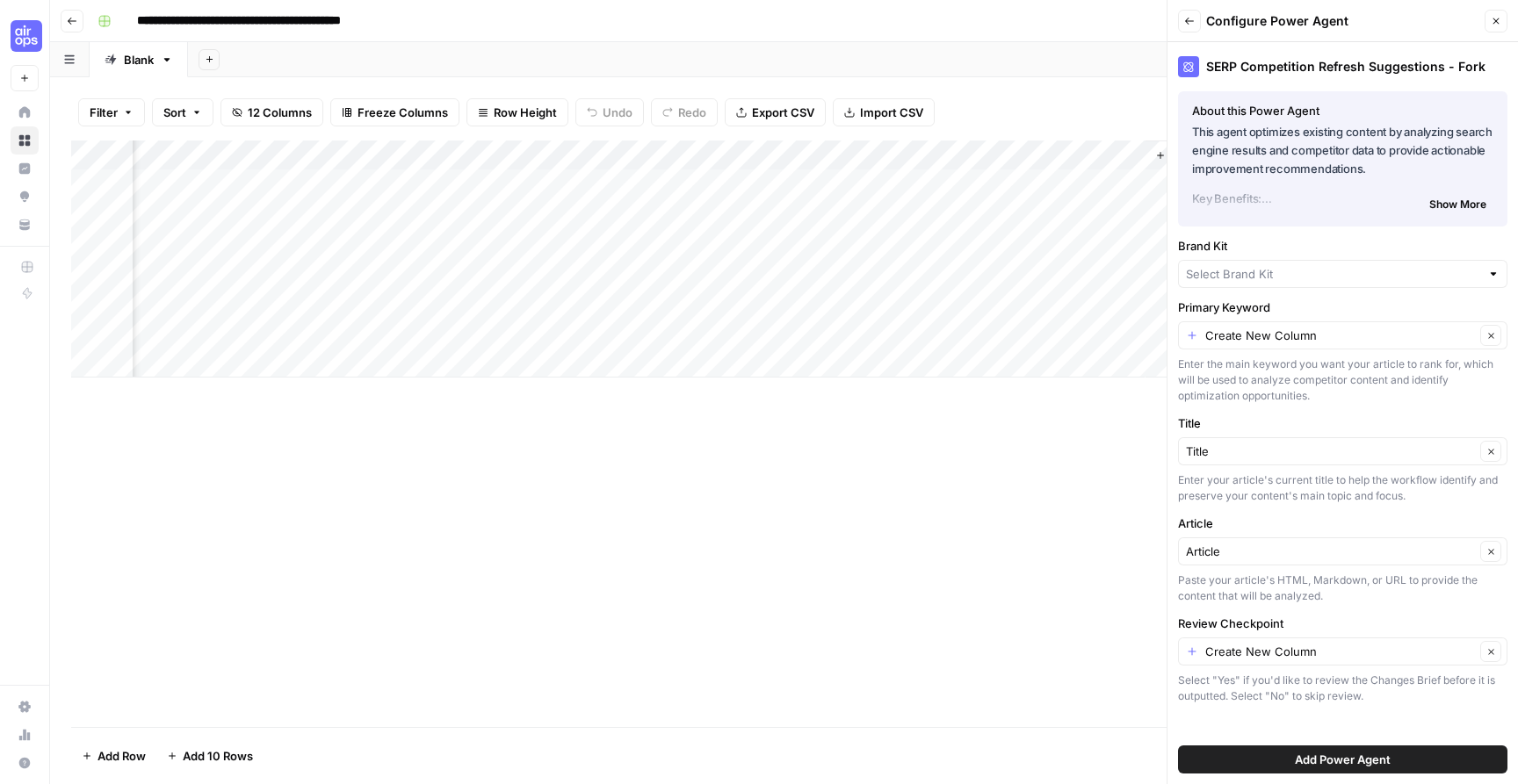
type input "Mary Scott's test brand kit"
click at [1452, 194] on button "Show More" at bounding box center [1458, 204] width 71 height 23
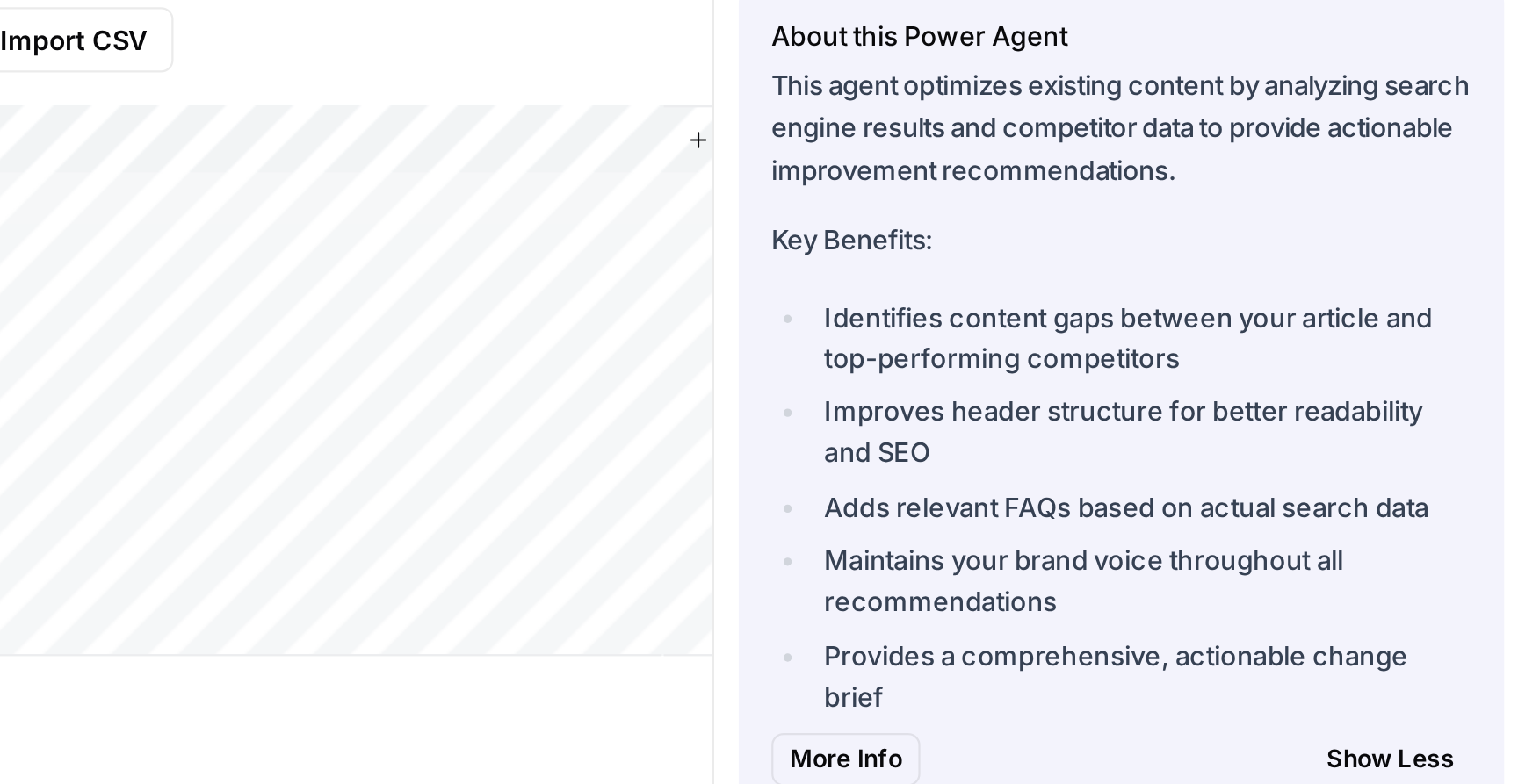
drag, startPoint x: 1212, startPoint y: 228, endPoint x: 1343, endPoint y: 230, distance: 131.0
click at [1344, 230] on li "Identifies content gaps between your article and top-performing competitors" at bounding box center [1352, 241] width 283 height 36
drag, startPoint x: 1362, startPoint y: 252, endPoint x: 1209, endPoint y: 251, distance: 153.0
click at [1209, 252] on ul "Identifies content gaps between your article and top-performing competitors Imp…" at bounding box center [1342, 314] width 301 height 181
click at [1214, 263] on li "Improves header structure for better readability and SEO" at bounding box center [1352, 281] width 283 height 36
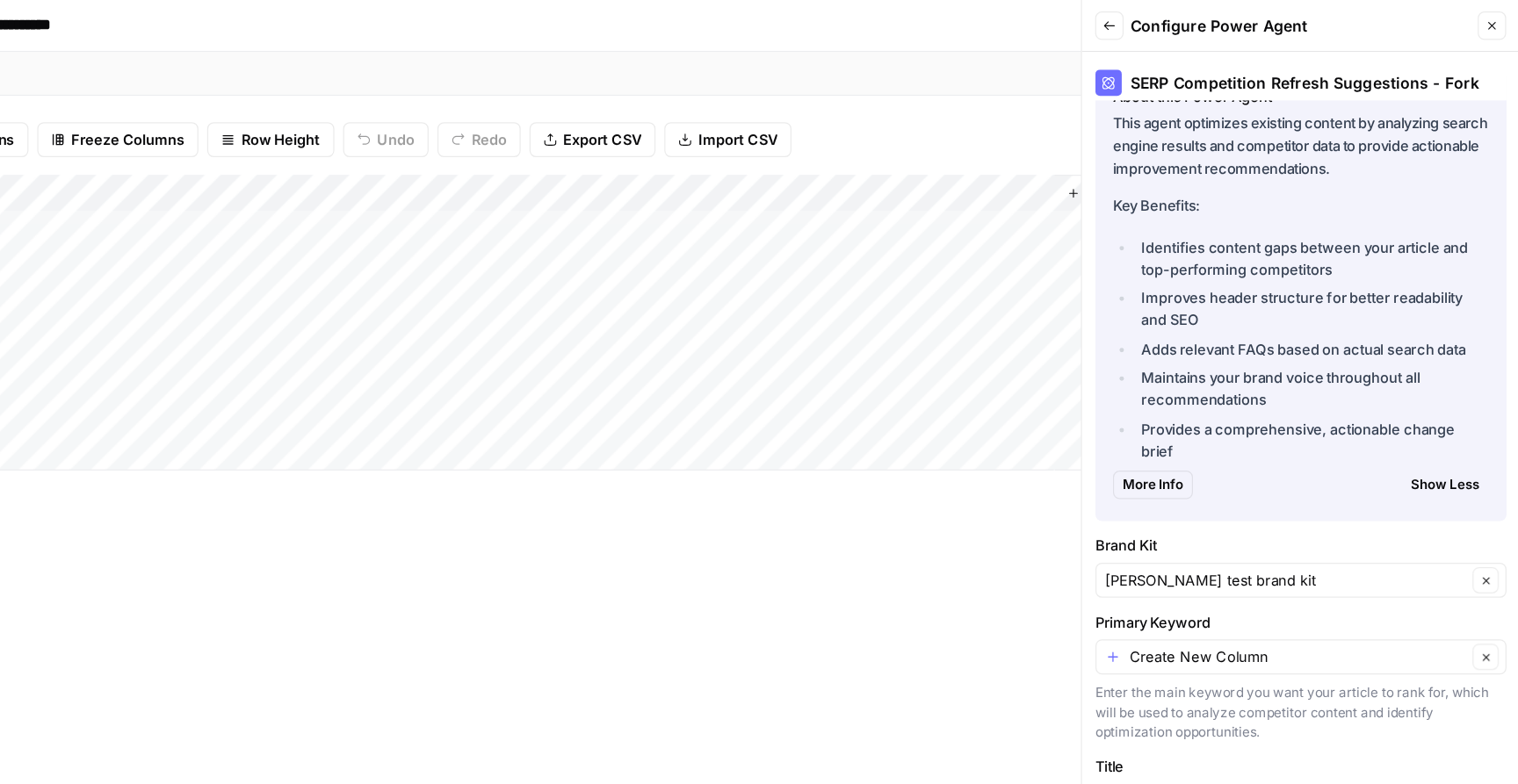
scroll to position [0, 0]
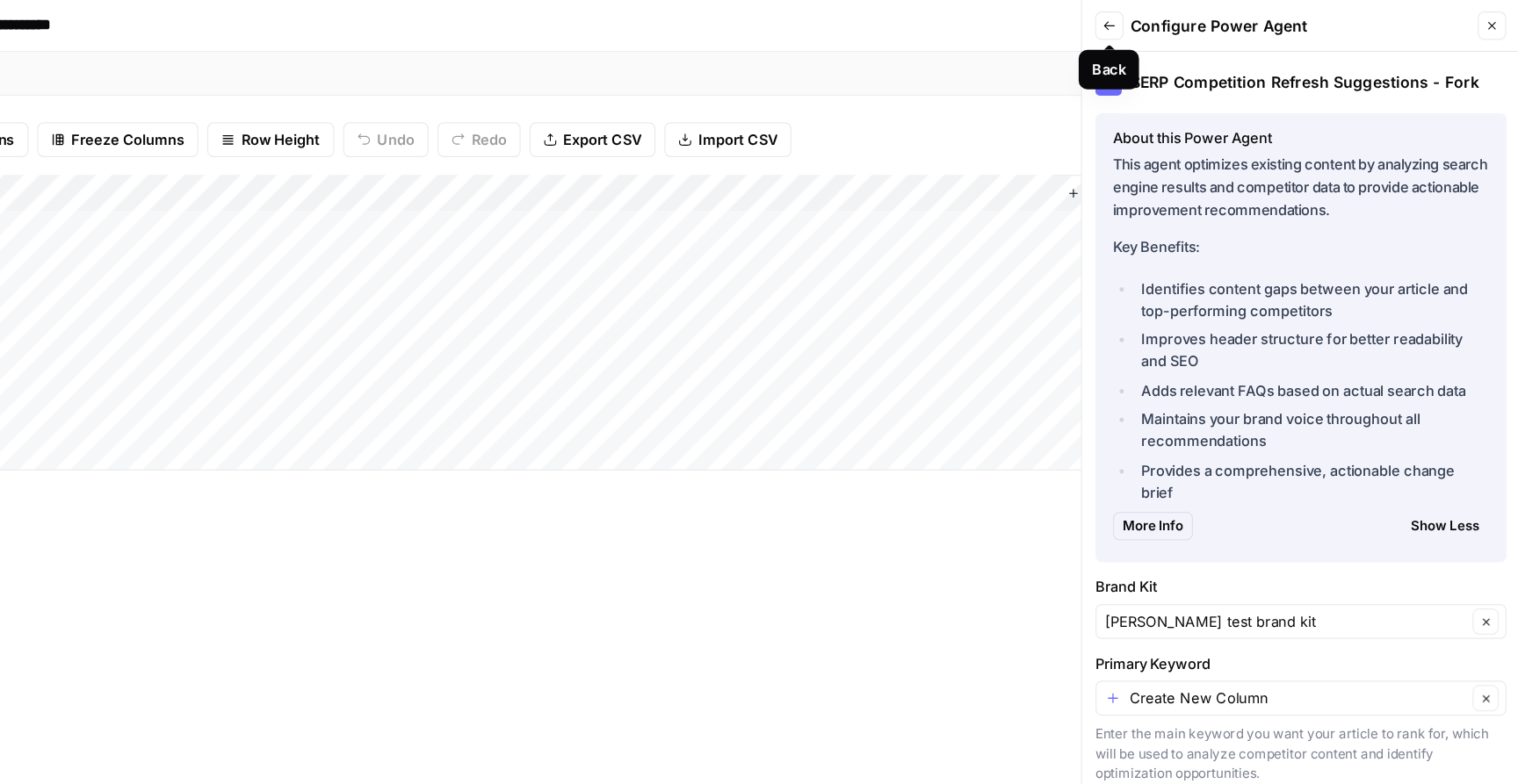
click at [1216, 46] on div "SERP Competition Refresh Suggestions - Fork" at bounding box center [1342, 61] width 329 height 38
drag, startPoint x: 1212, startPoint y: 58, endPoint x: 1465, endPoint y: 91, distance: 255.1
click at [1465, 91] on div "SERP Competition Refresh Suggestions - Fork About this Power Agent This agent o…" at bounding box center [1342, 413] width 350 height 742
click at [1385, 294] on li "Improves header structure for better readability and SEO" at bounding box center [1352, 281] width 283 height 36
drag, startPoint x: 1379, startPoint y: 252, endPoint x: 1249, endPoint y: 252, distance: 130.0
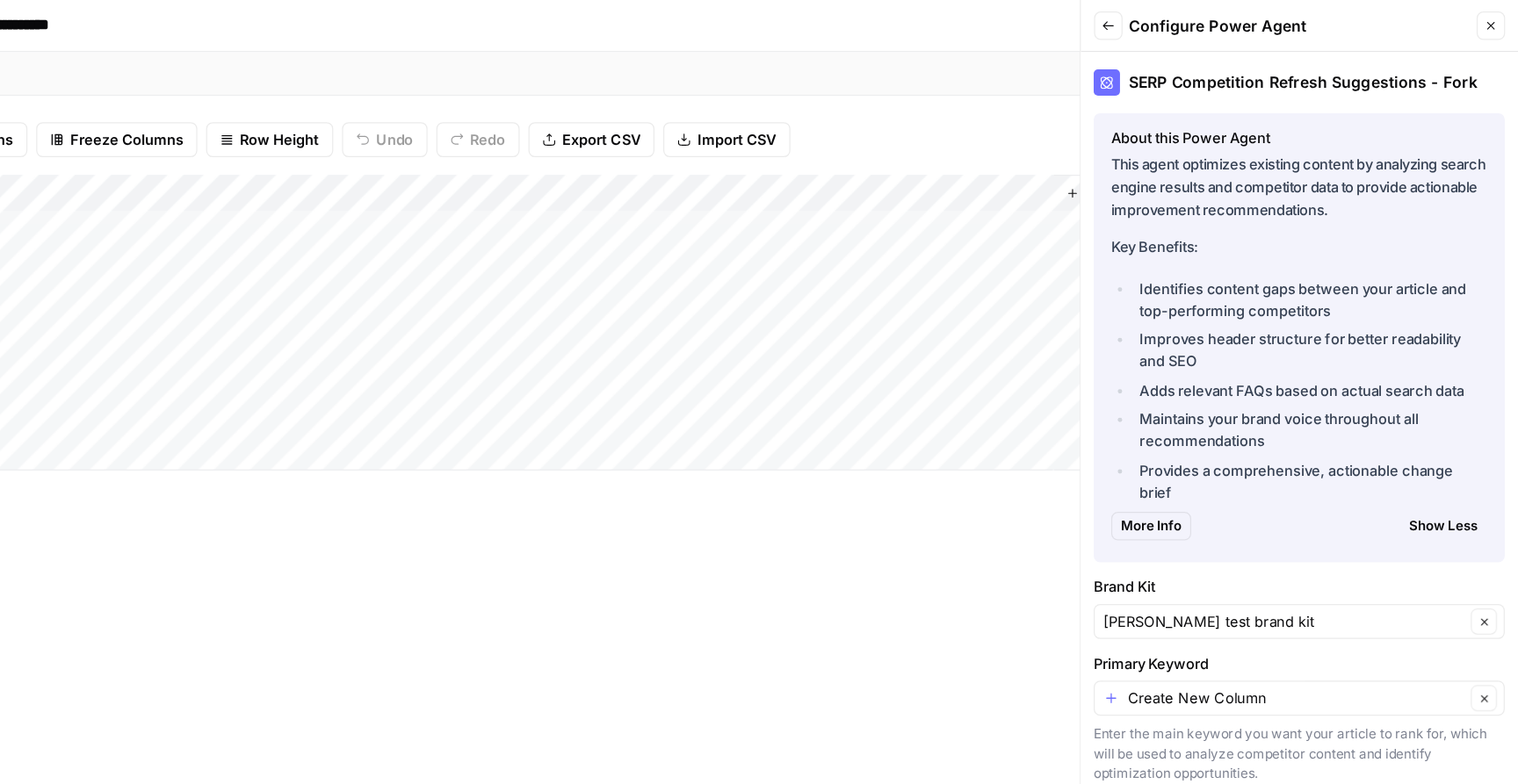
click at [1248, 252] on li "Identifies content gaps between your article and top-performing competitors" at bounding box center [1352, 241] width 283 height 36
click at [1180, 25] on button "Back" at bounding box center [1189, 21] width 23 height 23
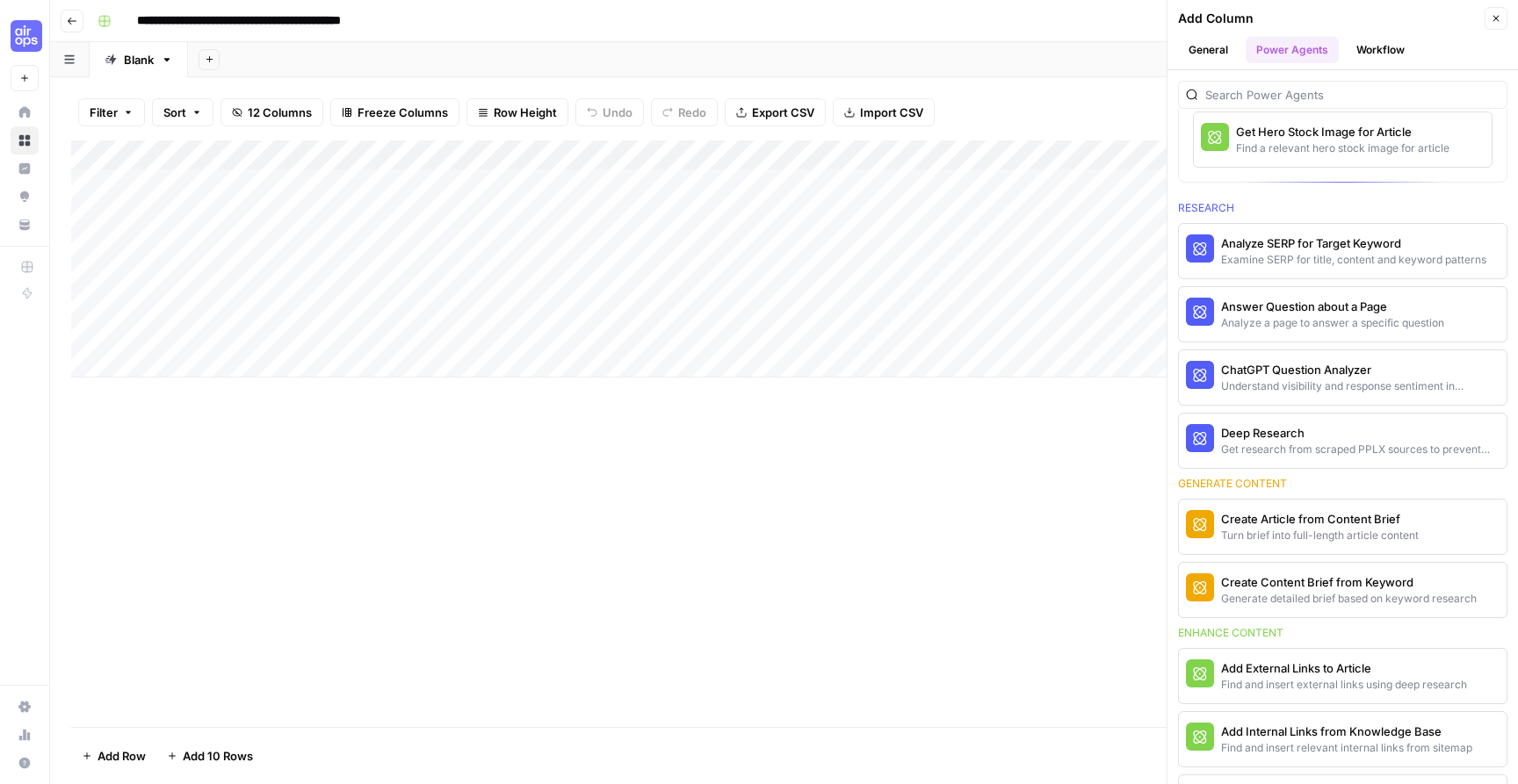
click at [1492, 13] on icon "button" at bounding box center [1496, 18] width 11 height 11
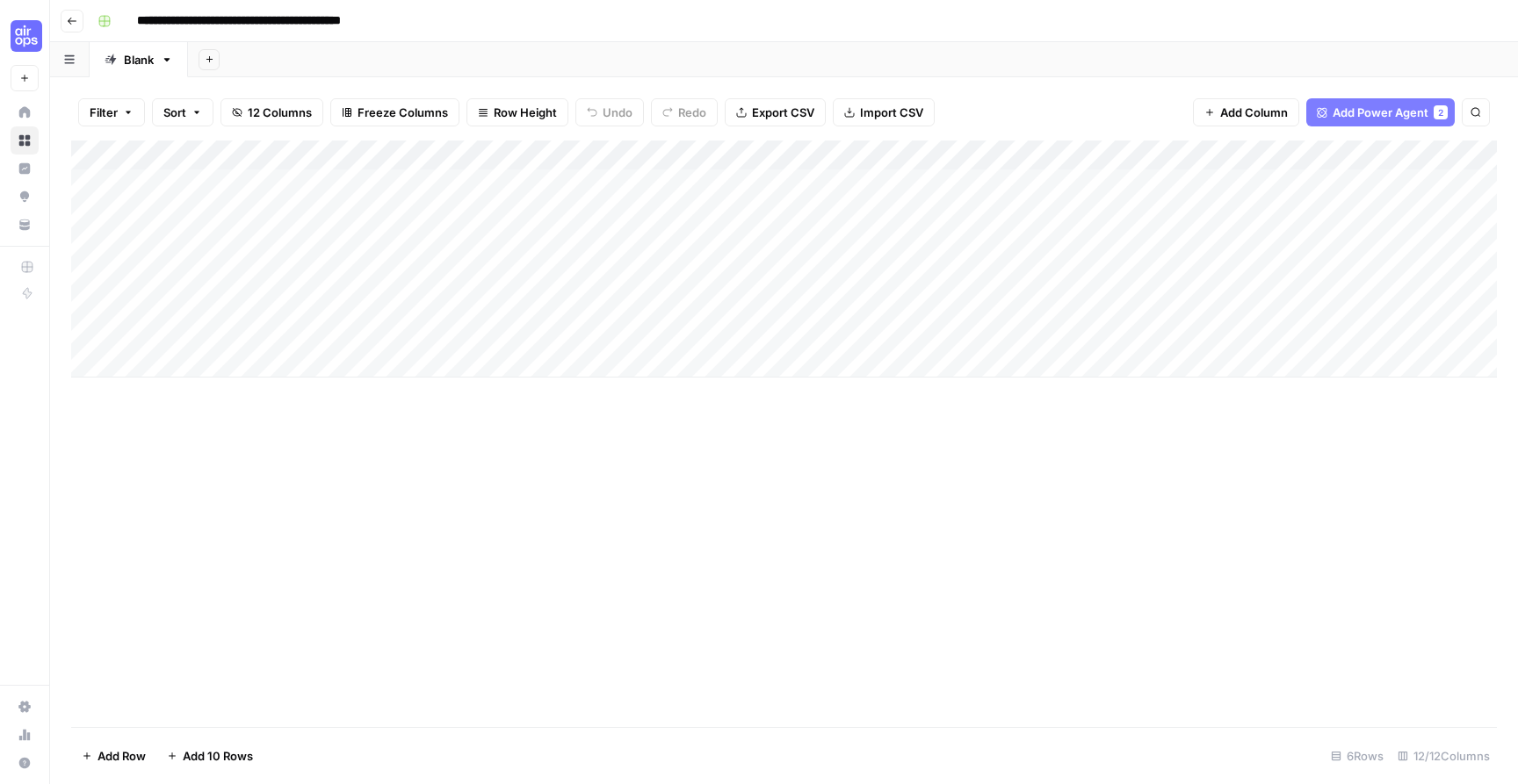
click at [69, 22] on icon "button" at bounding box center [72, 21] width 9 height 7
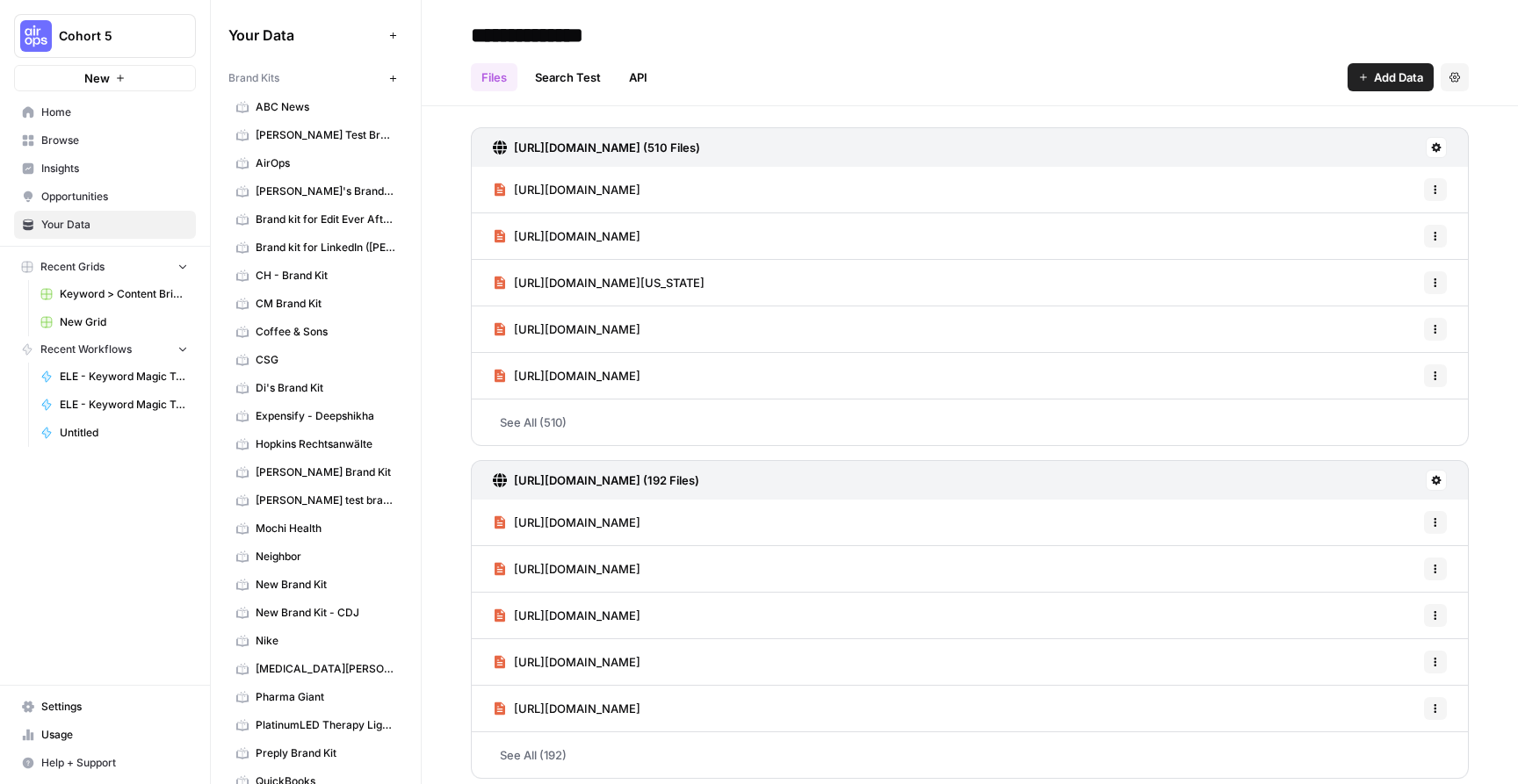
click at [137, 288] on span "Keyword > Content Brief > Article [Mary Scott]" at bounding box center [124, 294] width 129 height 15
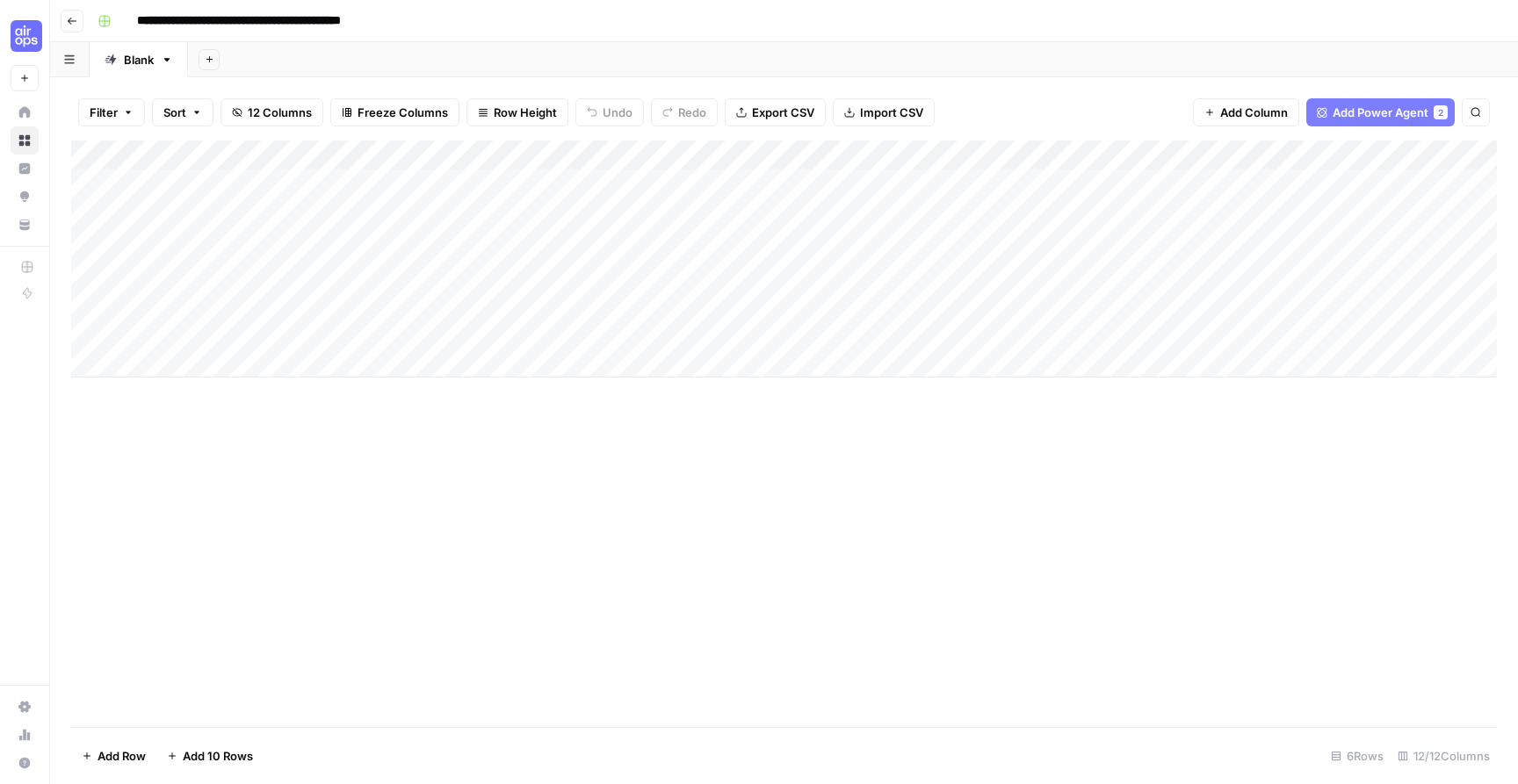
click at [1480, 112] on span "Search" at bounding box center [1480, 112] width 1 height 1
click at [1373, 57] on div "Add Sheet" at bounding box center [852, 59] width 1330 height 36
click at [181, 19] on input "**********" at bounding box center [276, 21] width 294 height 28
click at [117, 25] on button "button" at bounding box center [104, 21] width 28 height 28
click at [380, 57] on div "Add Sheet" at bounding box center [852, 59] width 1330 height 36
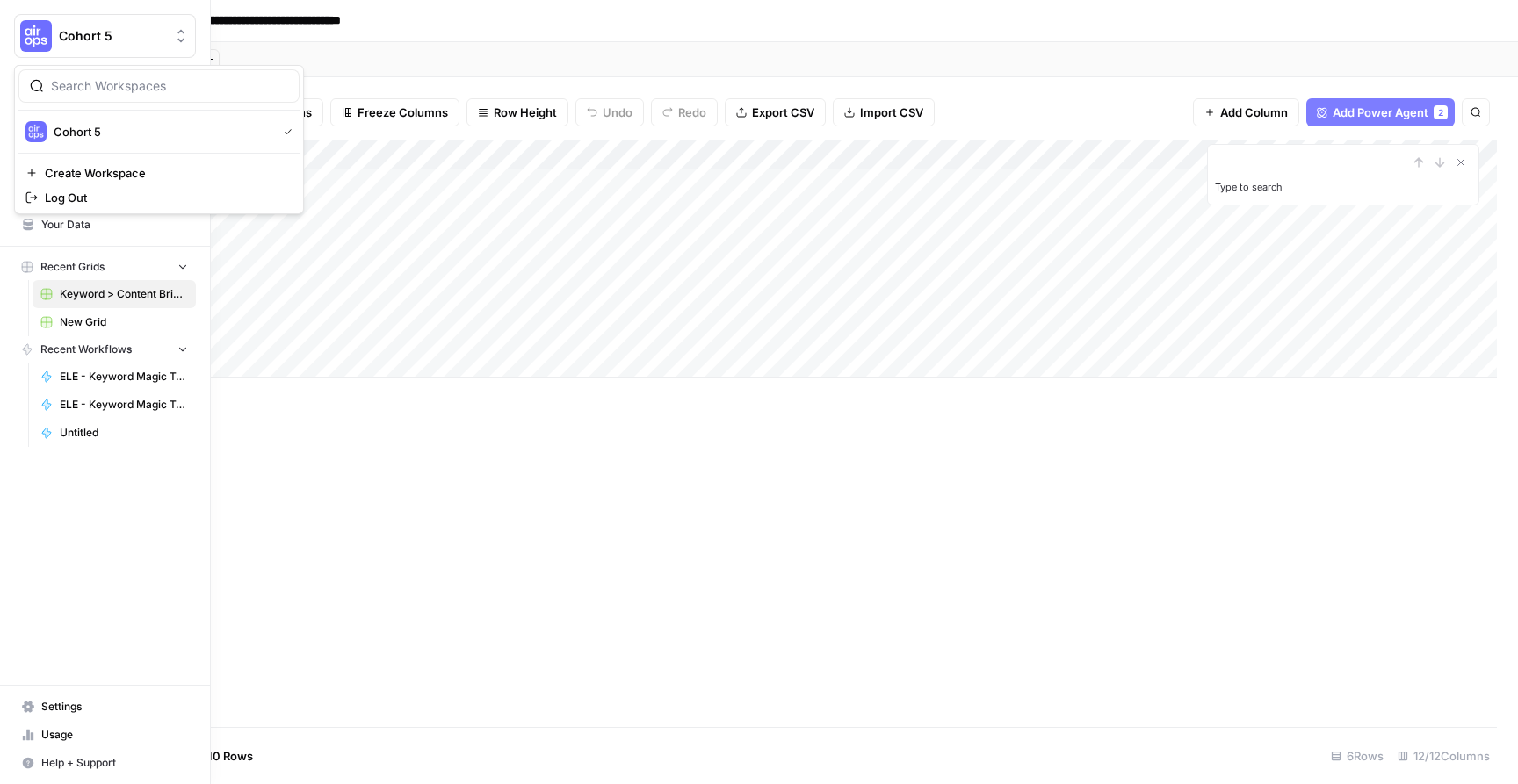
click at [64, 15] on button "Cohort 5" at bounding box center [104, 36] width 181 height 44
click at [129, 39] on span "Cohort 5" at bounding box center [112, 36] width 107 height 17
click at [125, 173] on span "Create Workspace" at bounding box center [165, 172] width 241 height 17
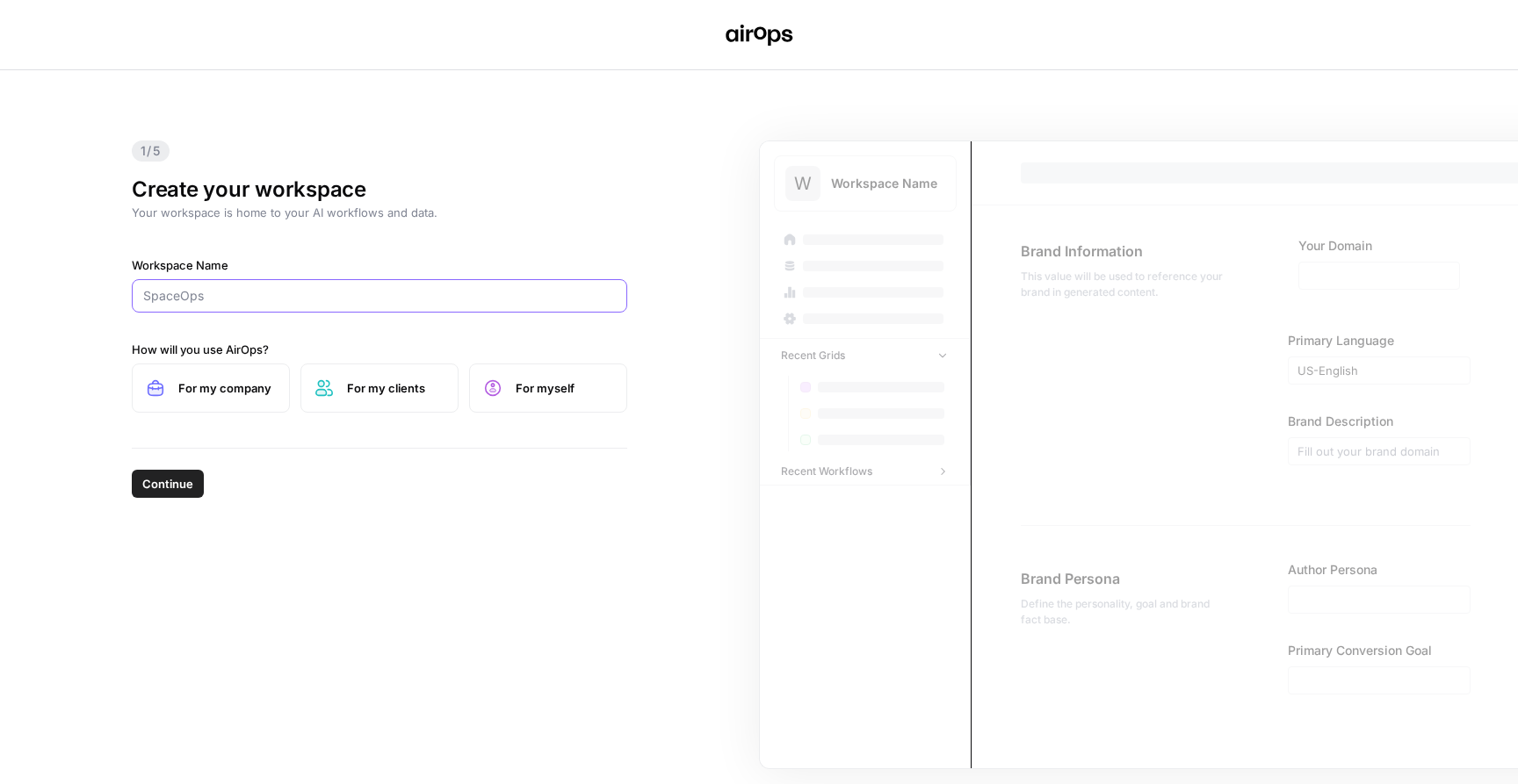
click at [354, 290] on input "Workspace Name" at bounding box center [379, 295] width 472 height 17
type input "Domo"
click at [518, 379] on span "For myself" at bounding box center [564, 387] width 97 height 17
click at [167, 480] on span "Continue" at bounding box center [168, 483] width 51 height 17
